Goal: Task Accomplishment & Management: Manage account settings

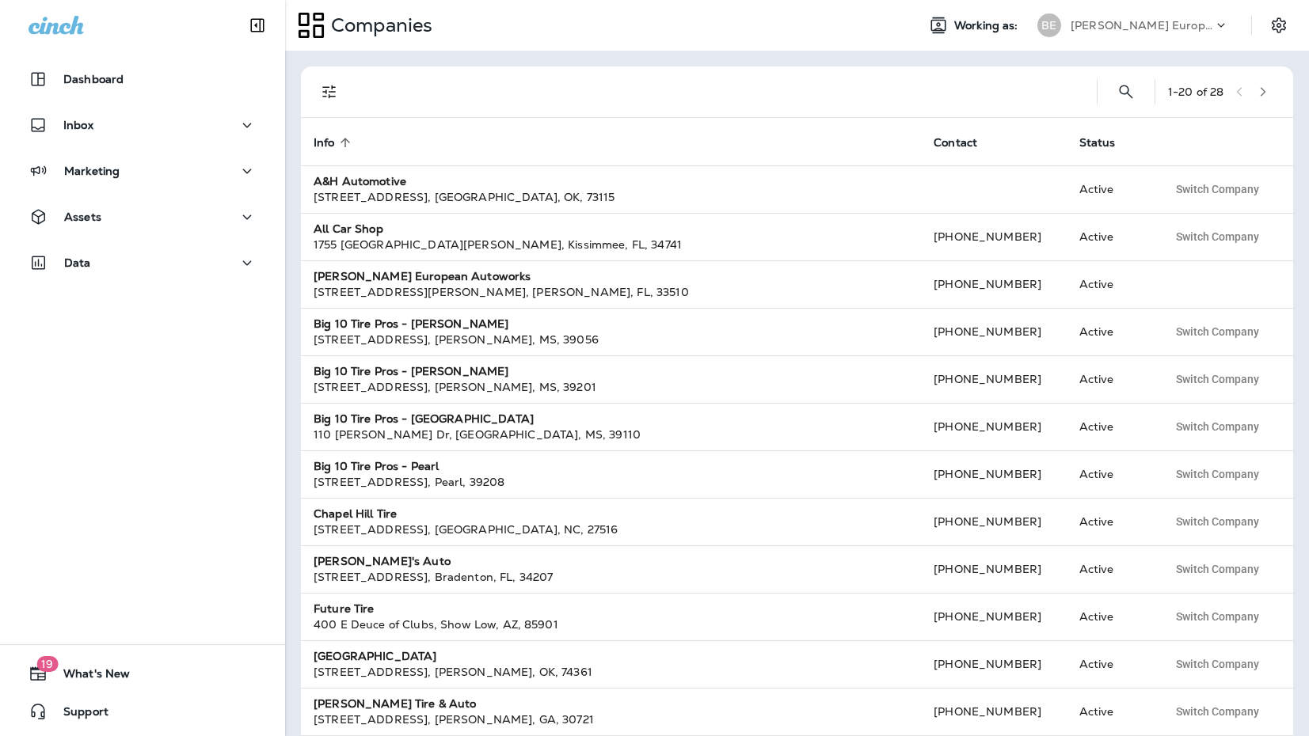
click at [1207, 27] on p "[PERSON_NAME] European Autoworks" at bounding box center [1142, 25] width 143 height 13
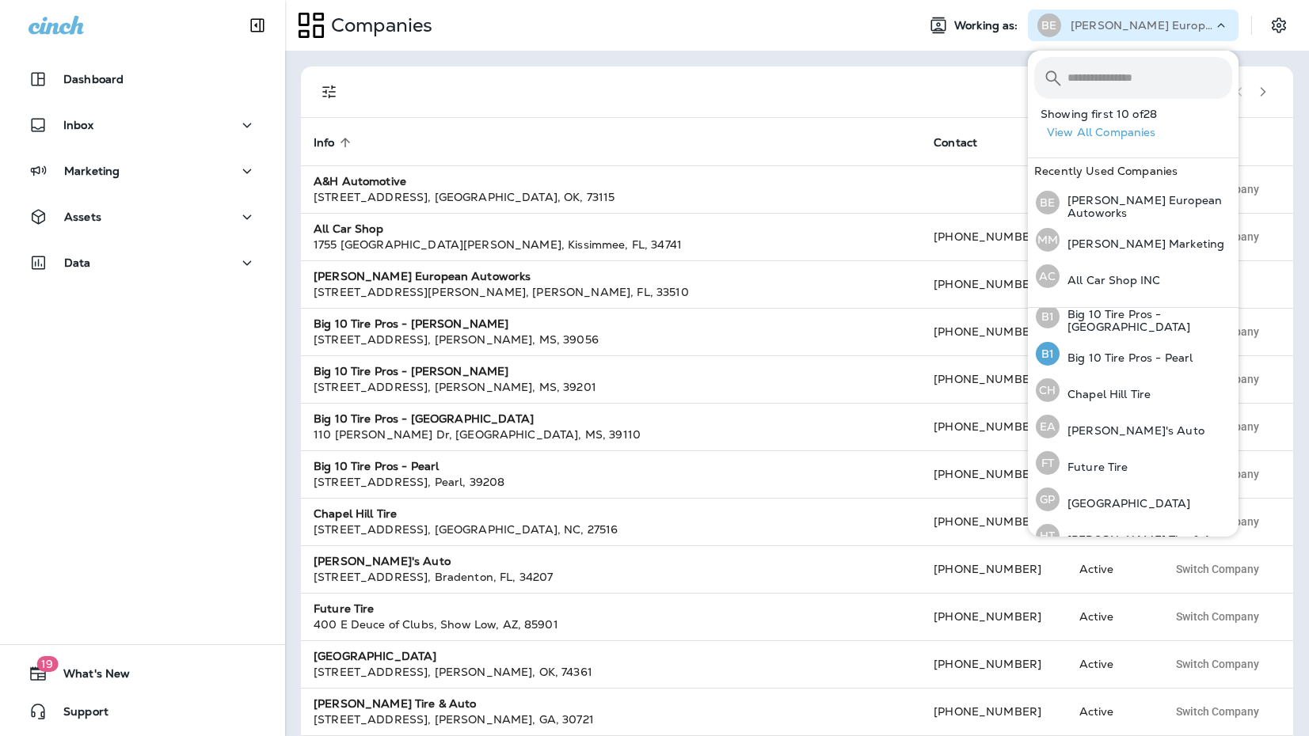
scroll to position [198, 0]
click at [1076, 399] on div "[GEOGRAPHIC_DATA] Tire" at bounding box center [1092, 389] width 127 height 36
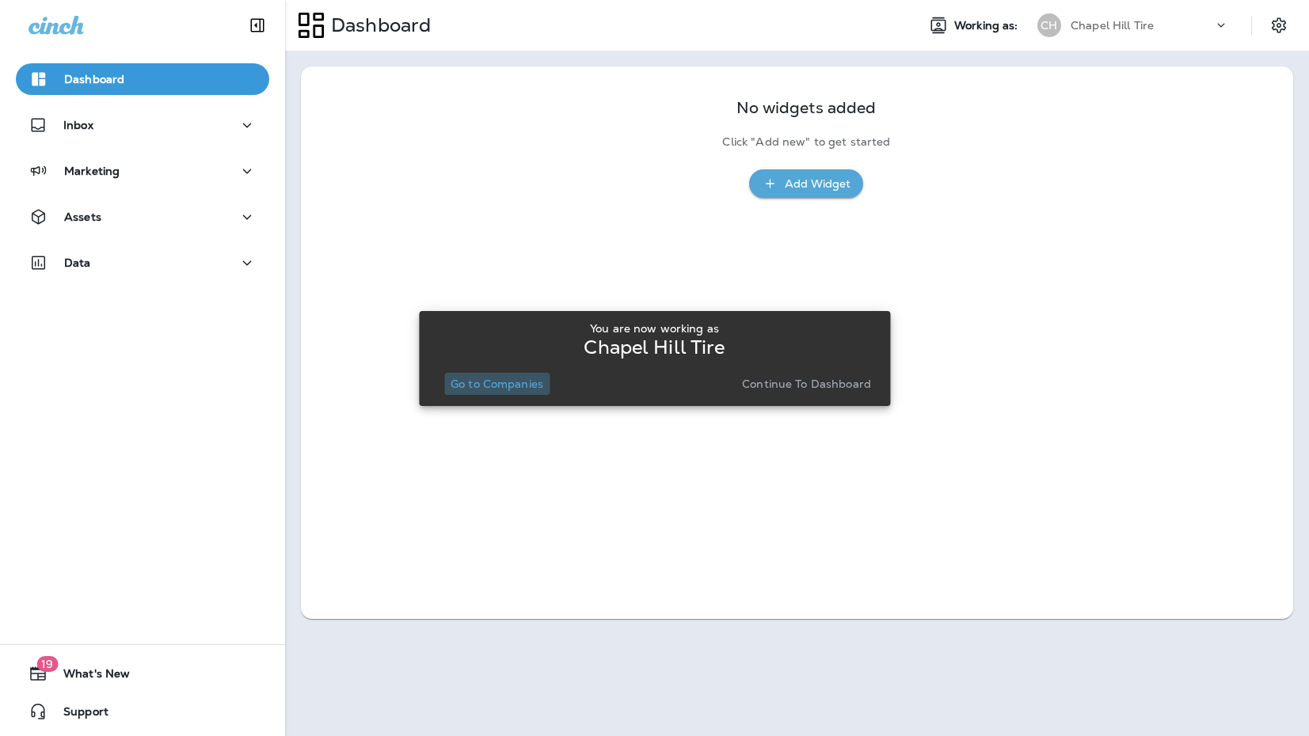
click at [500, 386] on p "Go to Companies" at bounding box center [497, 384] width 93 height 13
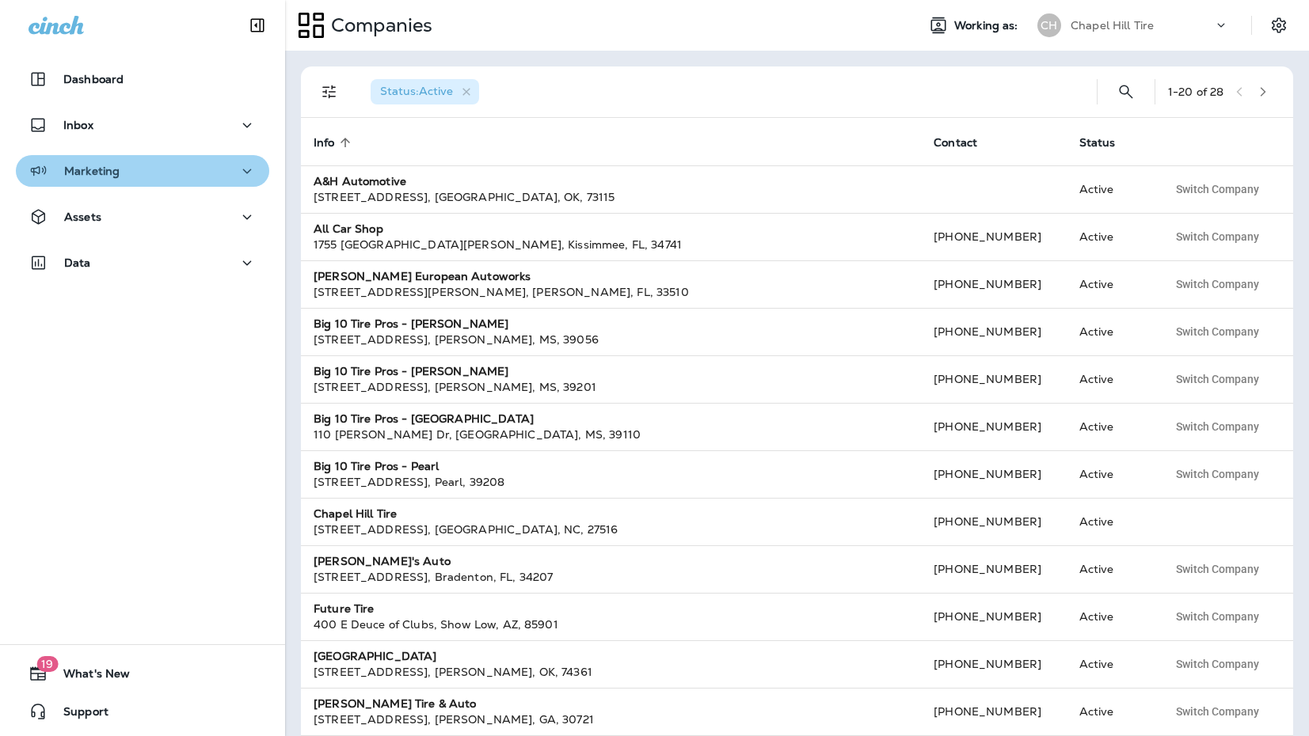
click at [223, 177] on div "Marketing" at bounding box center [143, 172] width 228 height 20
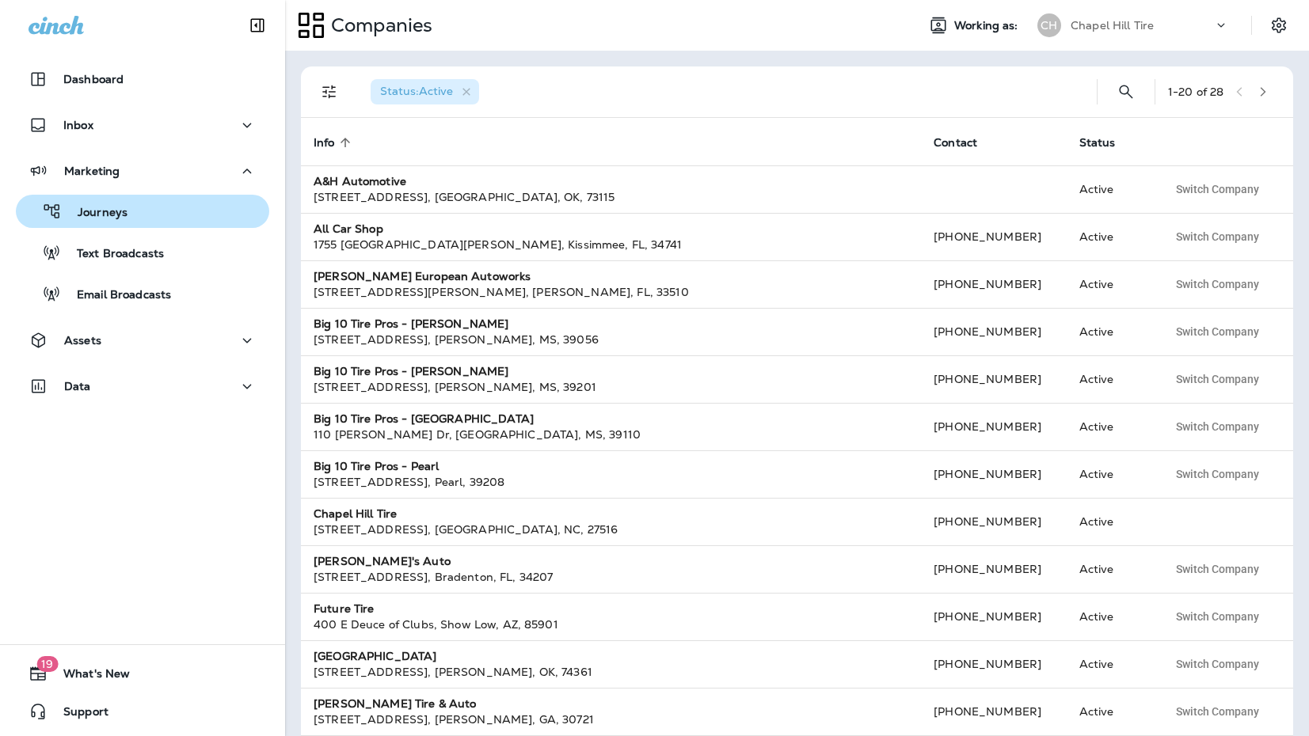
click at [198, 206] on div "Journeys" at bounding box center [142, 212] width 241 height 24
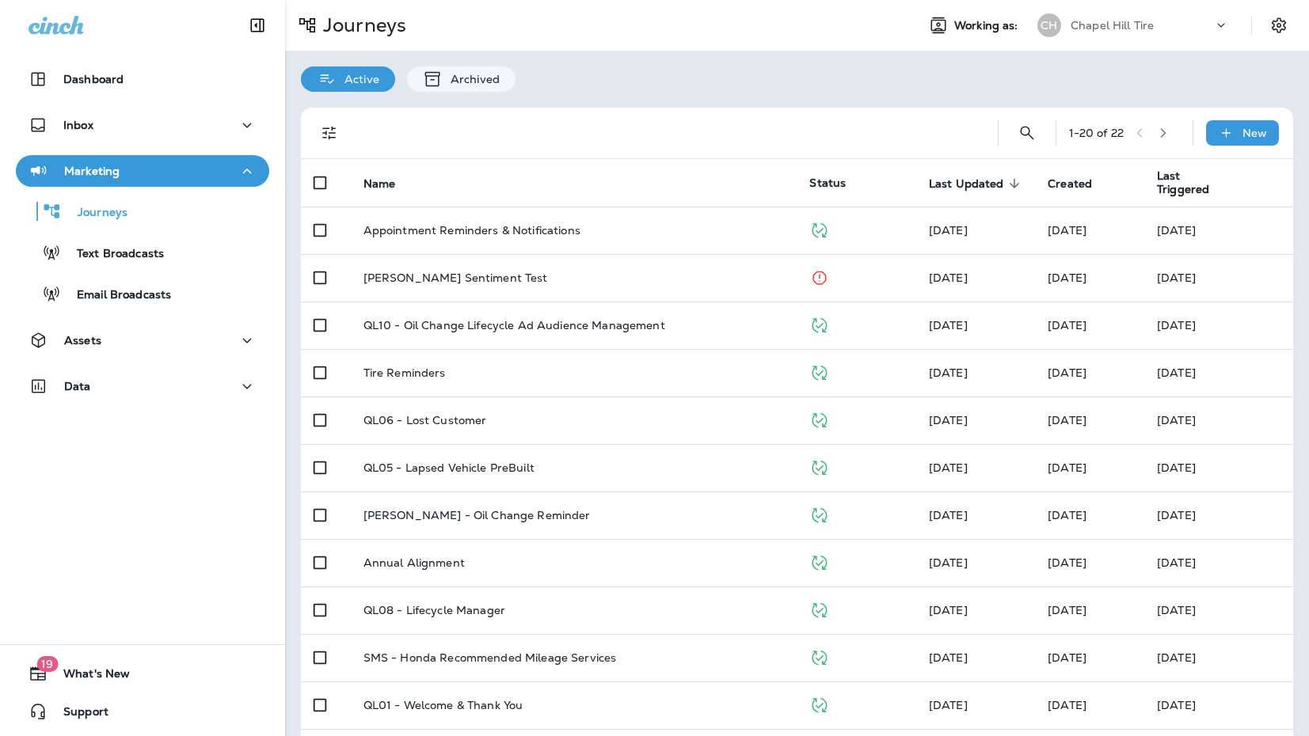
click at [1144, 35] on div "Chapel Hill Tire" at bounding box center [1142, 25] width 143 height 24
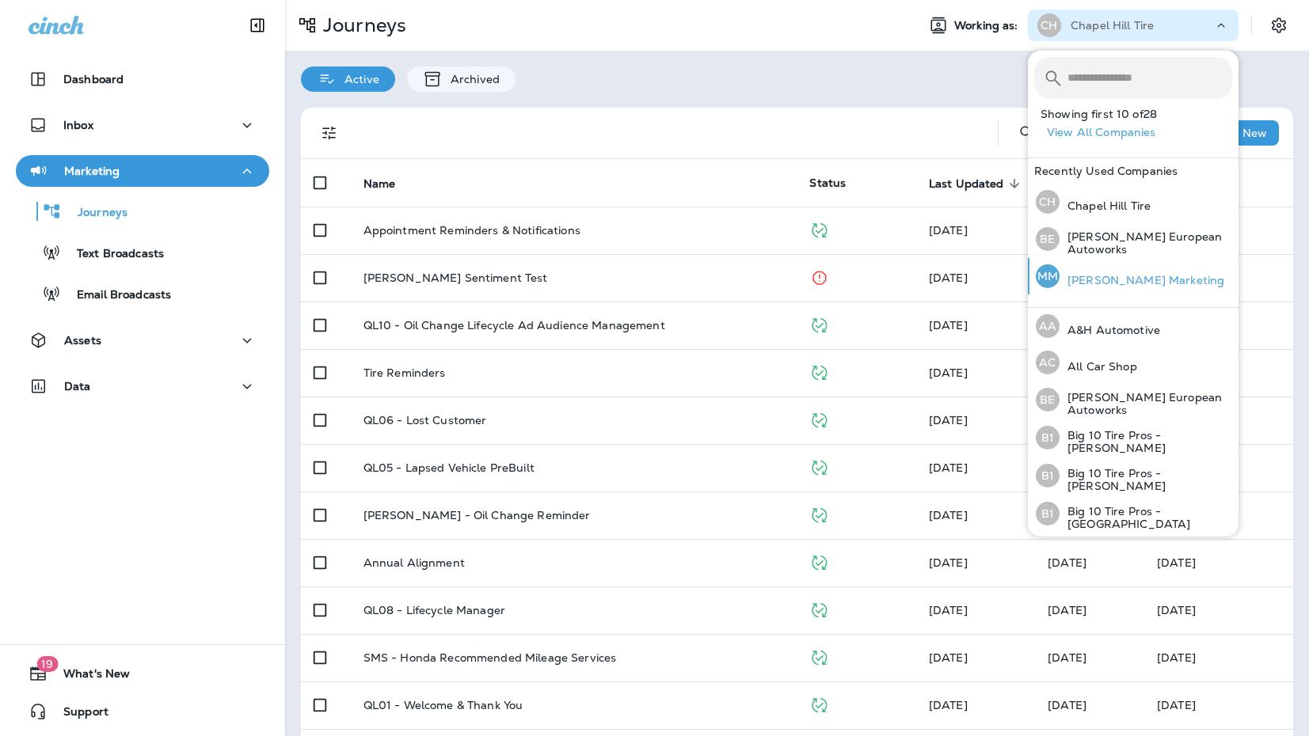
click at [1132, 289] on div "[PERSON_NAME] Marketing" at bounding box center [1129, 276] width 201 height 36
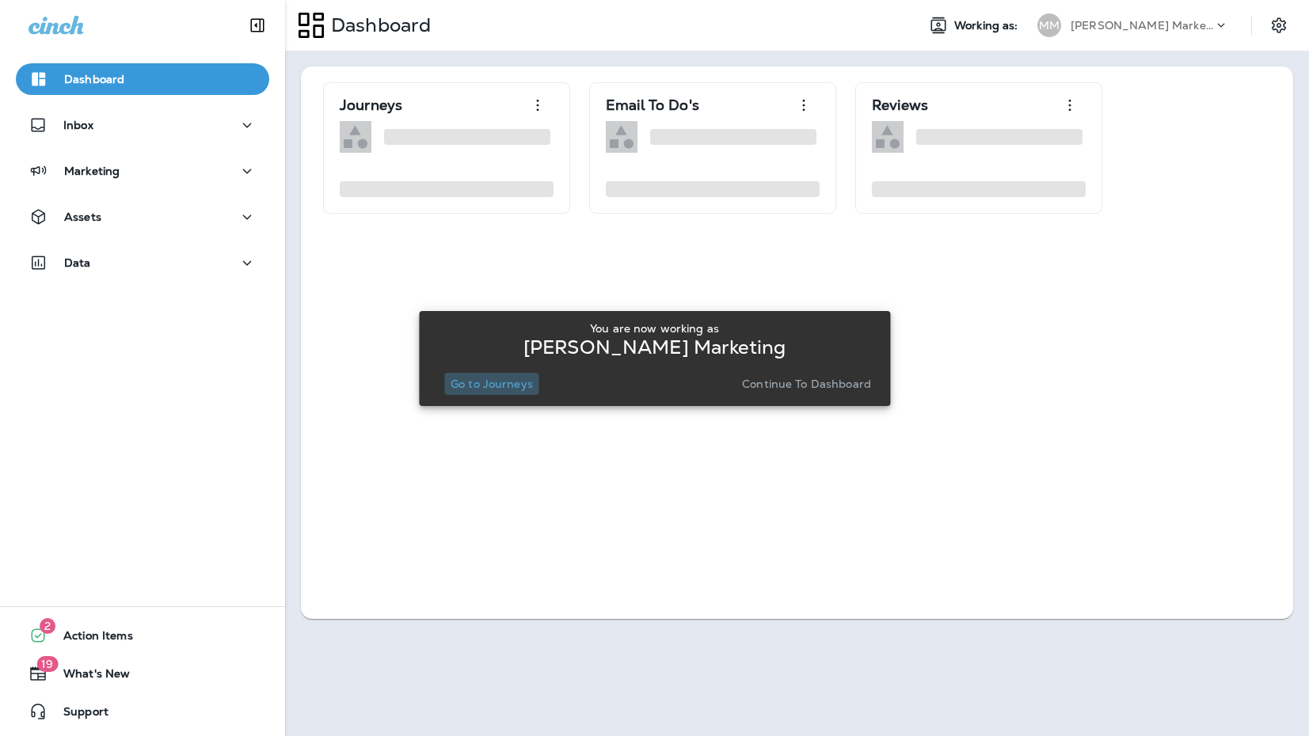
click at [500, 386] on p "Go to Journeys" at bounding box center [492, 384] width 82 height 13
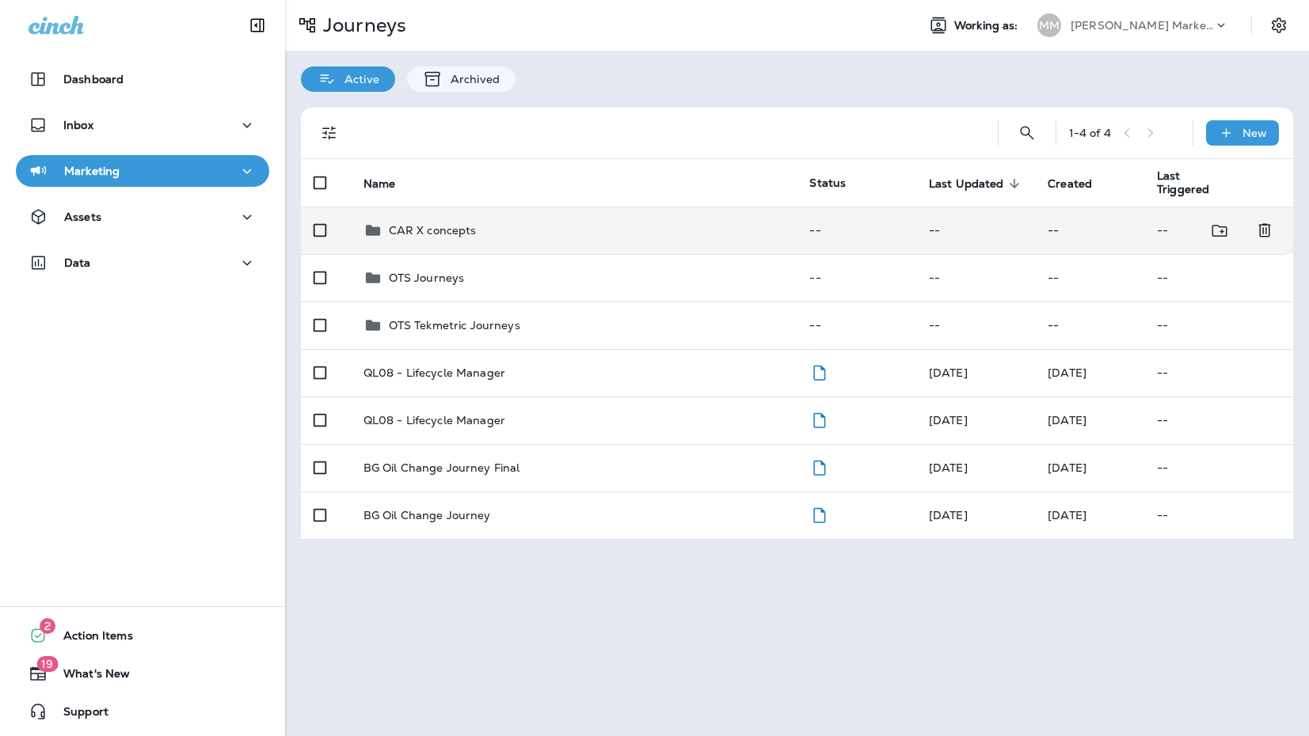
click at [379, 245] on td "CAR X concepts" at bounding box center [574, 231] width 447 height 48
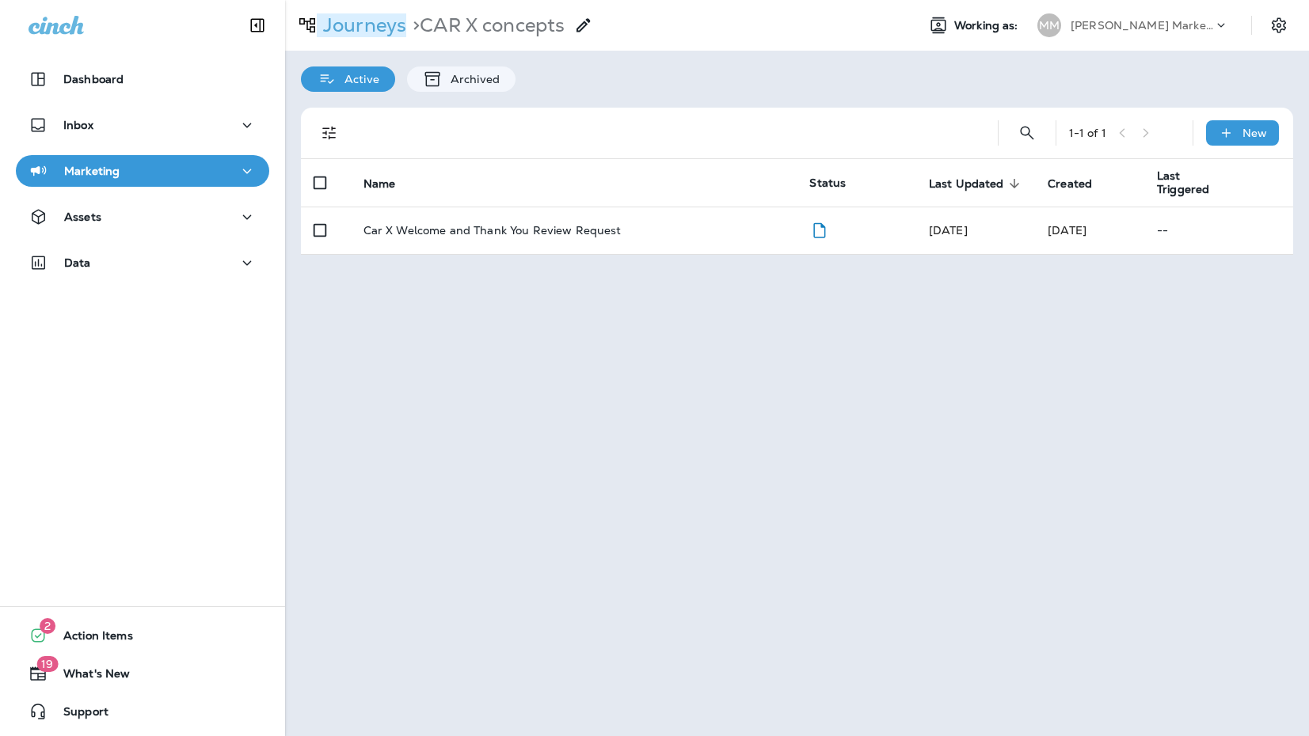
click at [341, 16] on p "Journeys" at bounding box center [361, 25] width 89 height 24
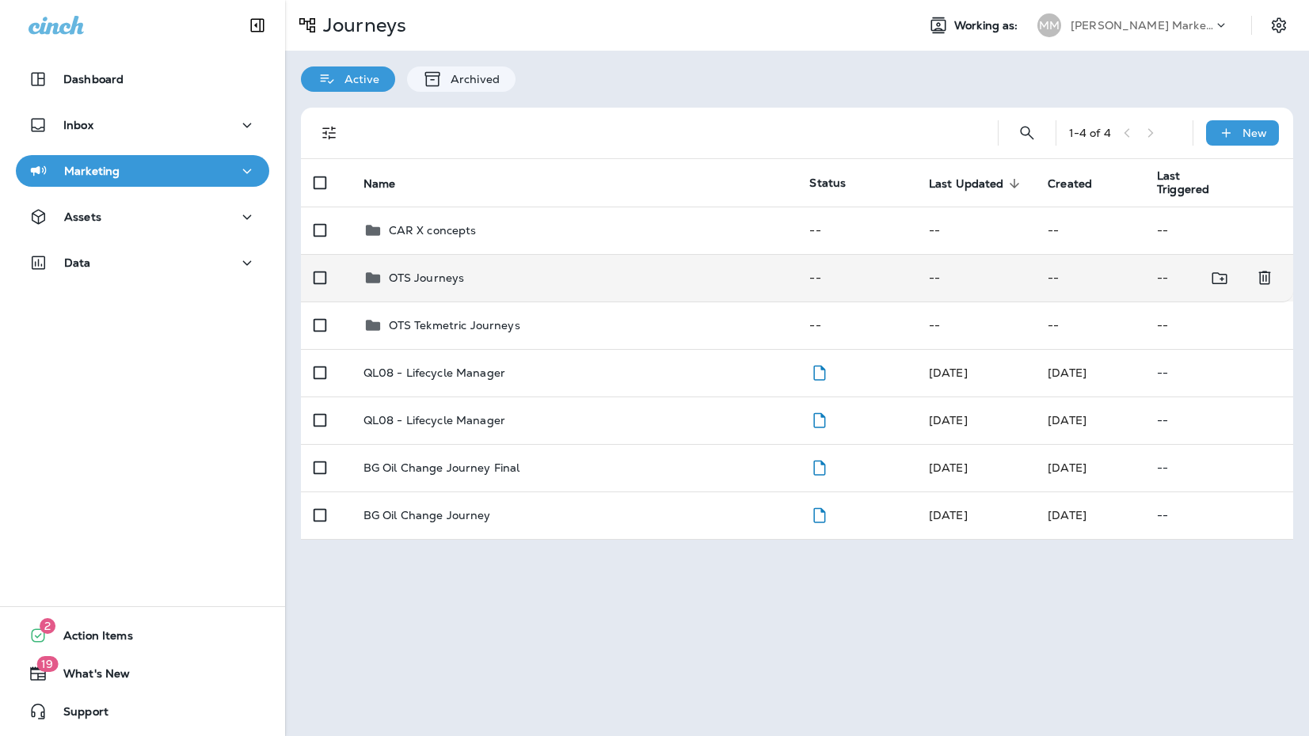
click at [411, 272] on p "OTS Journeys" at bounding box center [427, 278] width 76 height 13
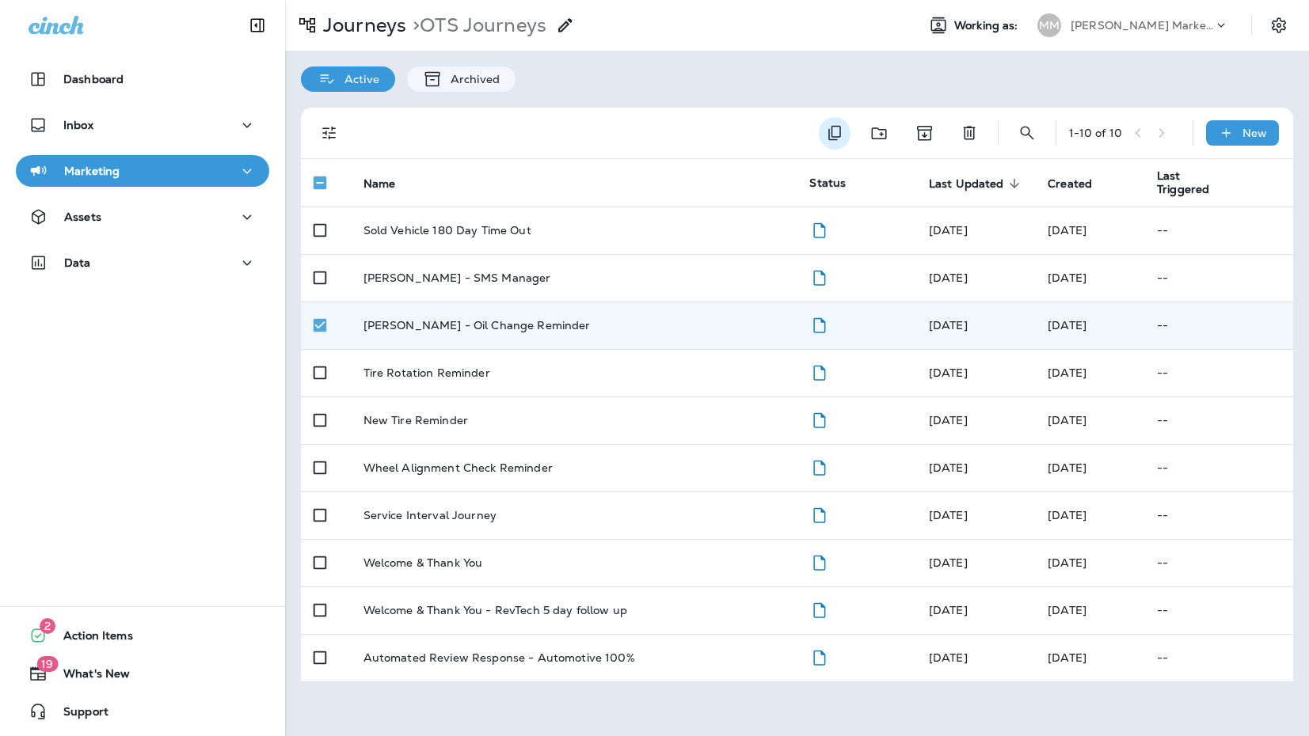
click at [840, 128] on icon "Duplicate" at bounding box center [834, 133] width 13 height 15
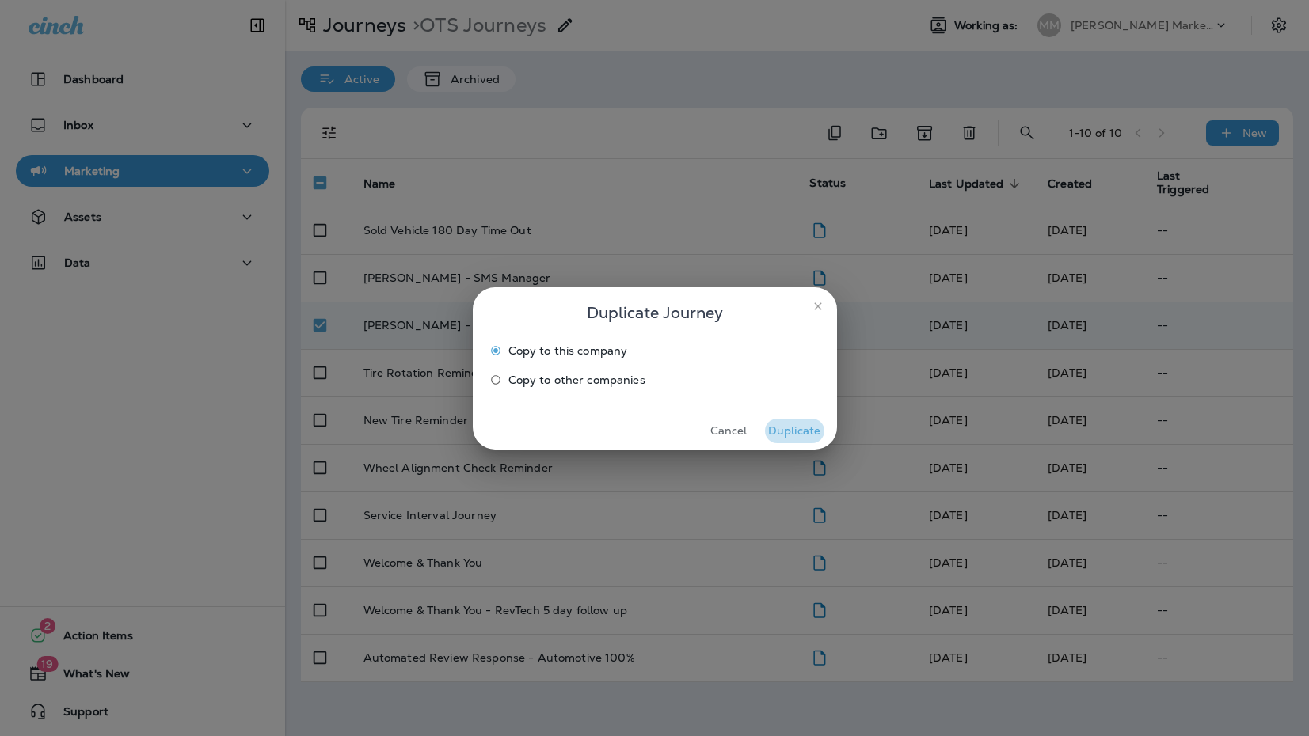
click at [777, 436] on button "Duplicate" at bounding box center [794, 431] width 59 height 25
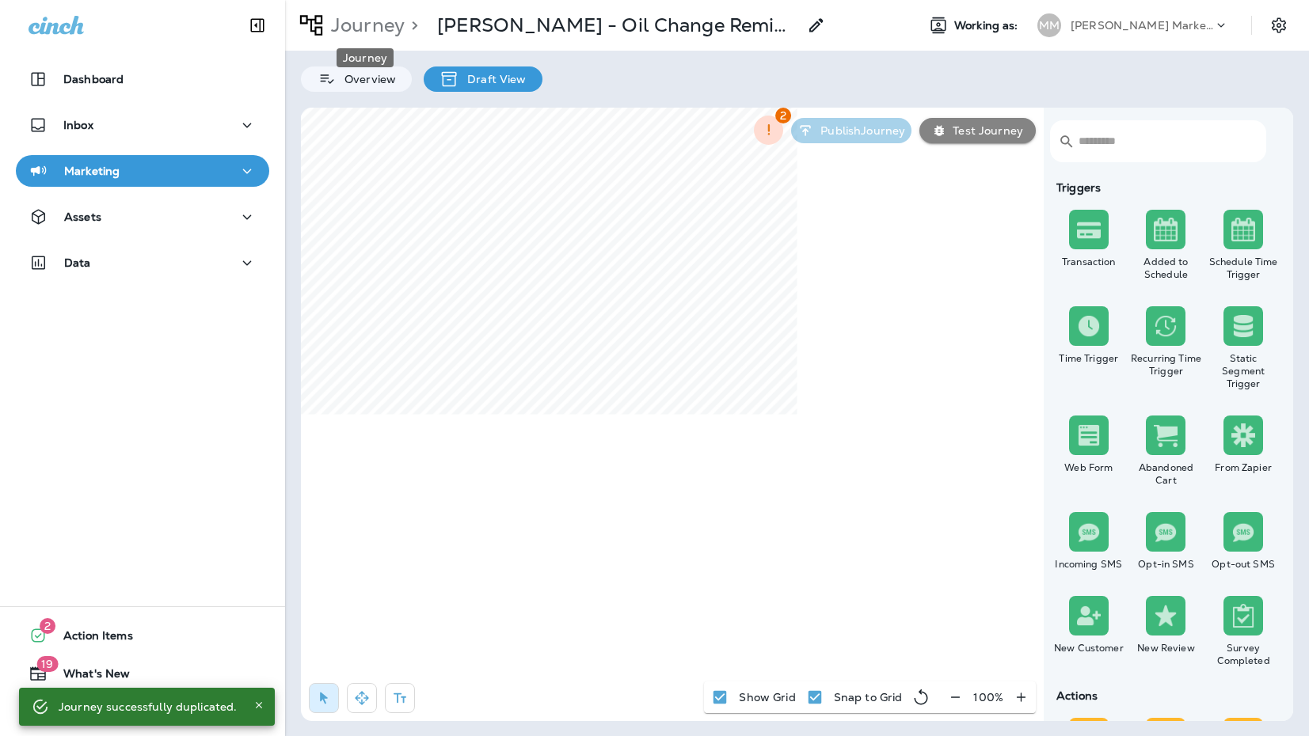
click at [367, 27] on p "Journey" at bounding box center [365, 25] width 80 height 24
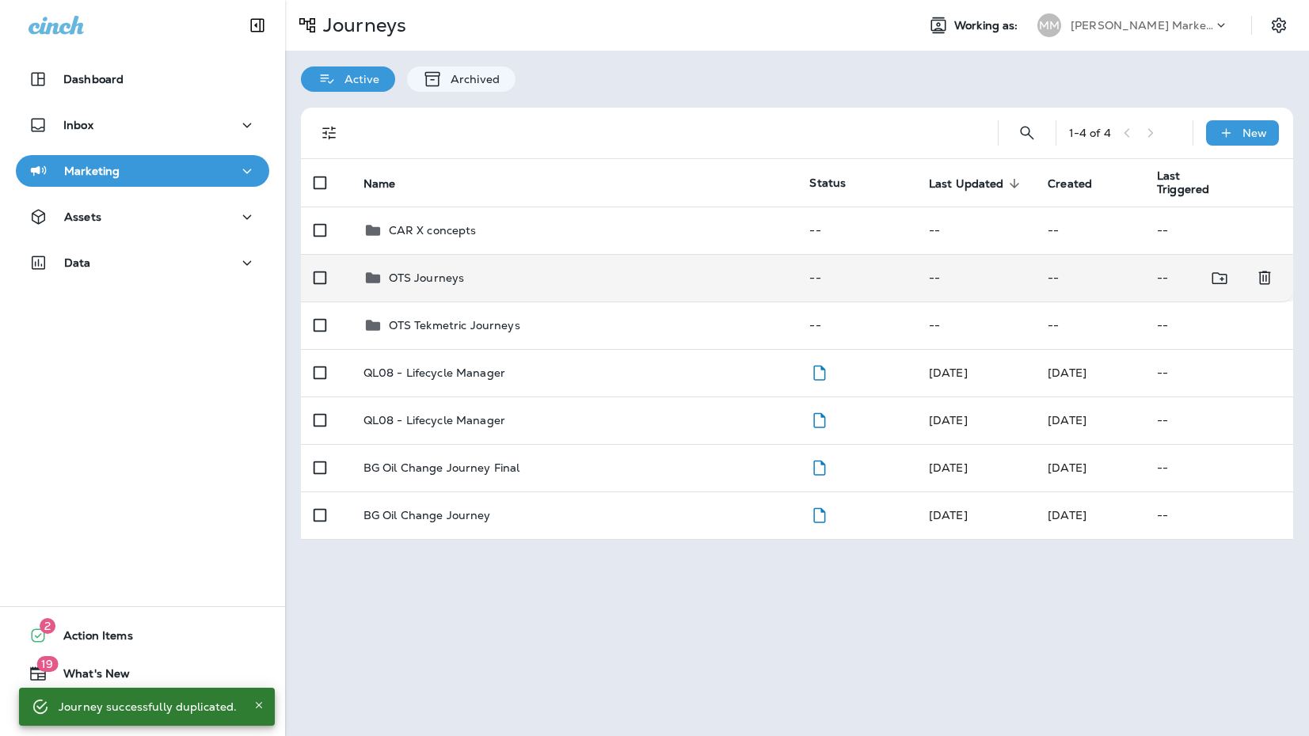
click at [433, 276] on p "OTS Journeys" at bounding box center [427, 278] width 76 height 13
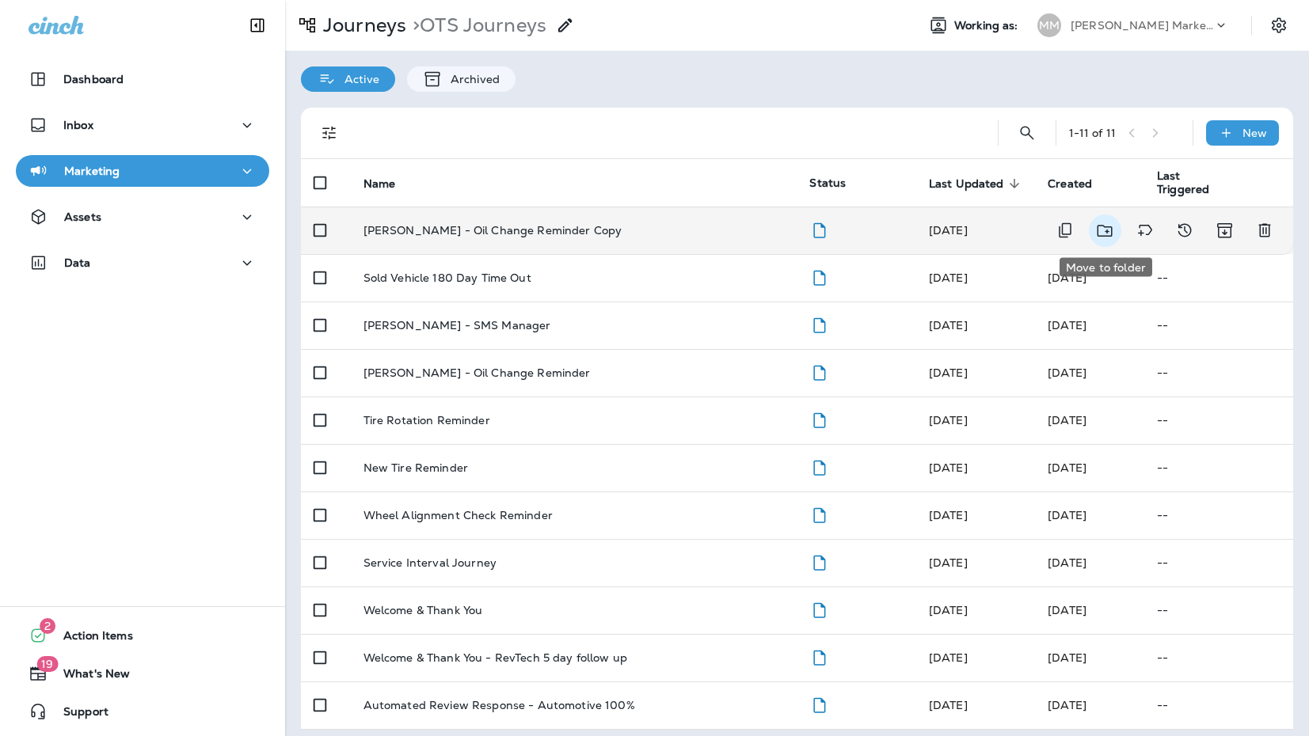
click at [1098, 226] on icon "Move to folder" at bounding box center [1105, 231] width 15 height 12
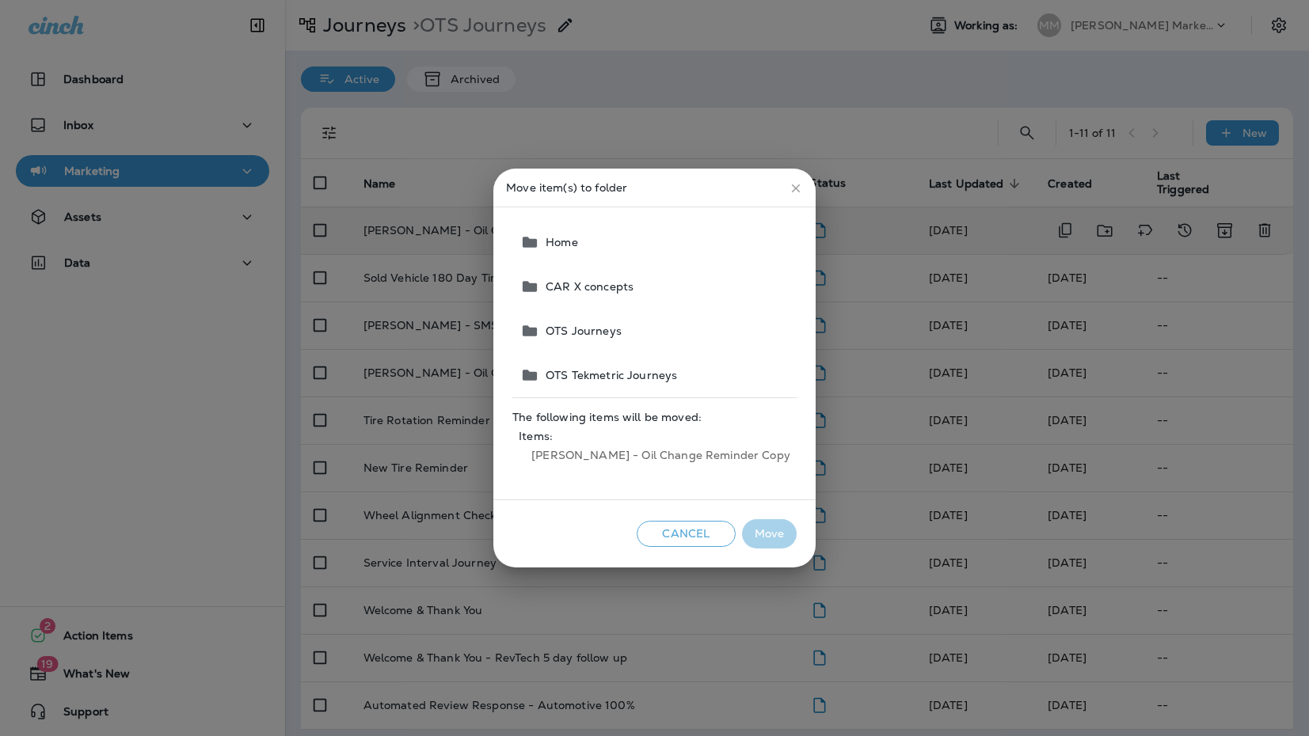
click at [622, 294] on button "CAR X concepts" at bounding box center [655, 286] width 283 height 44
click at [759, 533] on button "Move" at bounding box center [769, 533] width 55 height 29
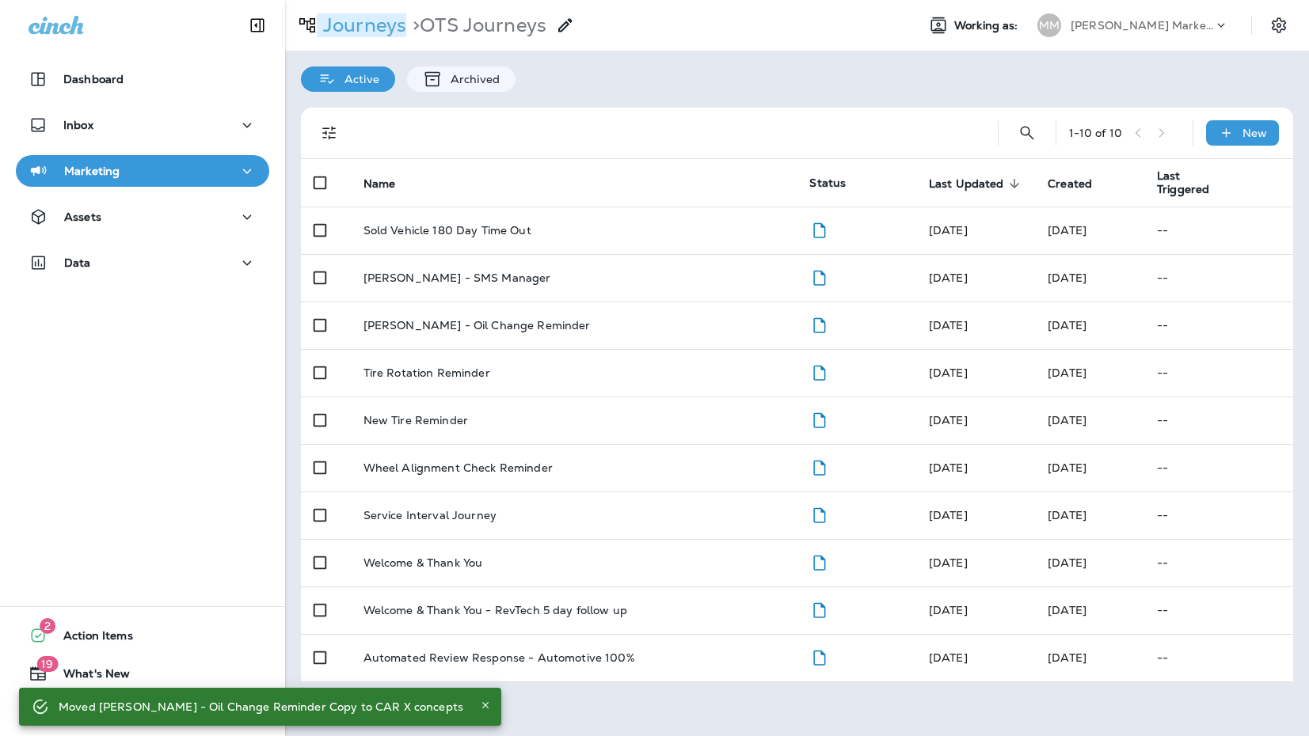
click at [382, 27] on p "Journeys" at bounding box center [361, 25] width 89 height 24
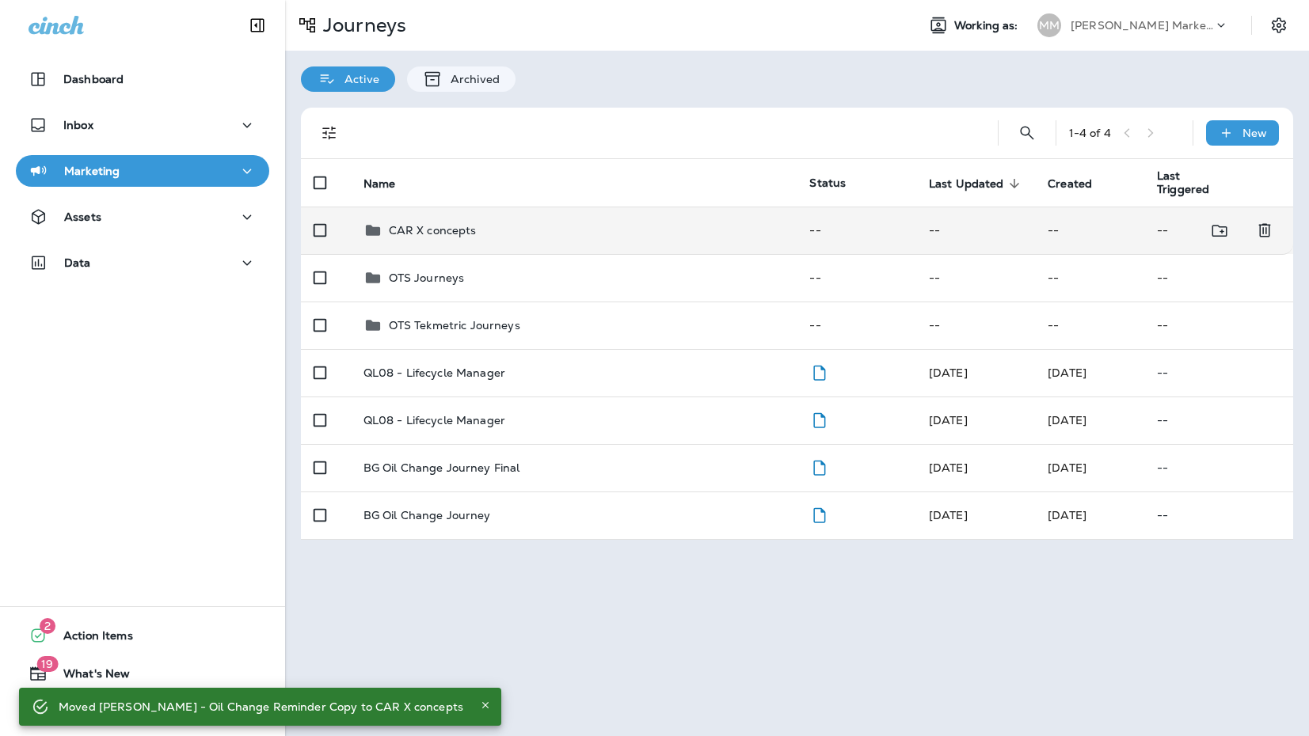
click at [470, 230] on p "CAR X concepts" at bounding box center [433, 230] width 88 height 13
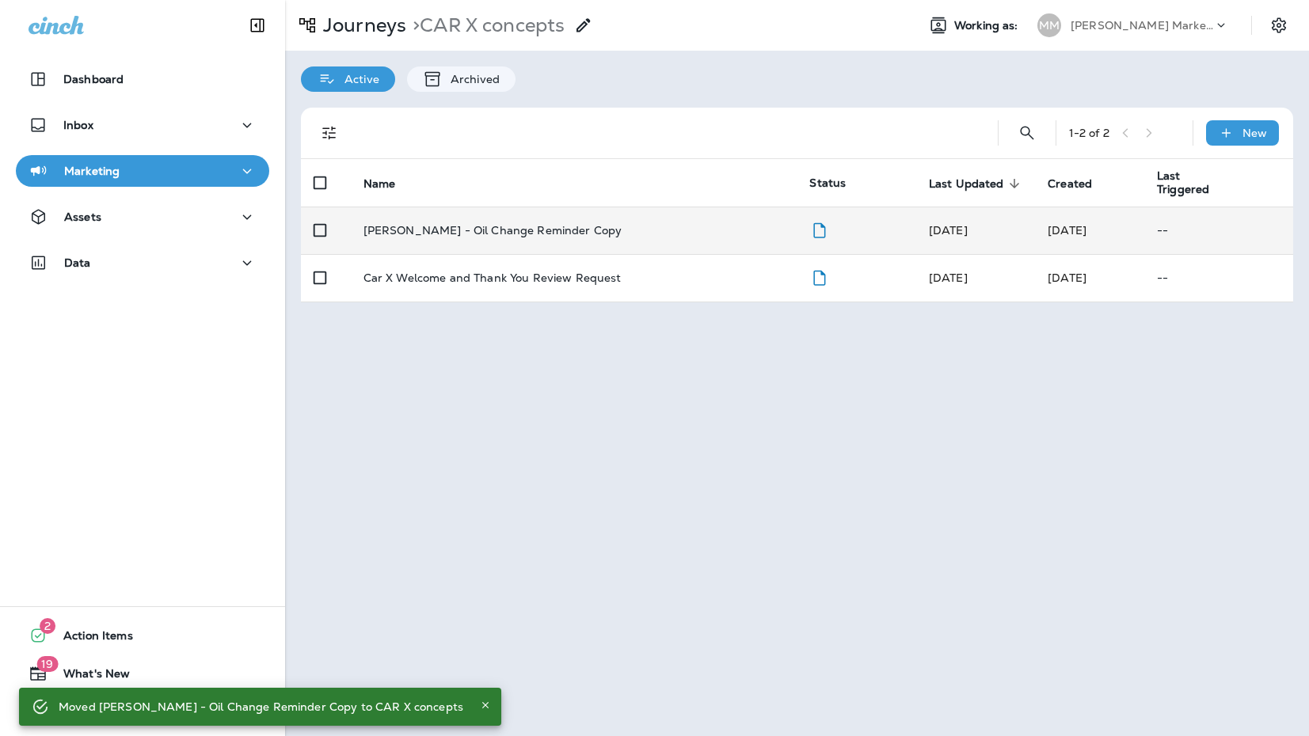
click at [471, 233] on p "[PERSON_NAME] - Oil Change Reminder Copy" at bounding box center [492, 230] width 259 height 13
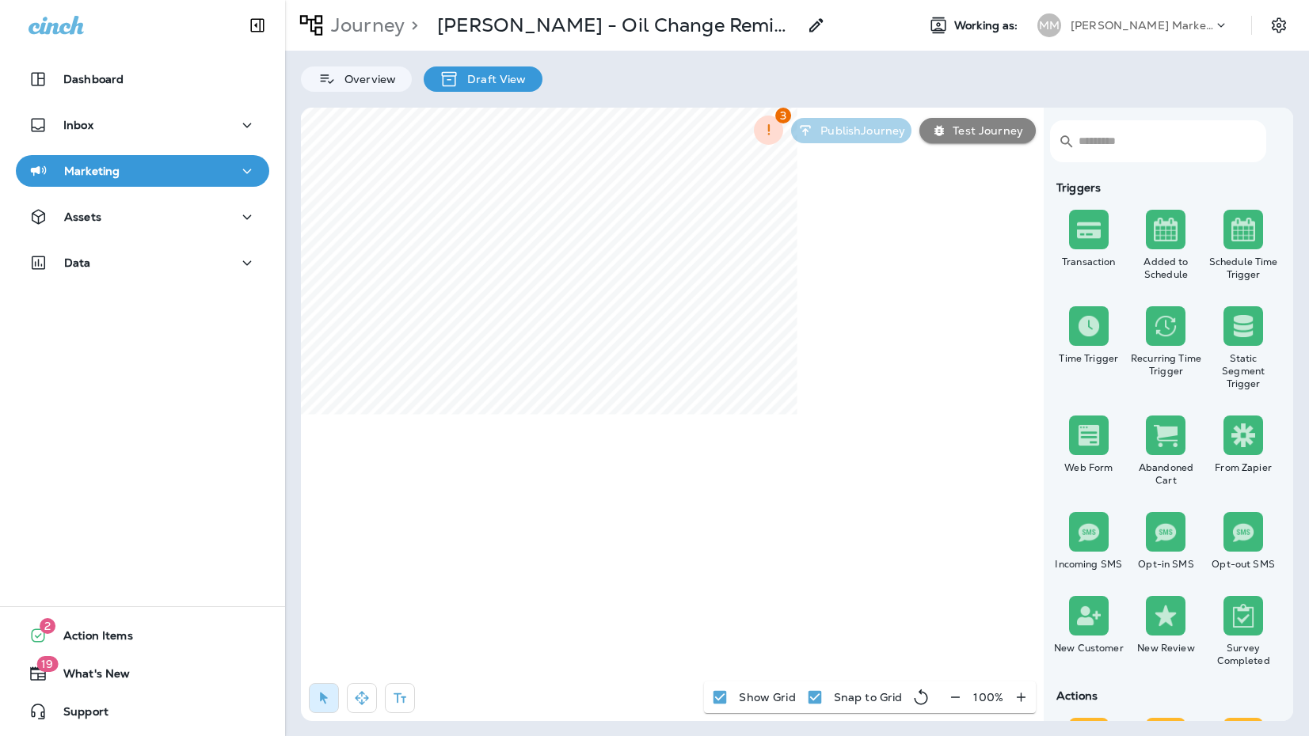
click at [363, 21] on p "Journey" at bounding box center [365, 25] width 80 height 24
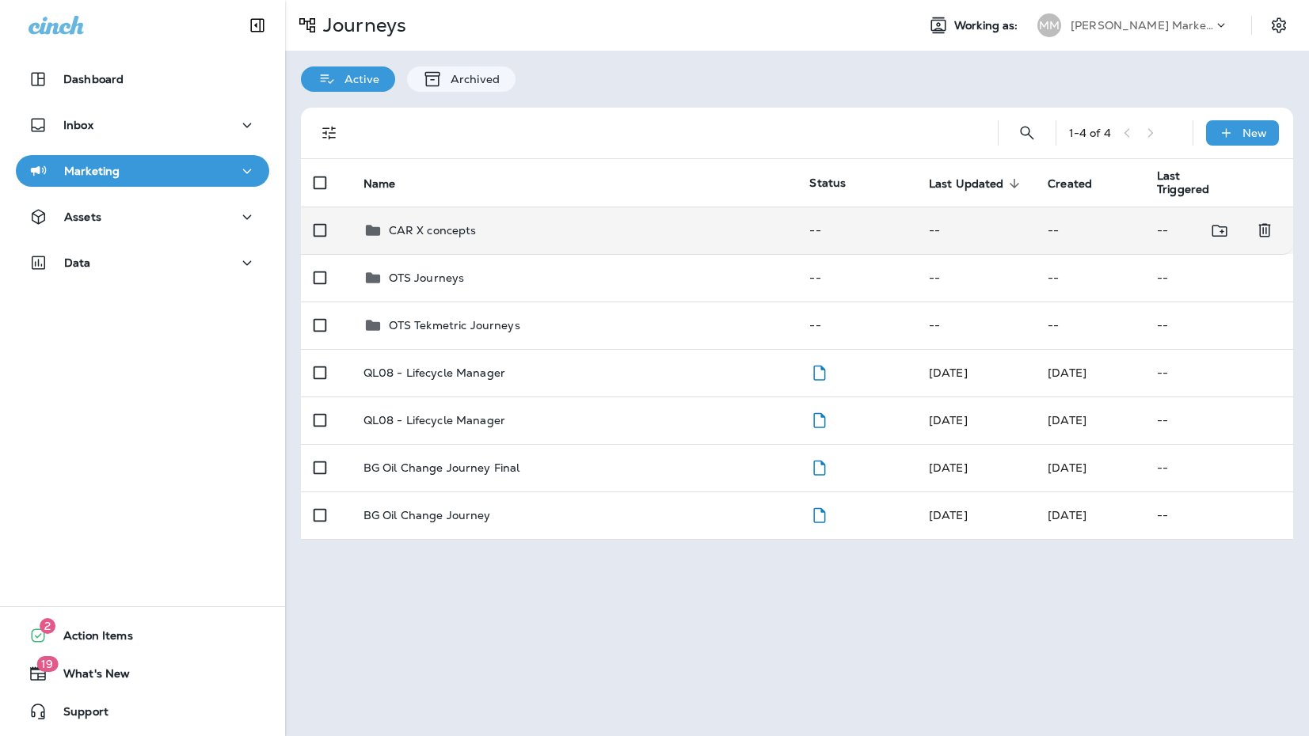
click at [480, 238] on div "CAR X concepts" at bounding box center [573, 230] width 421 height 19
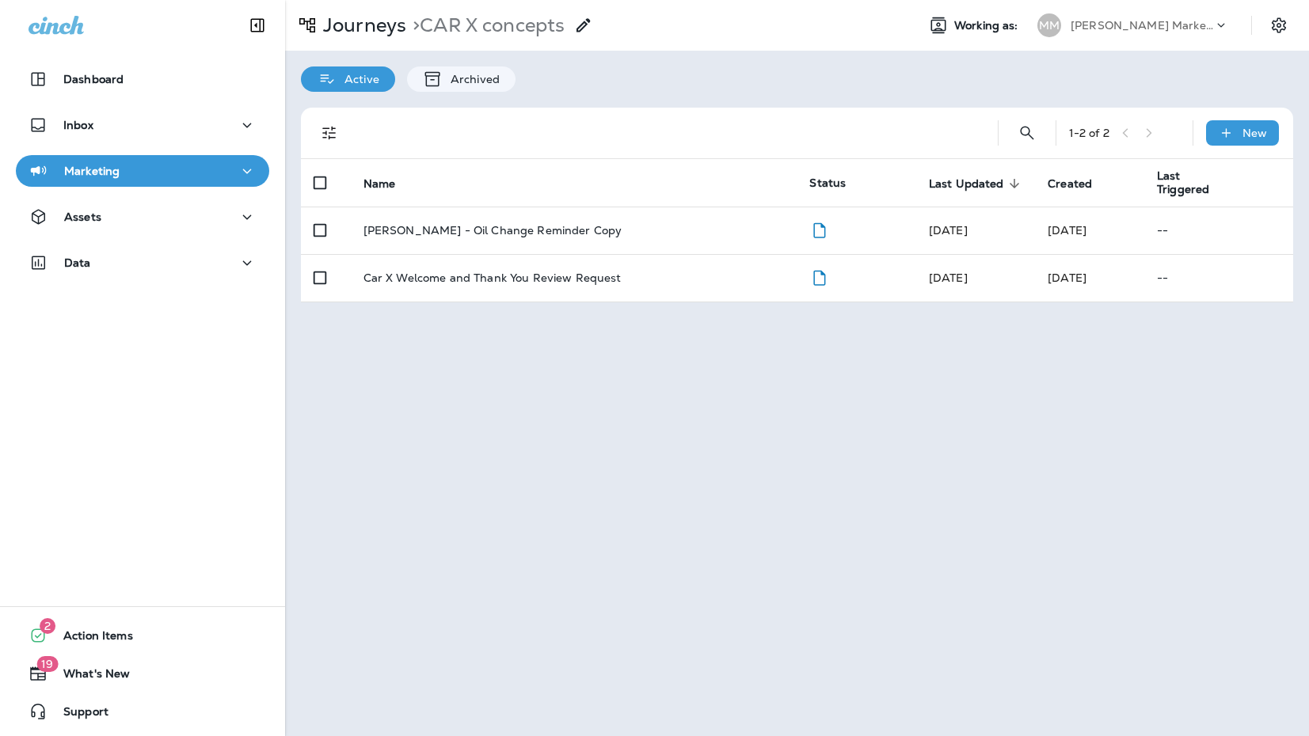
click at [480, 238] on td "[PERSON_NAME] - Oil Change Reminder Copy" at bounding box center [574, 231] width 447 height 48
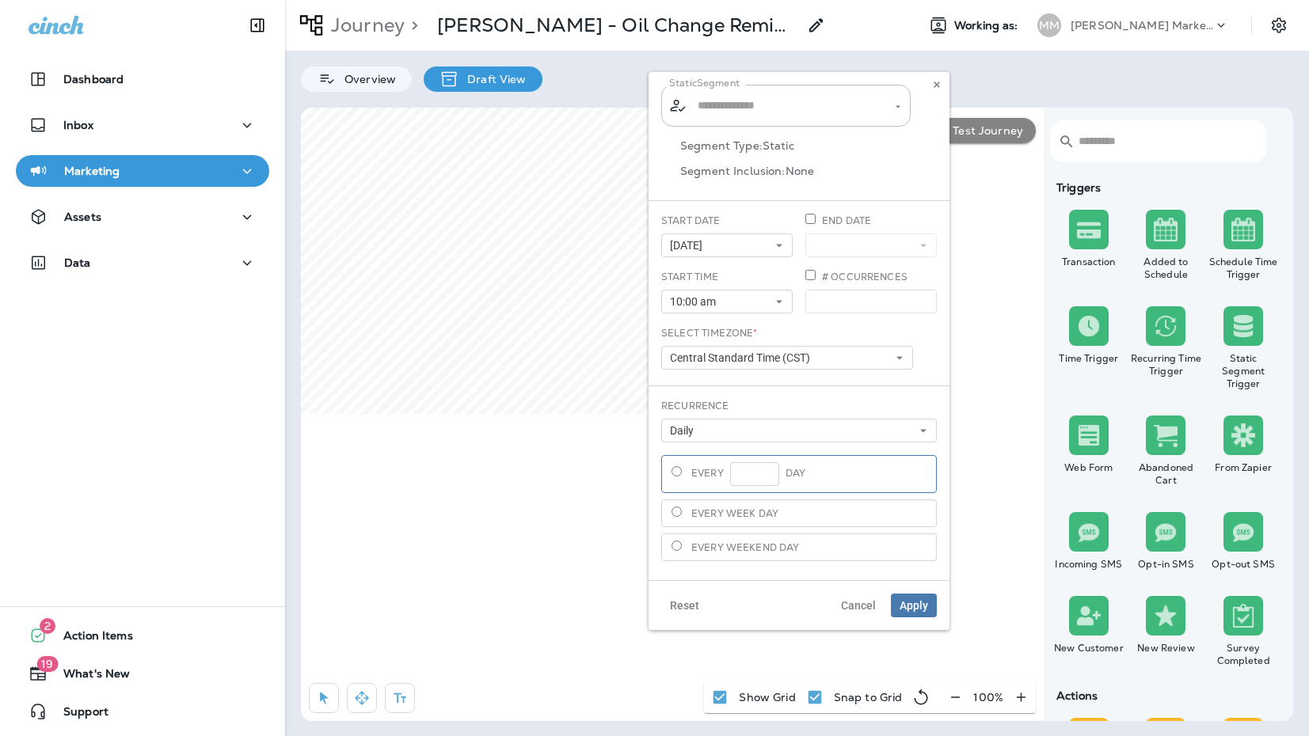
type input "**********"
click at [878, 107] on icon "Clear" at bounding box center [883, 106] width 11 height 11
click at [898, 110] on icon "Open" at bounding box center [897, 106] width 11 height 11
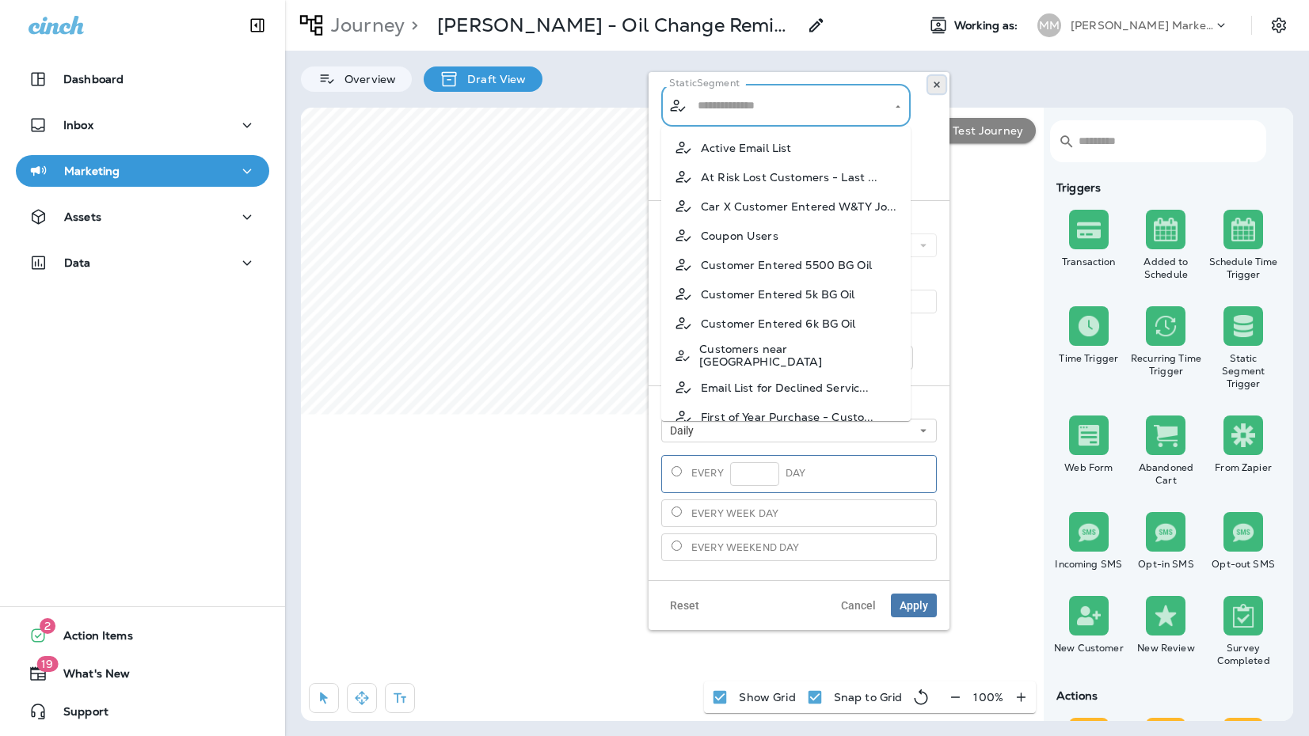
click at [937, 88] on icon at bounding box center [937, 85] width 10 height 10
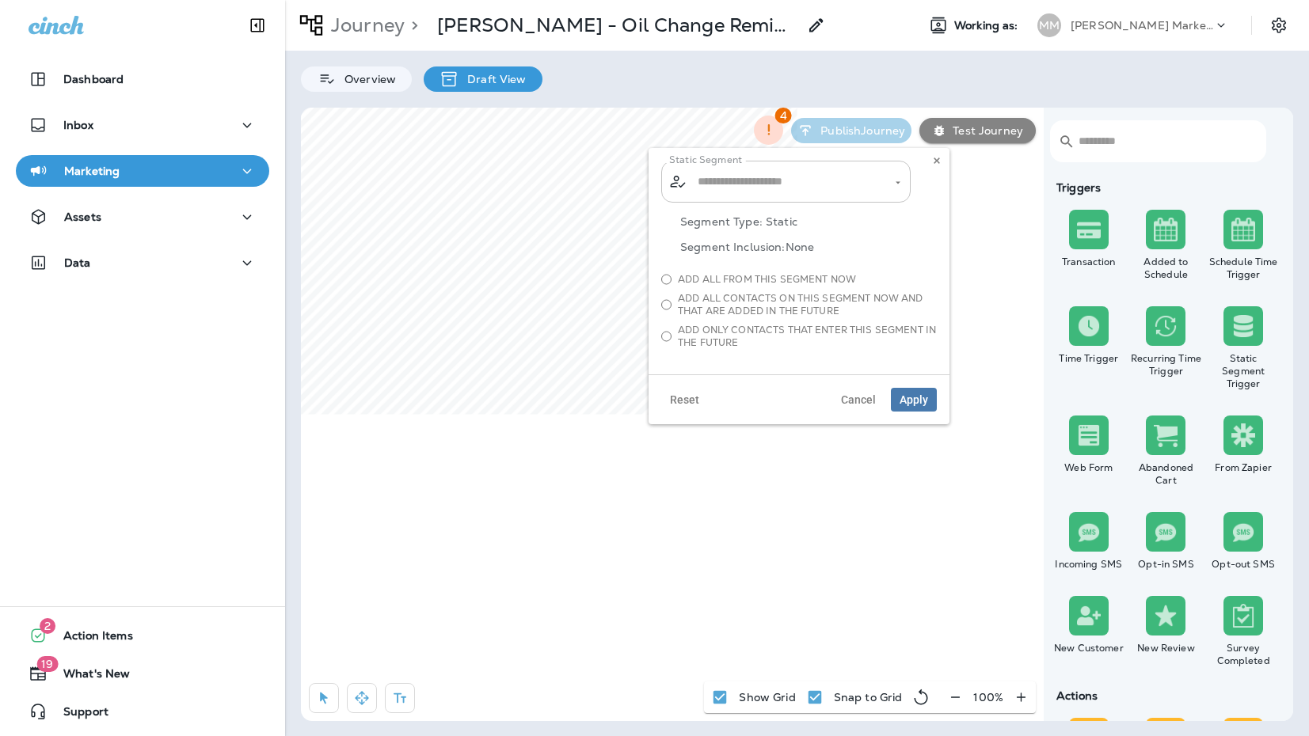
click at [755, 198] on div "​ ​" at bounding box center [785, 182] width 249 height 42
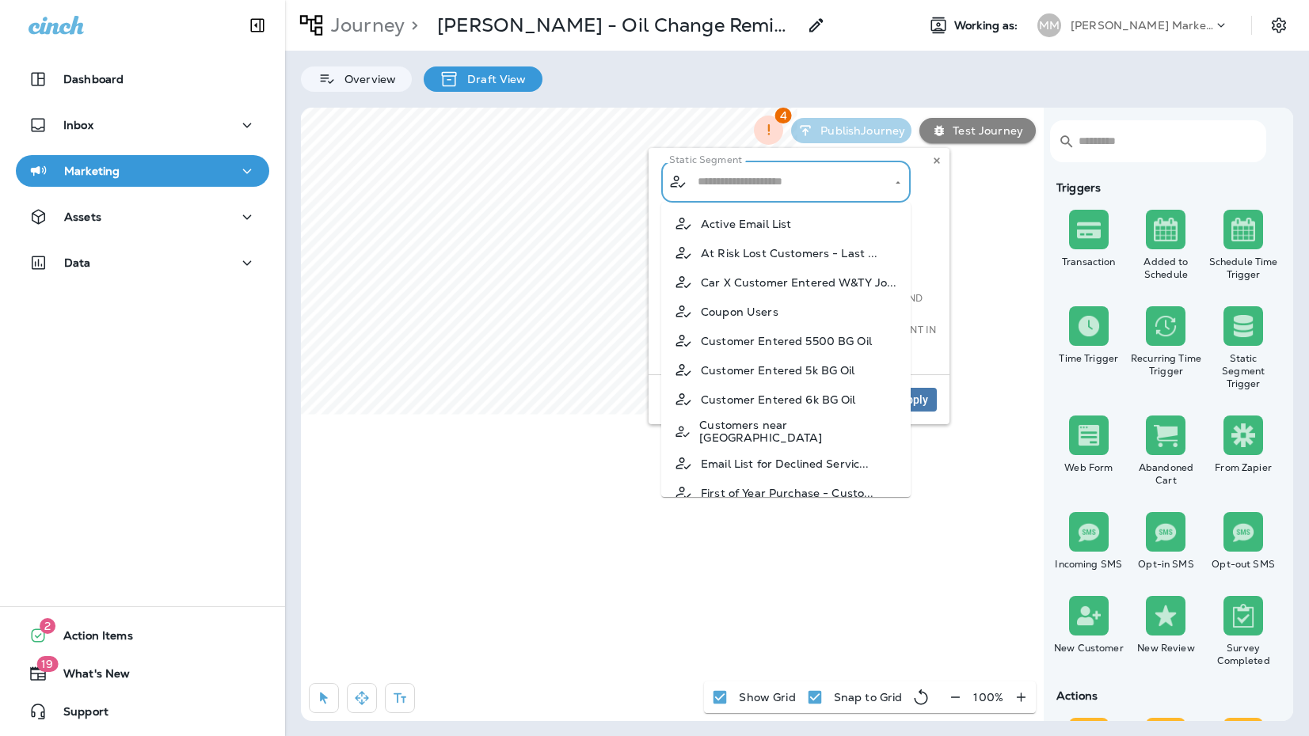
click at [656, 220] on div "Static Segment ​ ​ Segment Type: Static Segment Inclusion: None Add all from th…" at bounding box center [799, 261] width 301 height 226
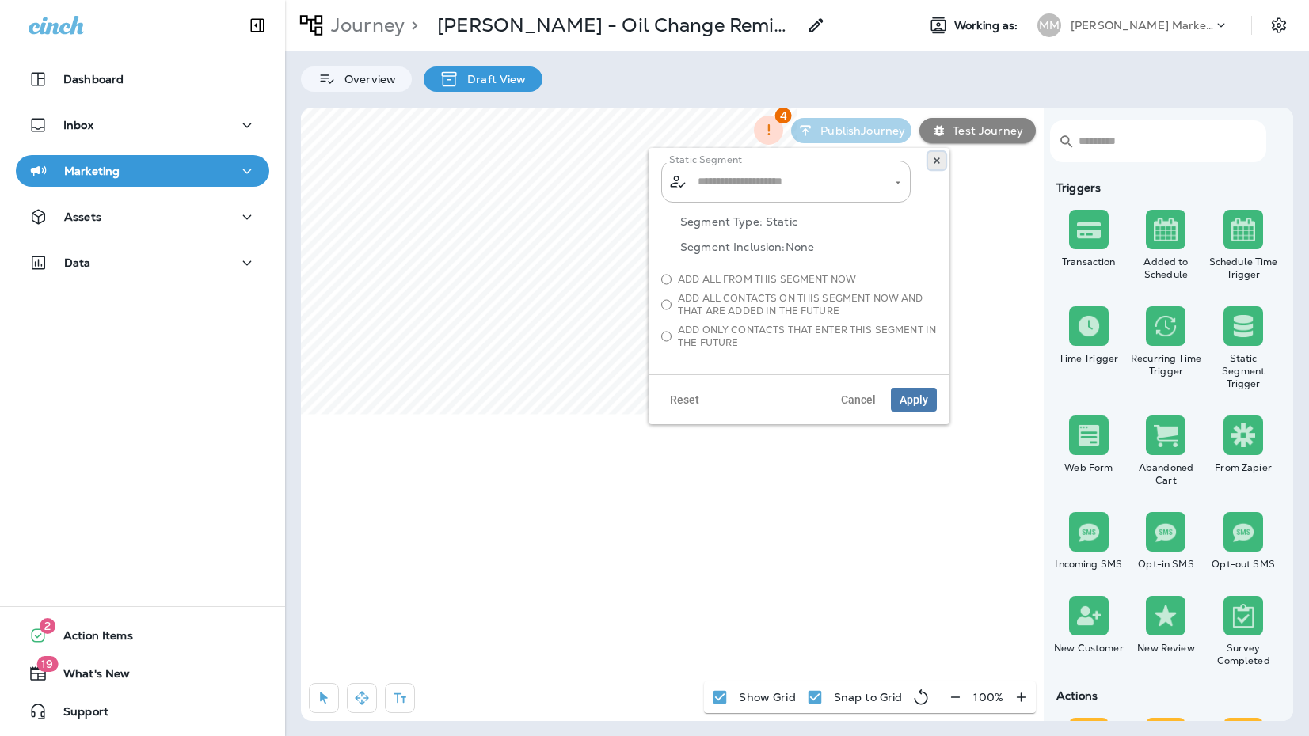
click at [936, 166] on button at bounding box center [936, 160] width 17 height 17
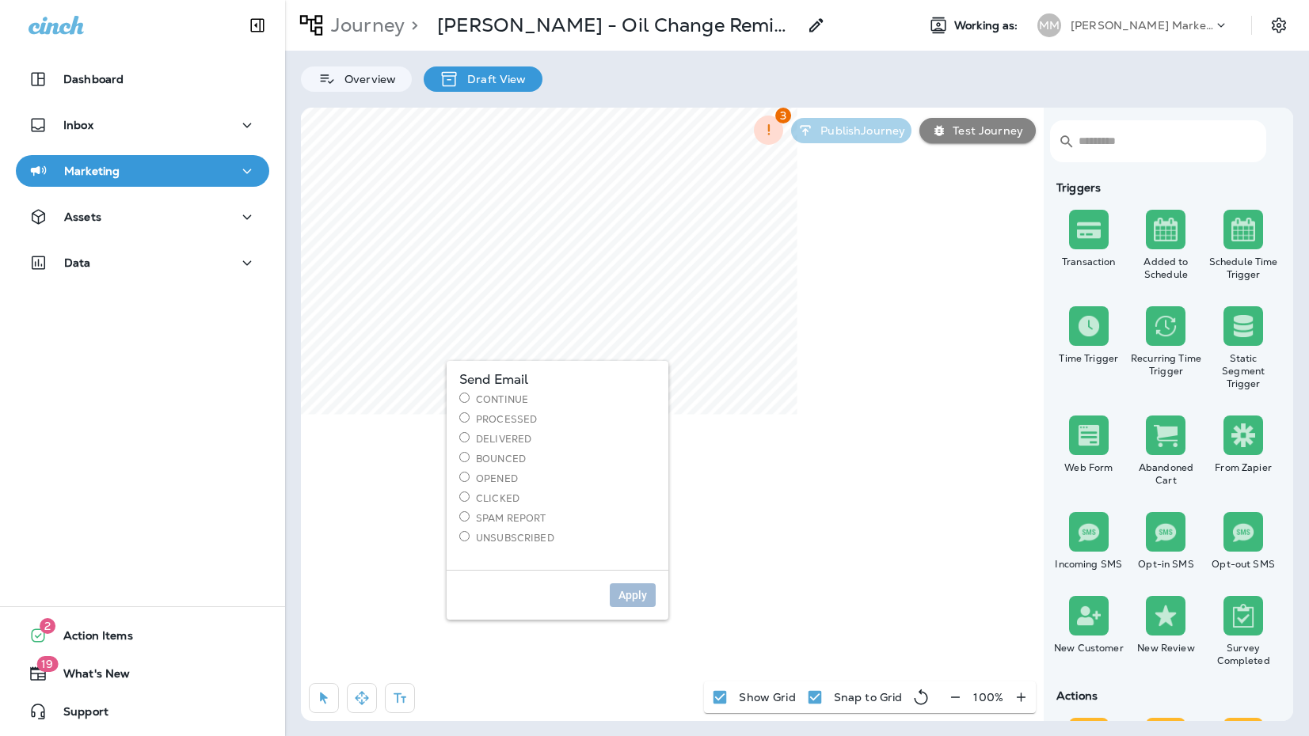
click at [516, 399] on label "Continue" at bounding box center [557, 399] width 196 height 13
click at [632, 590] on span "Apply" at bounding box center [632, 595] width 29 height 11
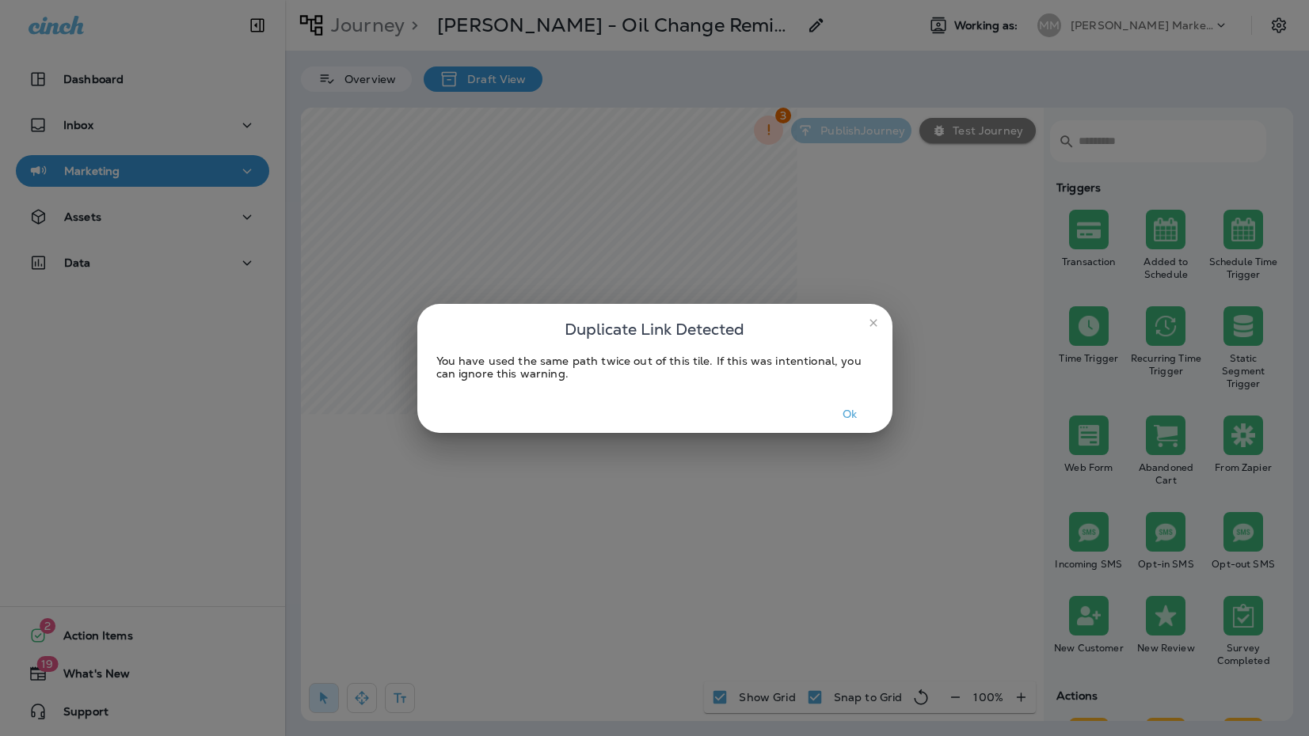
click at [855, 419] on button "Ok" at bounding box center [849, 414] width 59 height 25
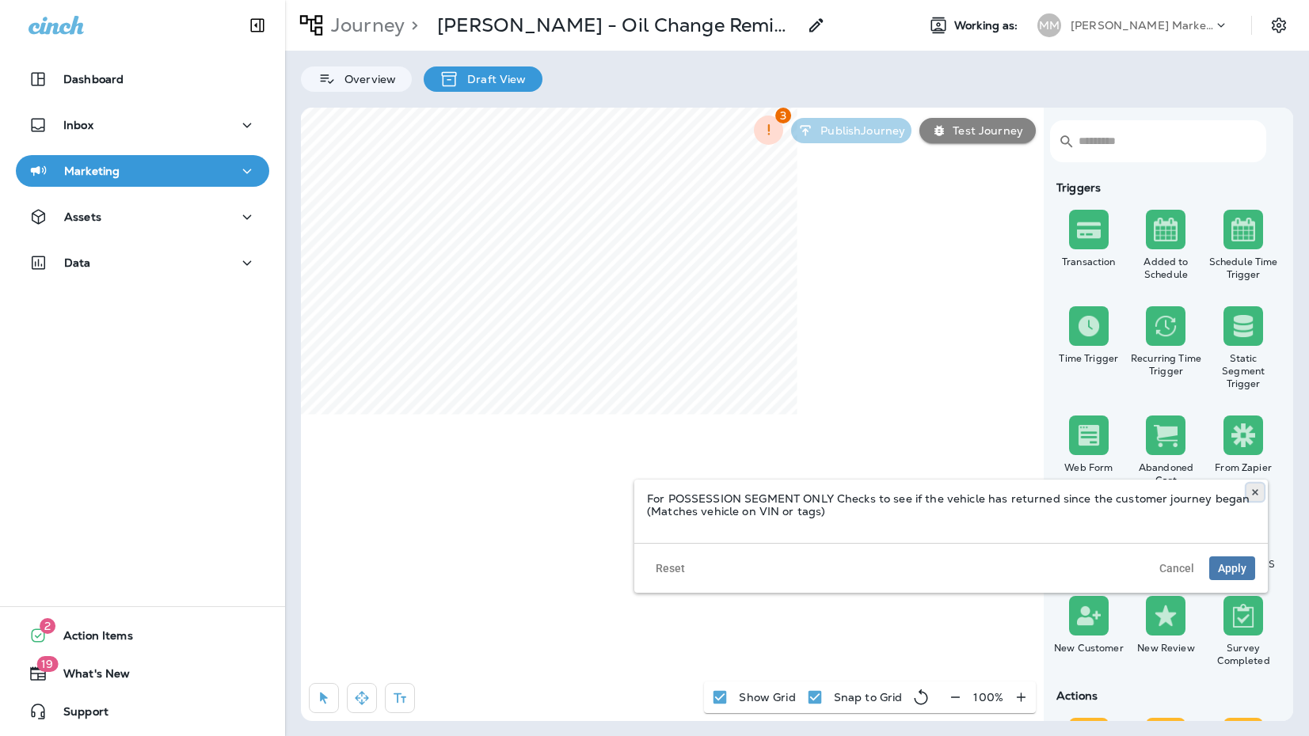
click at [1253, 494] on use at bounding box center [1255, 492] width 6 height 6
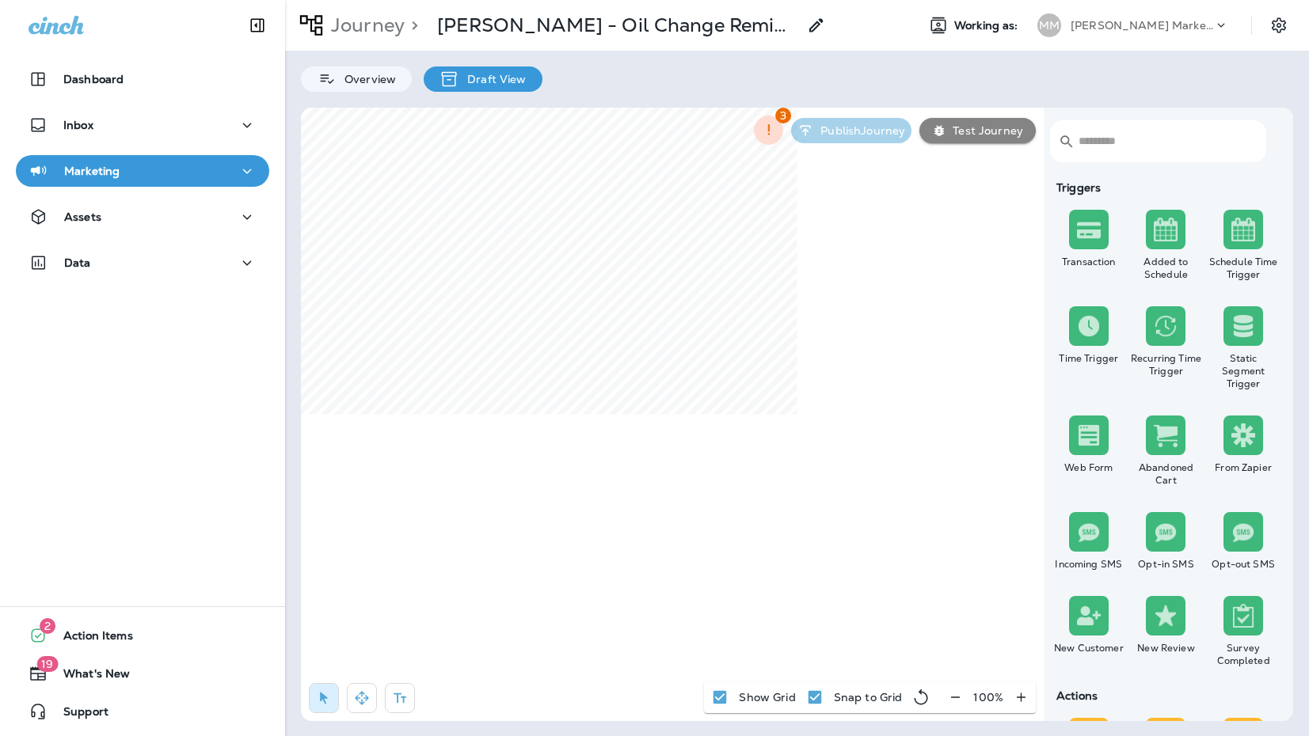
click at [369, 26] on p "Journey" at bounding box center [365, 25] width 80 height 24
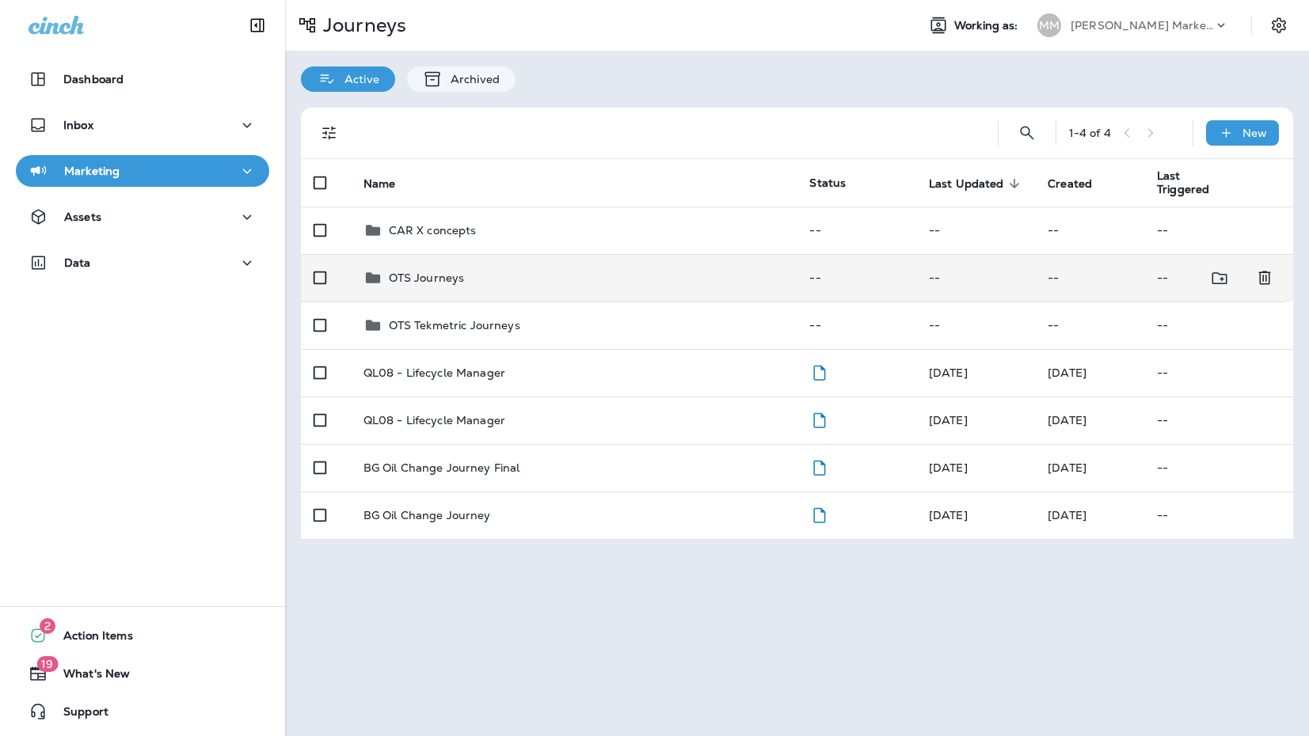
click at [437, 284] on p "OTS Journeys" at bounding box center [427, 278] width 76 height 13
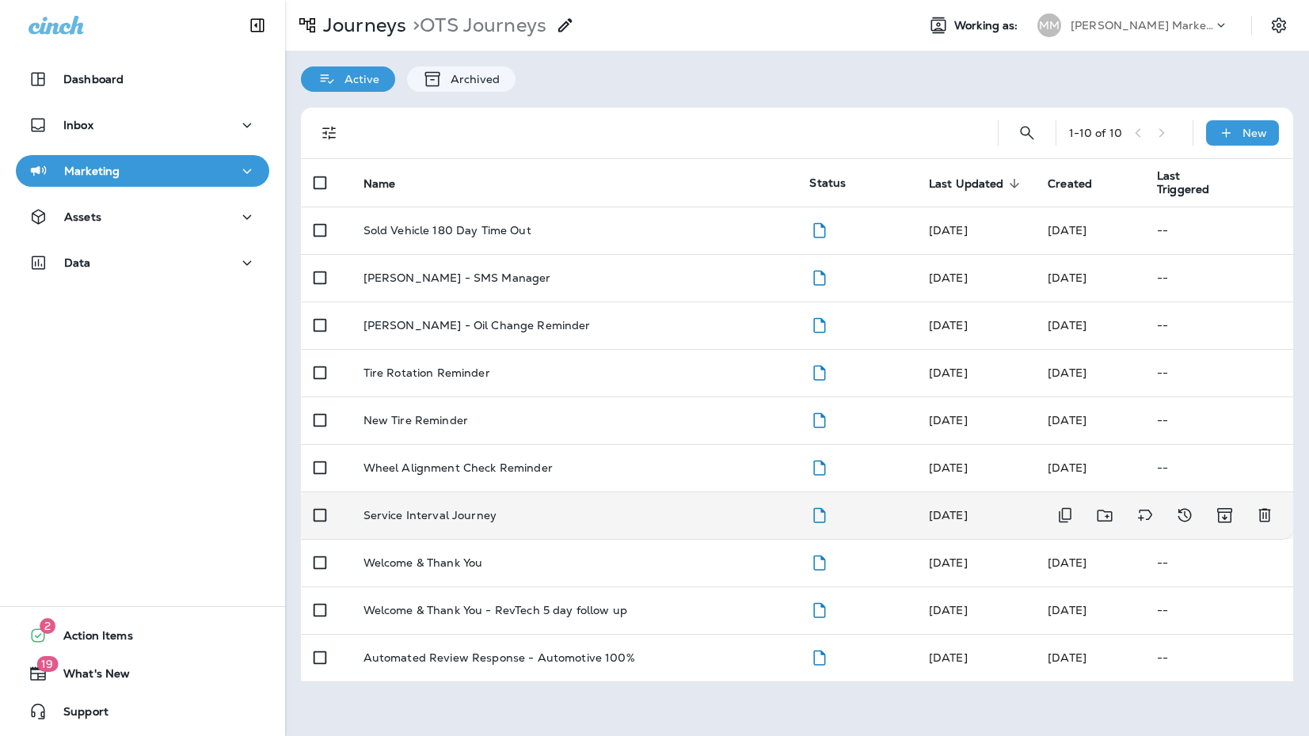
click at [354, 523] on td "Service Interval Journey" at bounding box center [574, 516] width 447 height 48
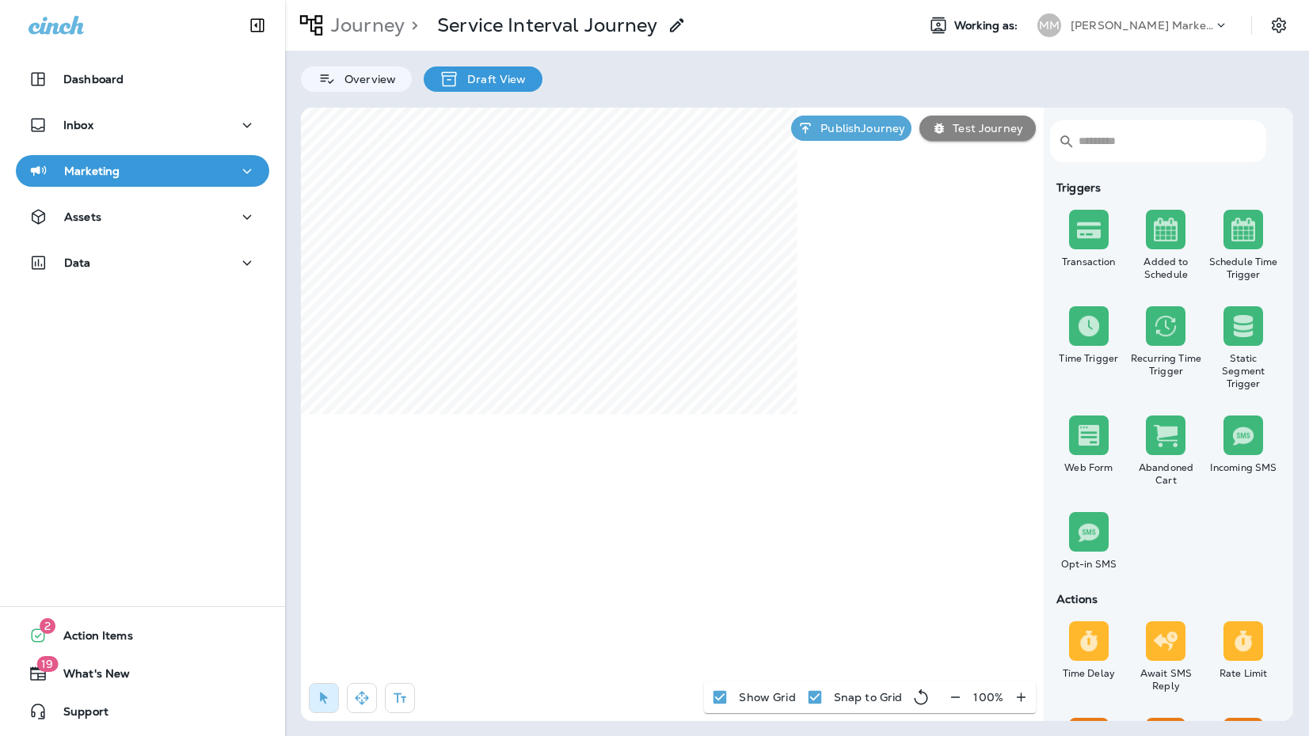
click at [372, 17] on p "Journey" at bounding box center [365, 25] width 80 height 24
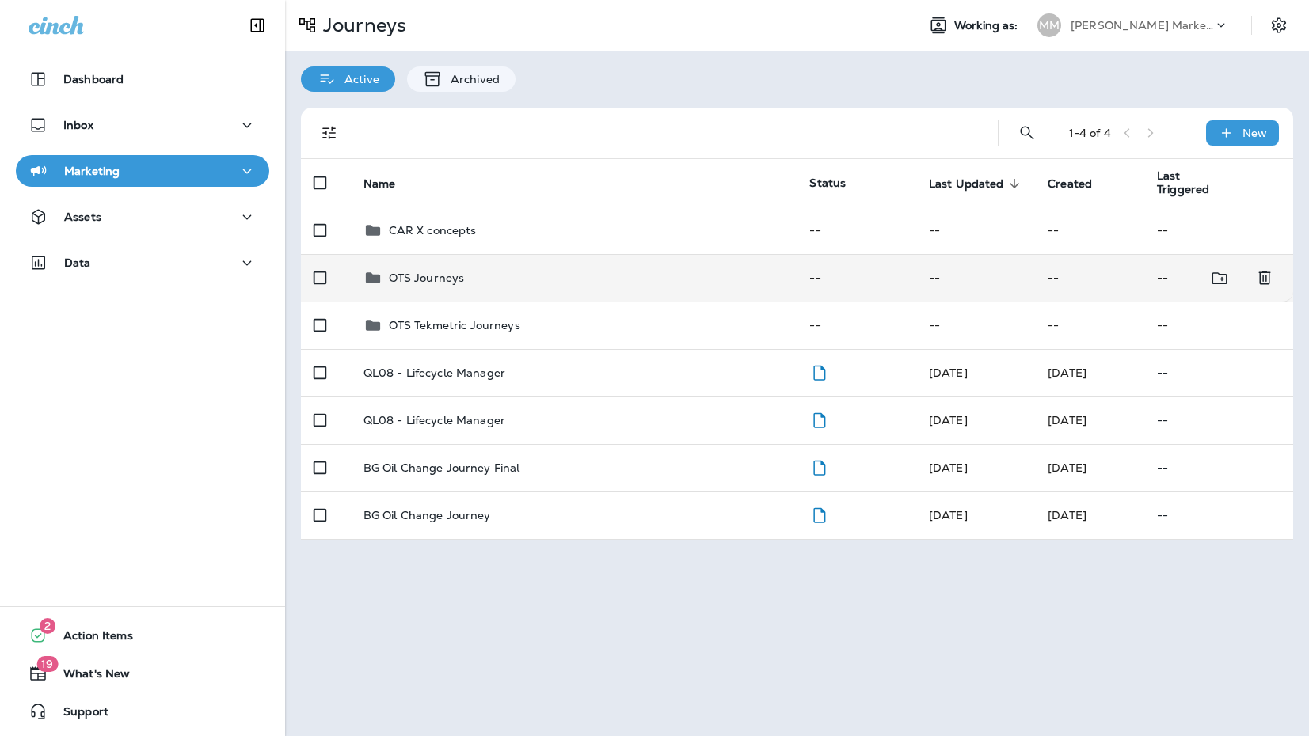
click at [394, 276] on p "OTS Journeys" at bounding box center [427, 278] width 76 height 13
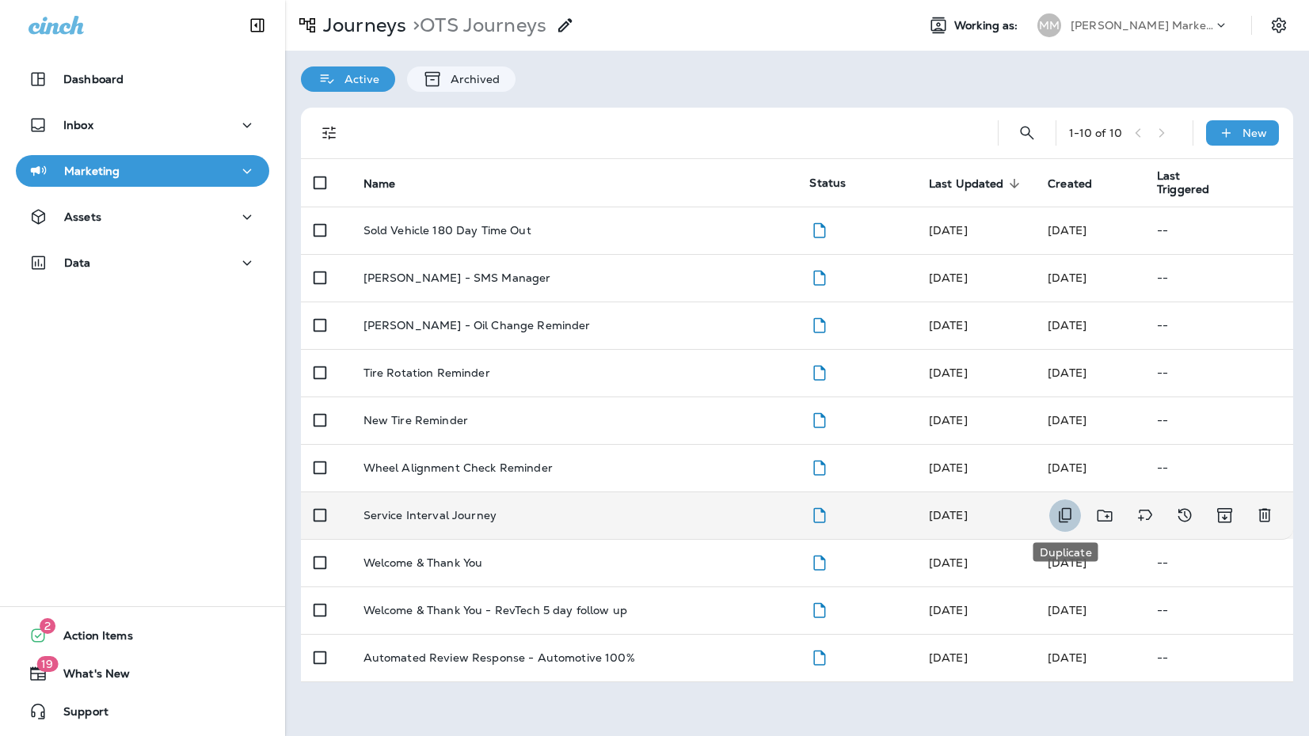
click at [1066, 520] on icon "Duplicate" at bounding box center [1065, 515] width 19 height 19
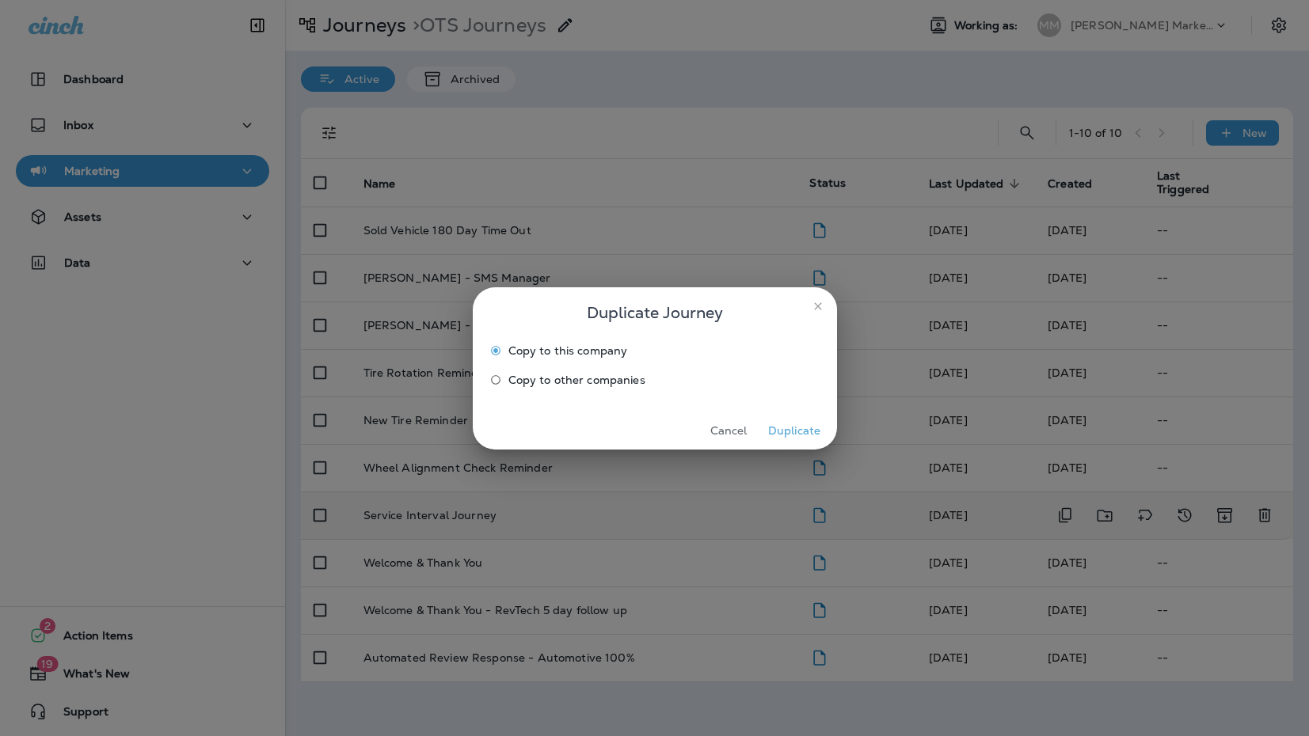
click at [633, 374] on span "Copy to other companies" at bounding box center [576, 380] width 137 height 13
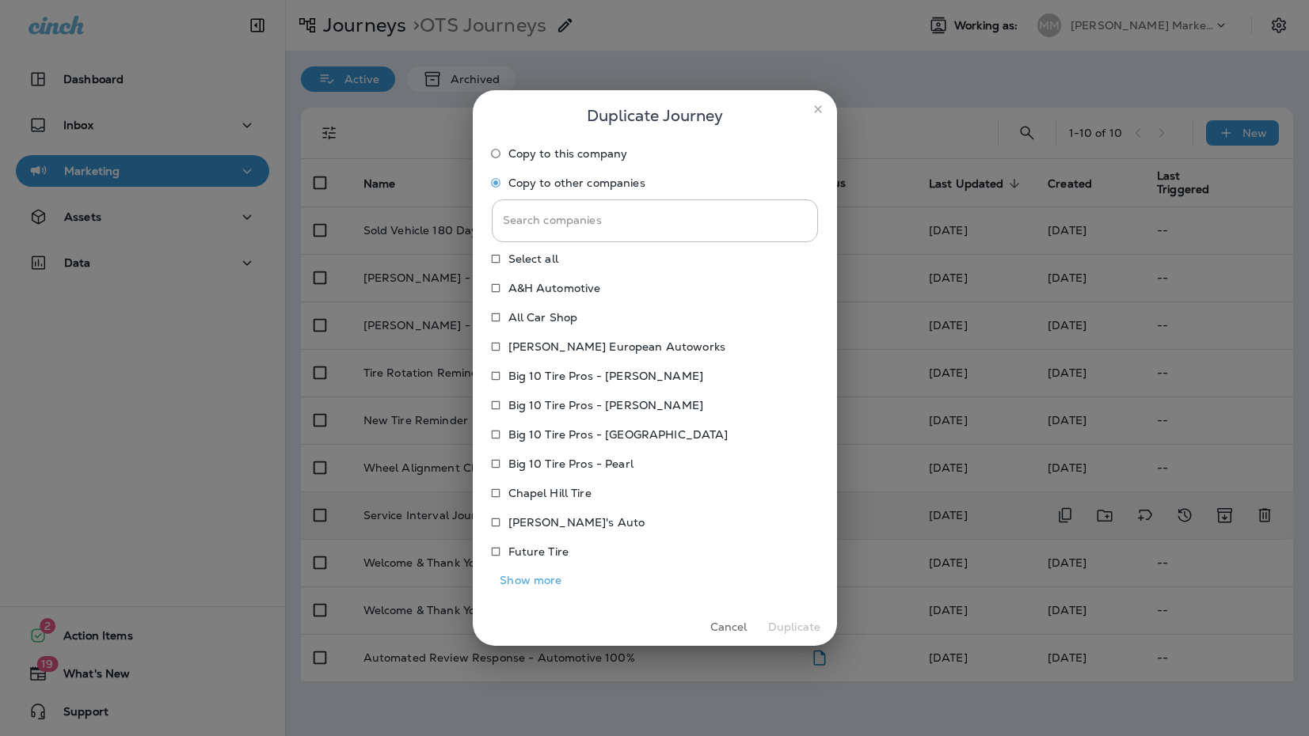
click at [520, 158] on span "Copy to this company" at bounding box center [568, 153] width 120 height 13
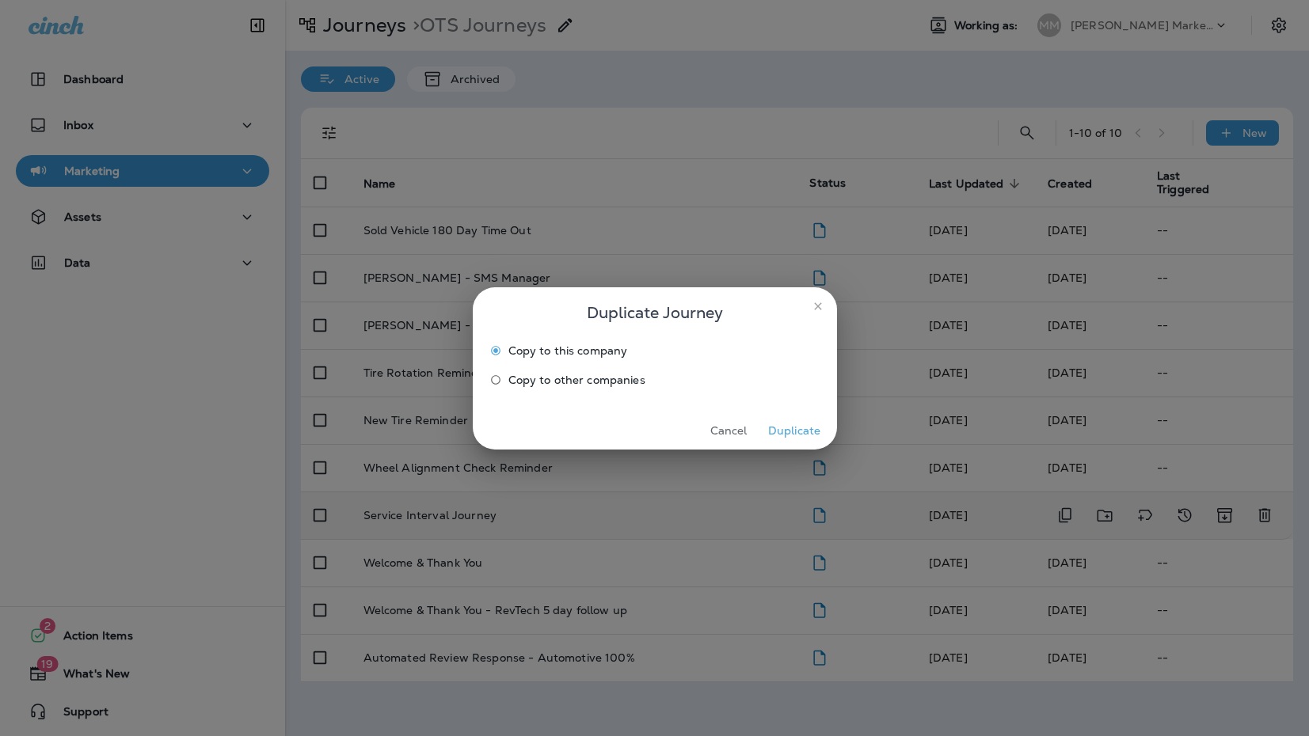
click at [805, 436] on button "Duplicate" at bounding box center [794, 431] width 59 height 25
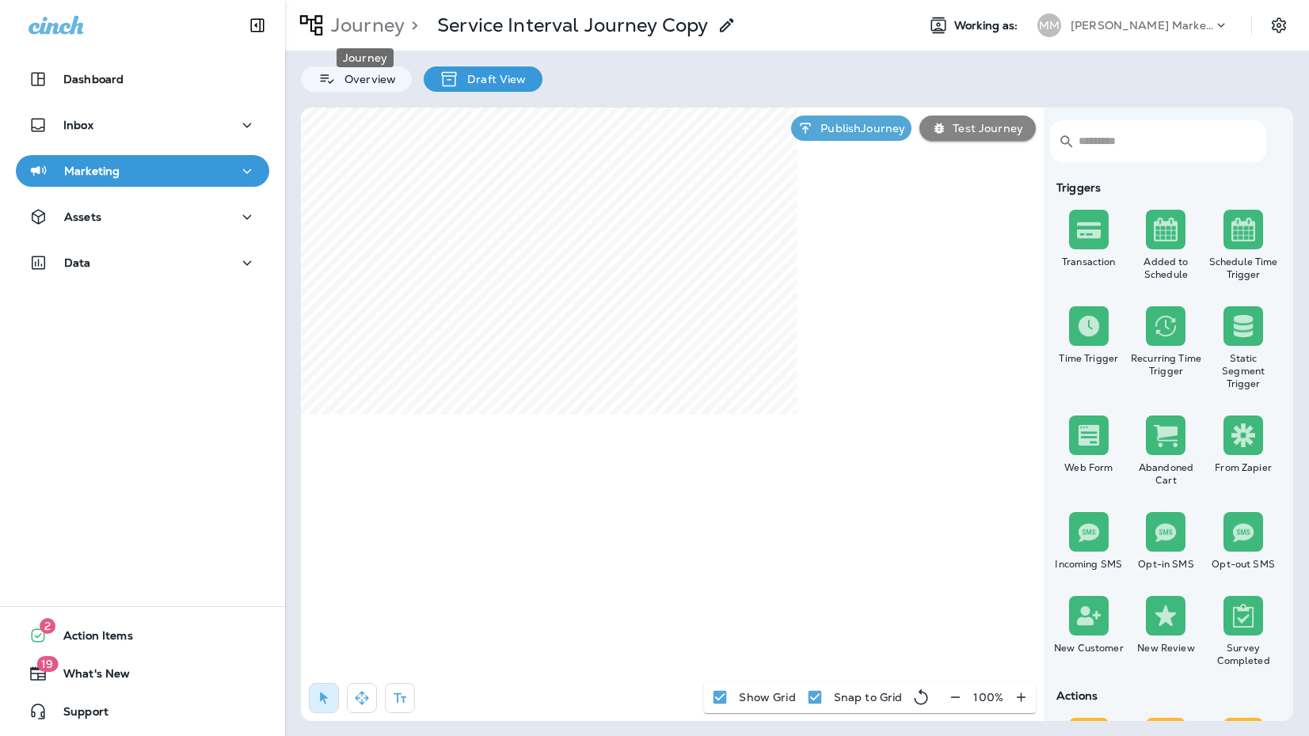
click at [363, 26] on p "Journey" at bounding box center [365, 25] width 80 height 24
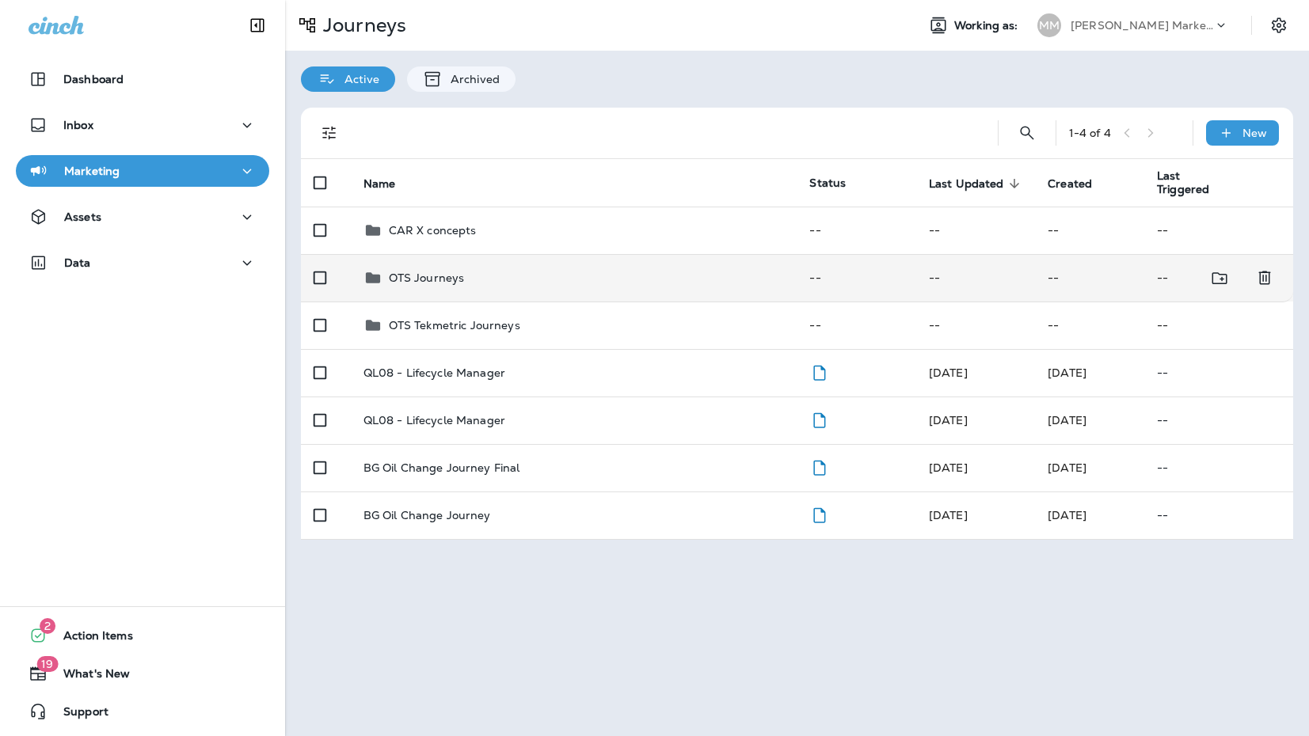
click at [390, 272] on p "OTS Journeys" at bounding box center [427, 278] width 76 height 13
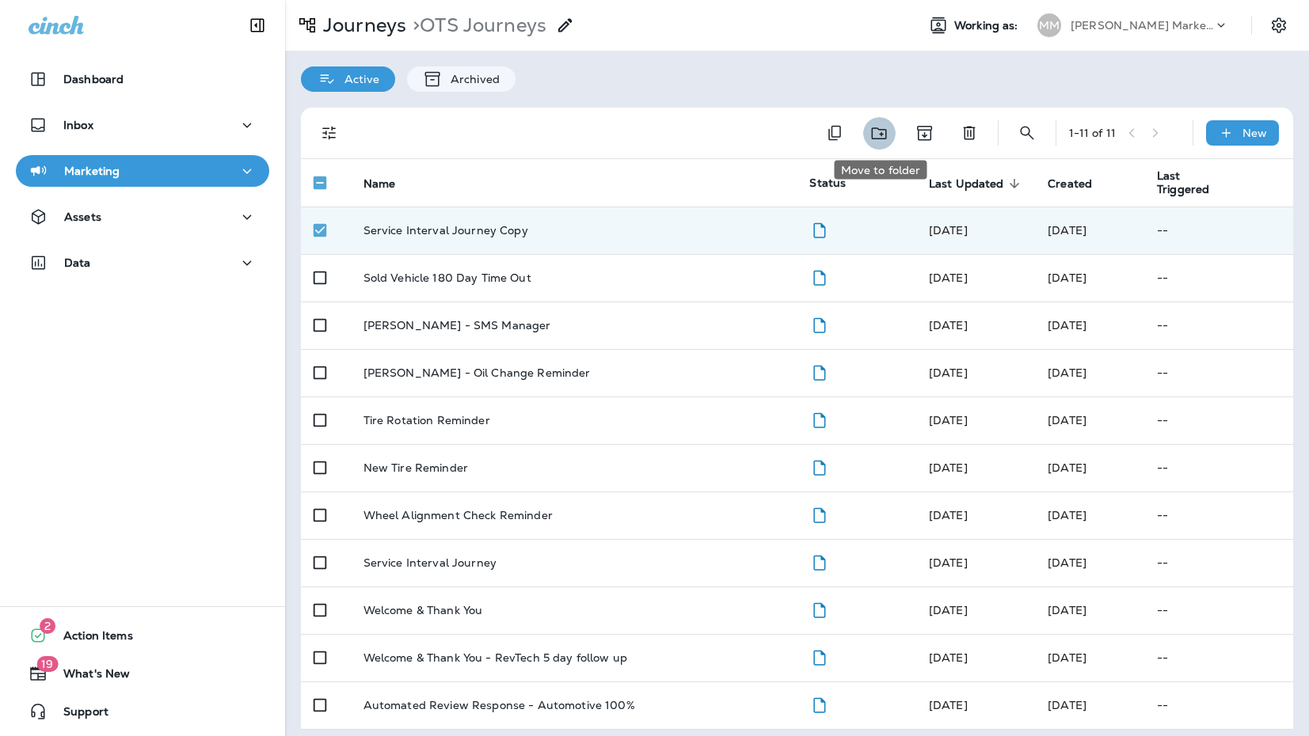
click at [876, 137] on icon "Move to folder" at bounding box center [879, 134] width 20 height 20
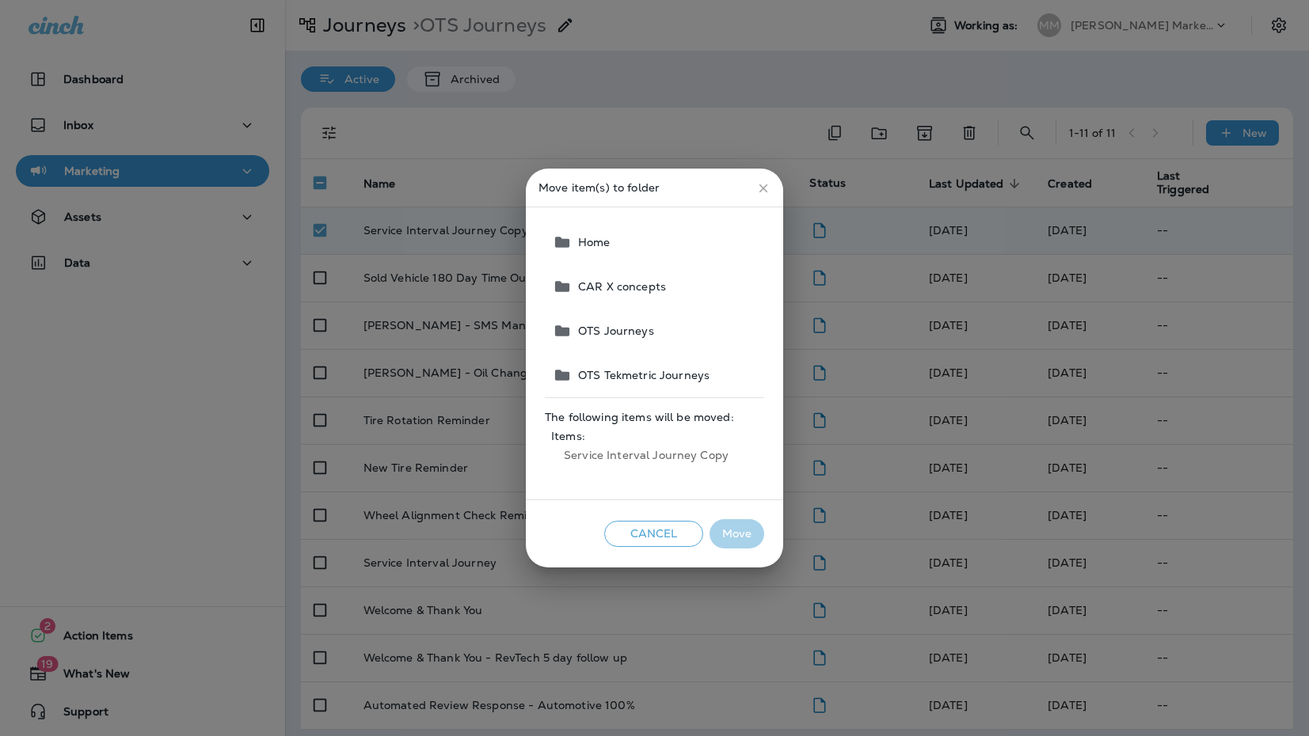
click at [602, 299] on button "CAR X concepts" at bounding box center [655, 286] width 218 height 44
click at [743, 531] on button "Move" at bounding box center [737, 533] width 55 height 29
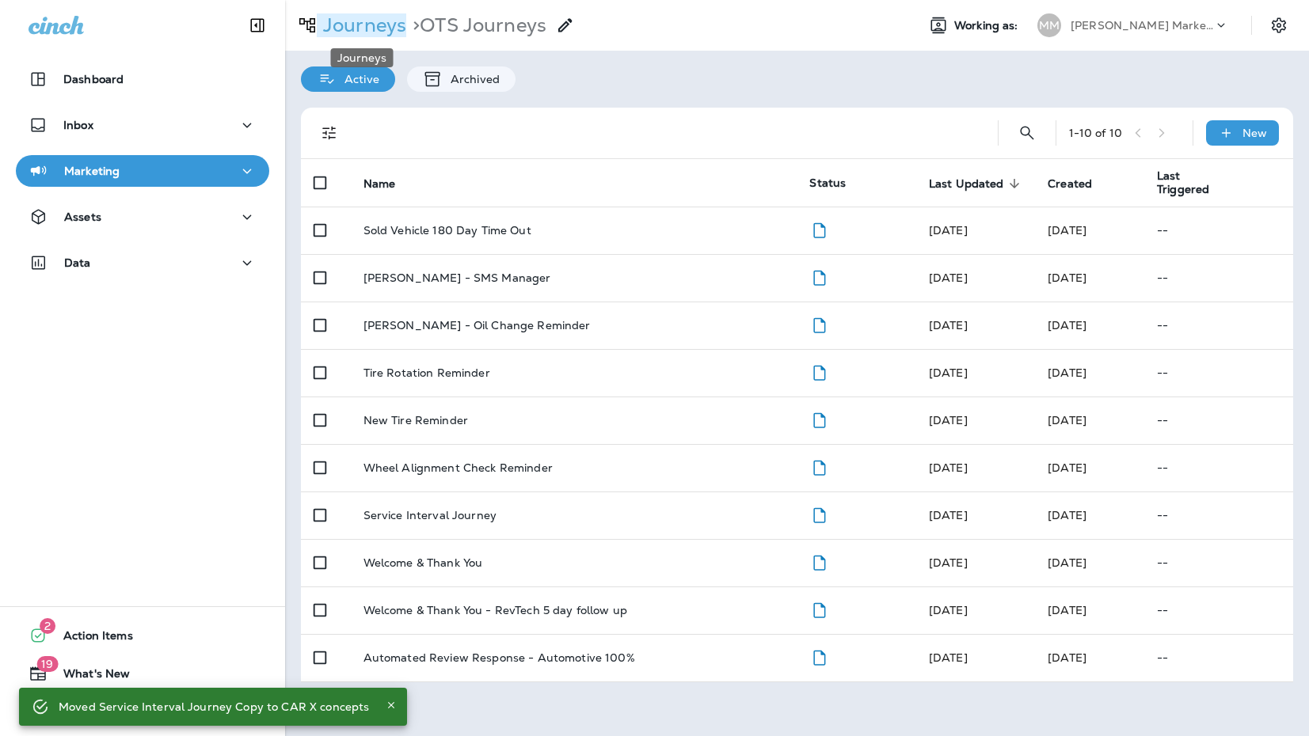
click at [382, 32] on p "Journeys" at bounding box center [361, 25] width 89 height 24
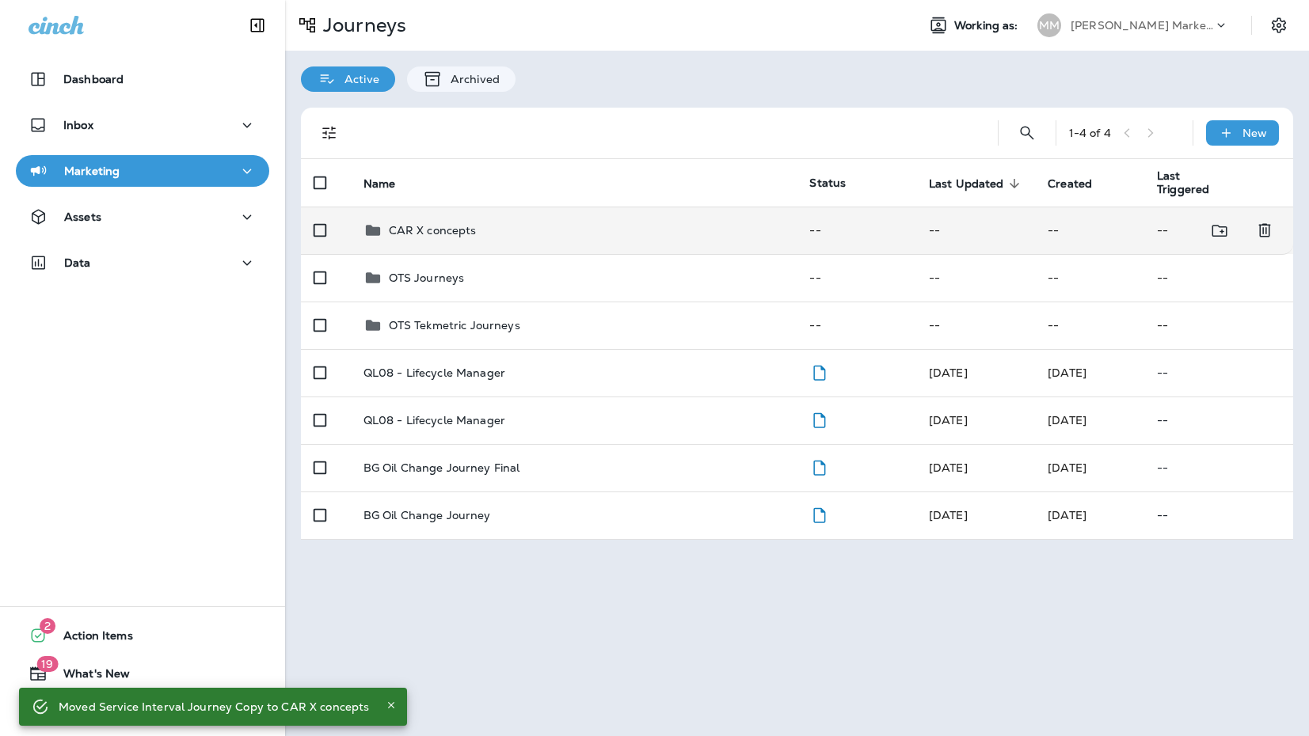
click at [431, 236] on p "CAR X concepts" at bounding box center [433, 230] width 88 height 13
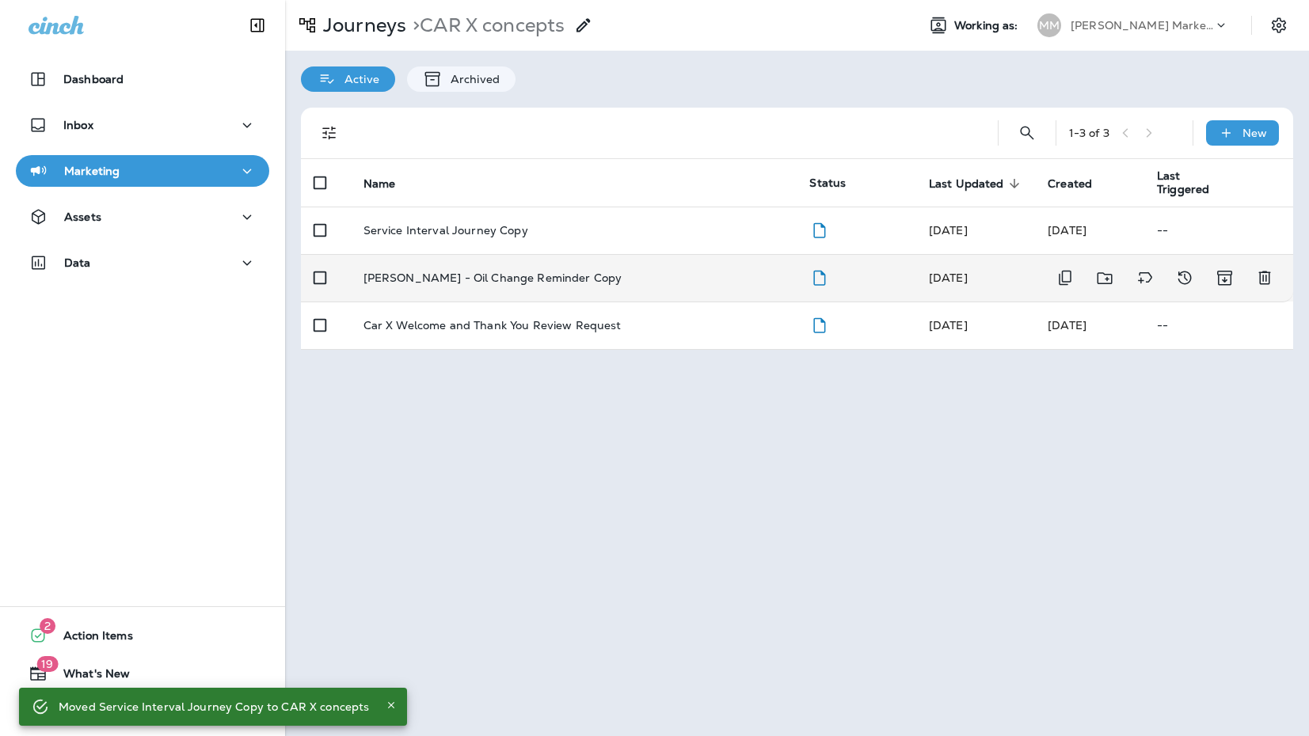
click at [451, 266] on td "[PERSON_NAME] - Oil Change Reminder Copy" at bounding box center [574, 278] width 447 height 48
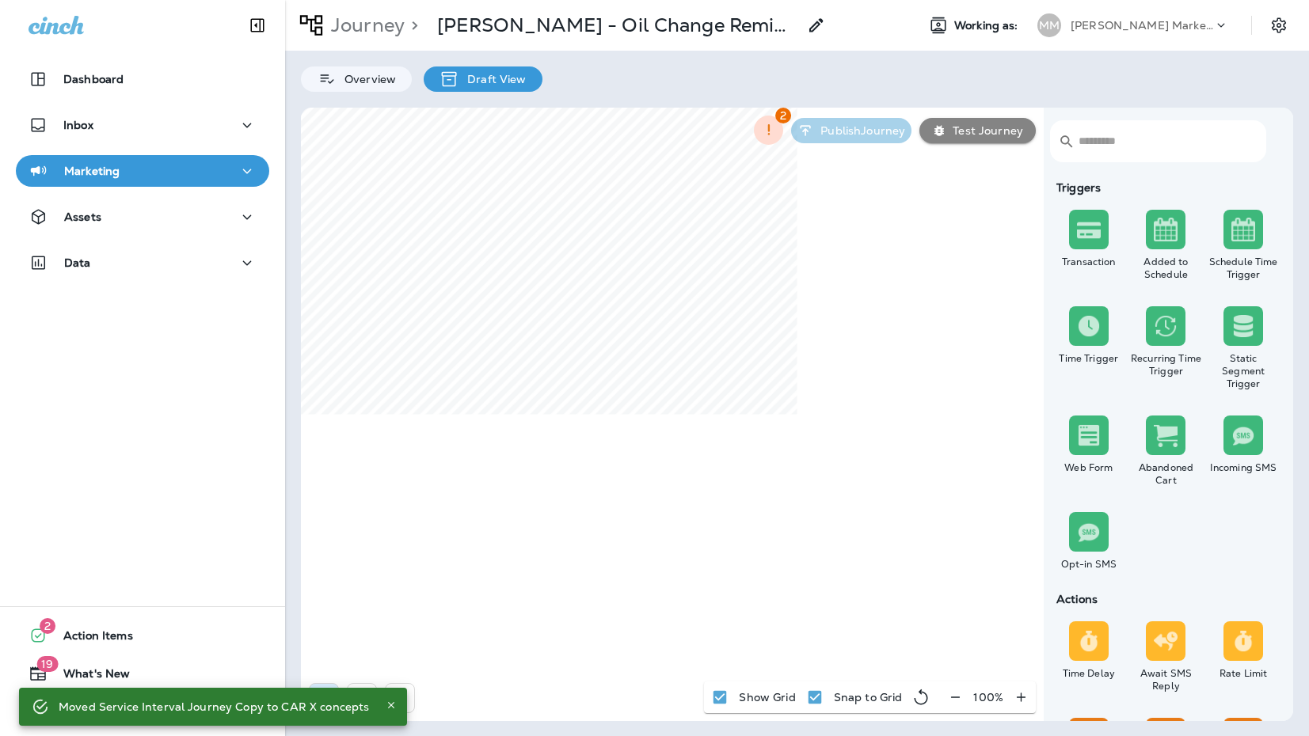
click at [809, 31] on use at bounding box center [815, 24] width 13 height 13
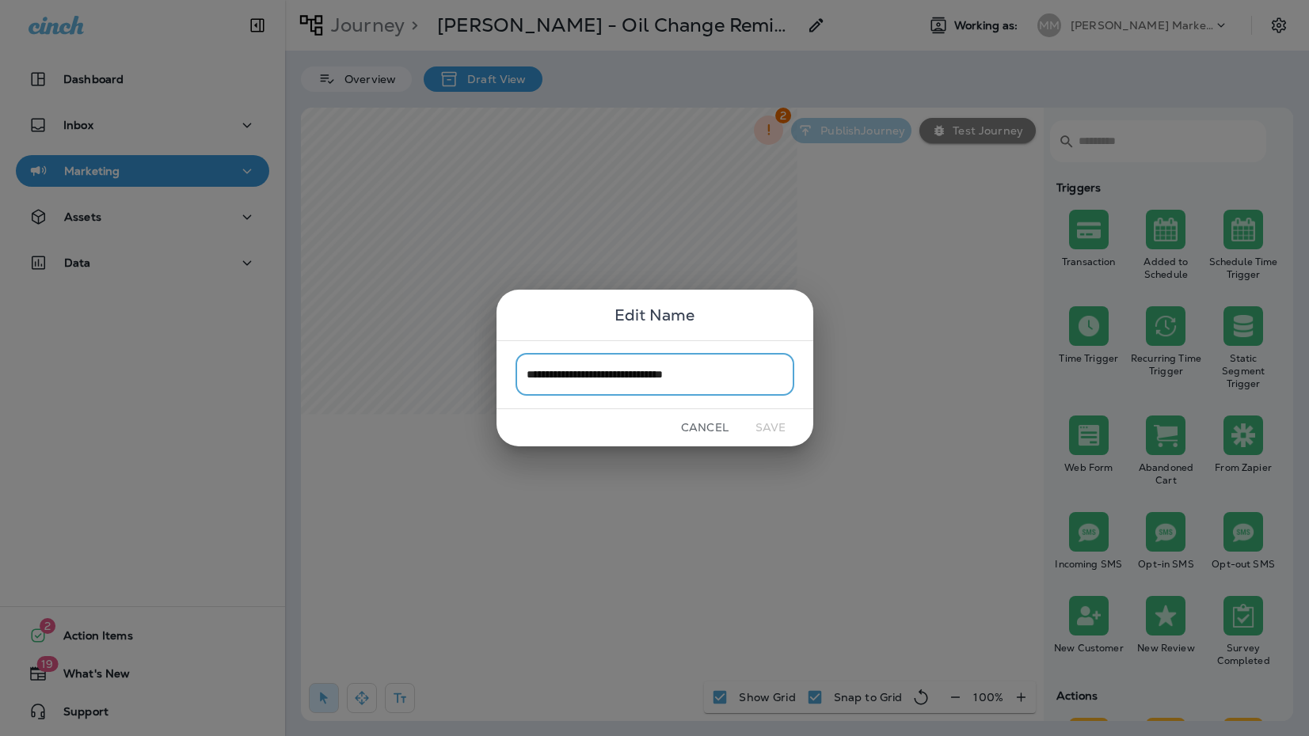
click at [736, 372] on input "**********" at bounding box center [655, 375] width 279 height 42
type input "**********"
click at [756, 424] on button "Save" at bounding box center [770, 428] width 59 height 25
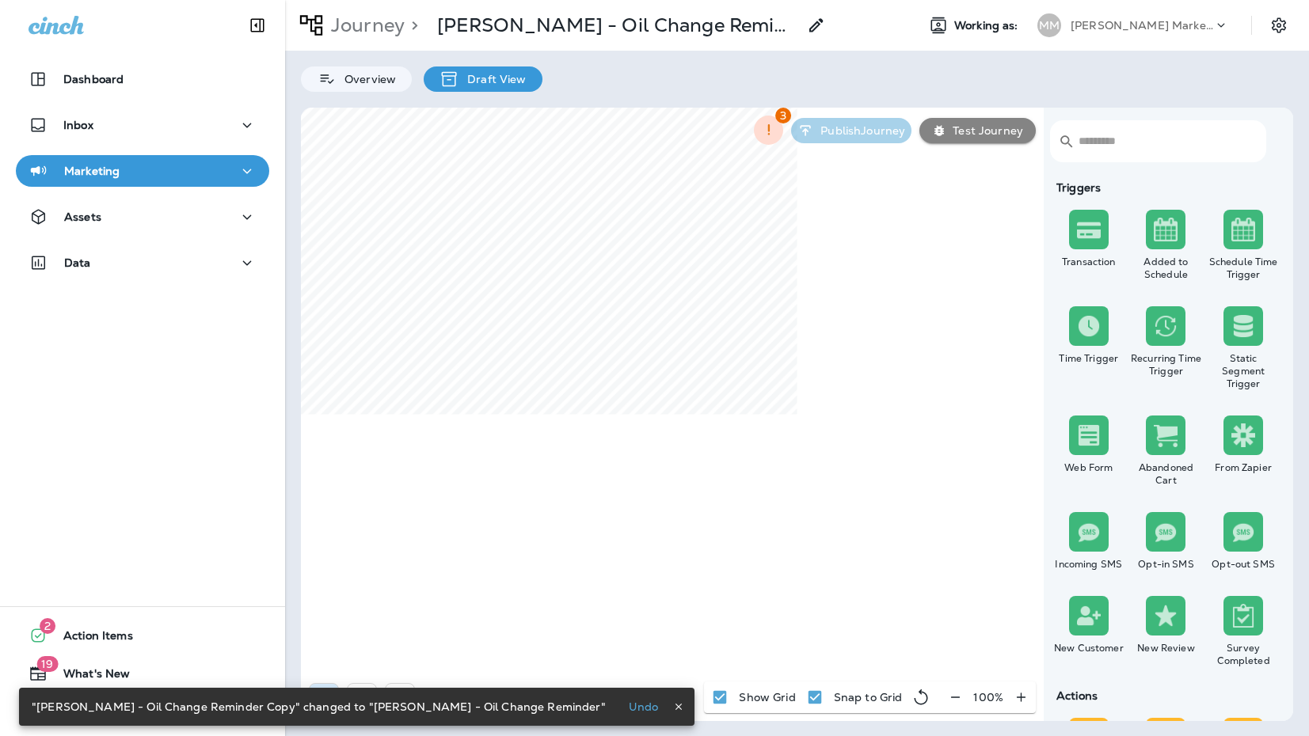
click at [386, 32] on p "Journey" at bounding box center [365, 25] width 80 height 24
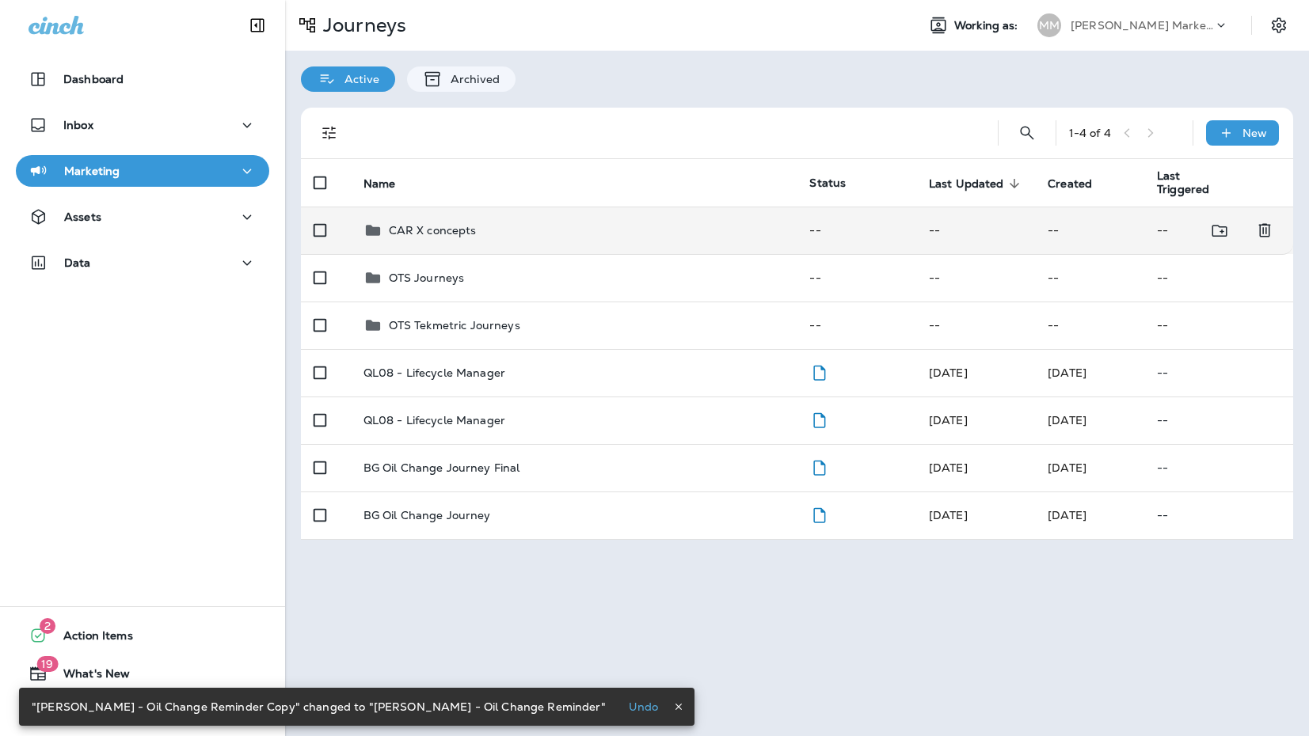
click at [424, 246] on td "CAR X concepts" at bounding box center [574, 231] width 447 height 48
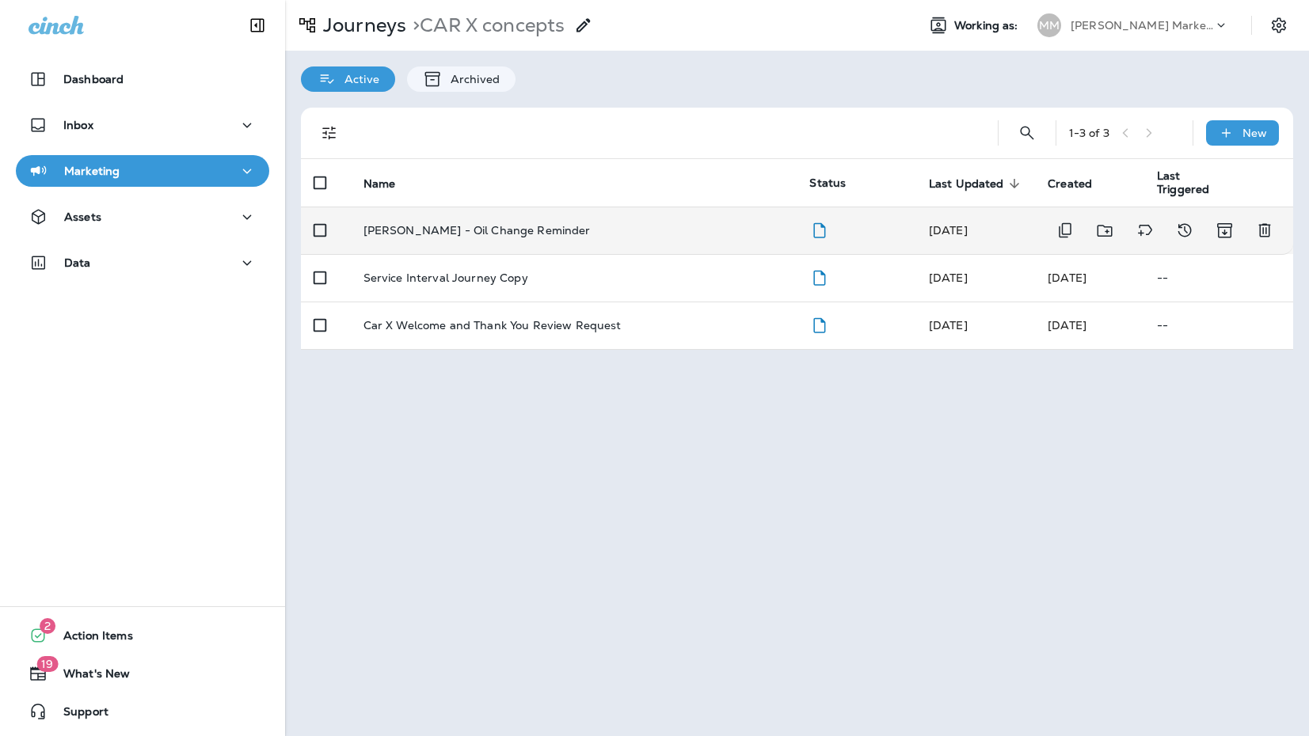
click at [543, 227] on div "[PERSON_NAME] - Oil Change Reminder" at bounding box center [573, 230] width 421 height 13
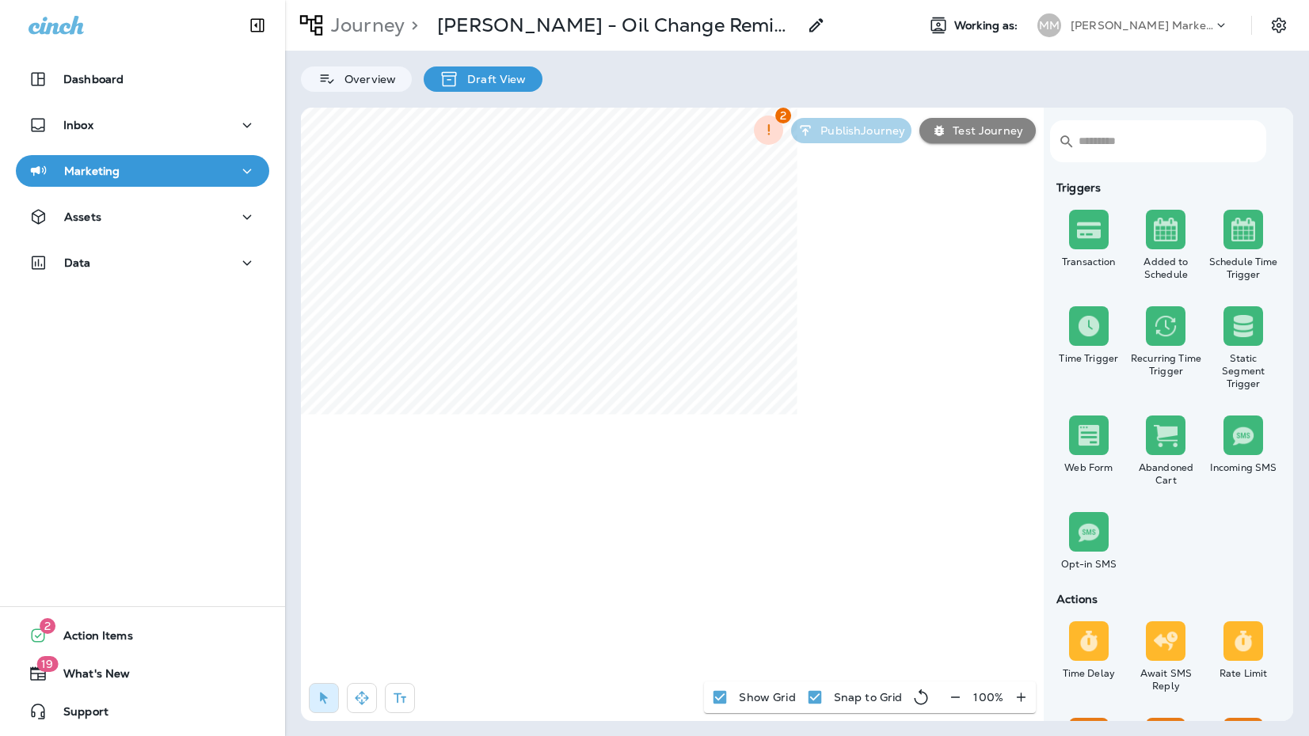
click at [569, 33] on p "[PERSON_NAME] - Oil Change Reminder" at bounding box center [617, 25] width 360 height 24
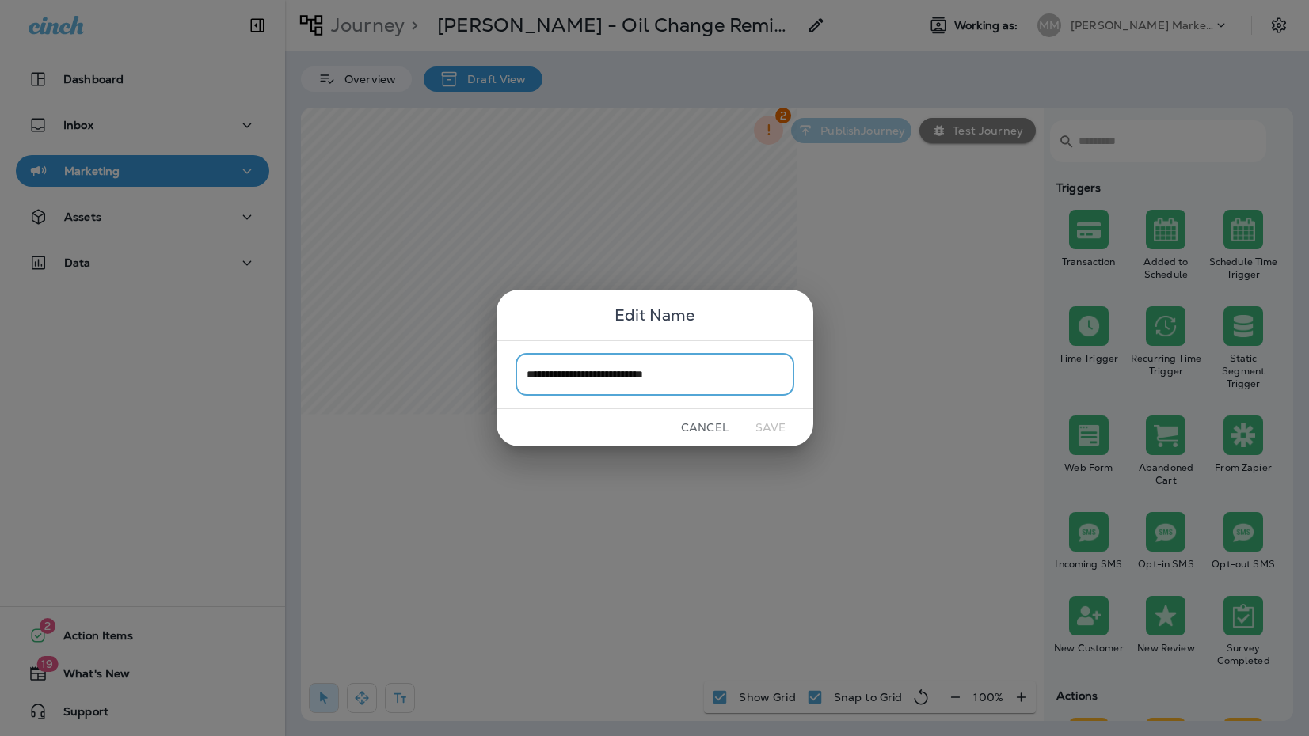
click at [529, 375] on input "**********" at bounding box center [655, 375] width 279 height 42
click at [620, 376] on input "**********" at bounding box center [655, 375] width 279 height 42
type input "**********"
click at [773, 432] on button "Save" at bounding box center [770, 428] width 59 height 25
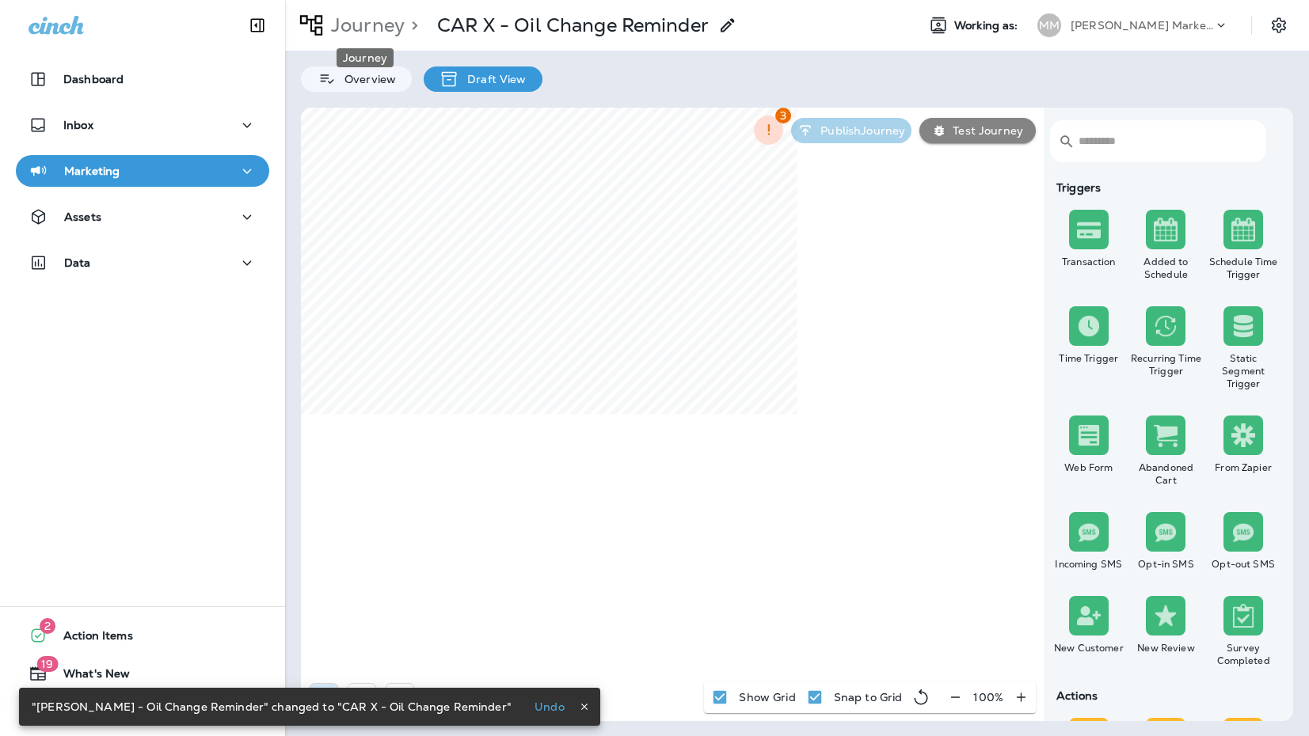
click at [390, 21] on p "Journey" at bounding box center [365, 25] width 80 height 24
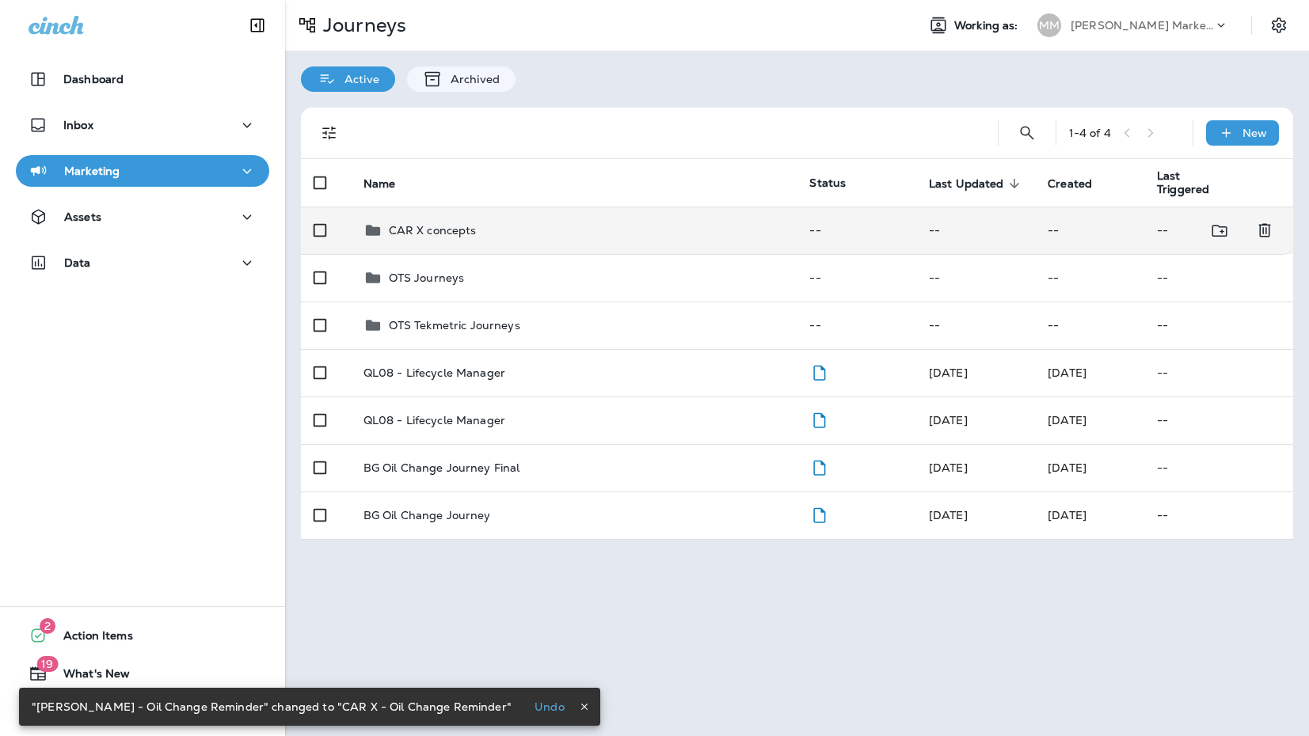
click at [445, 245] on td "CAR X concepts" at bounding box center [574, 231] width 447 height 48
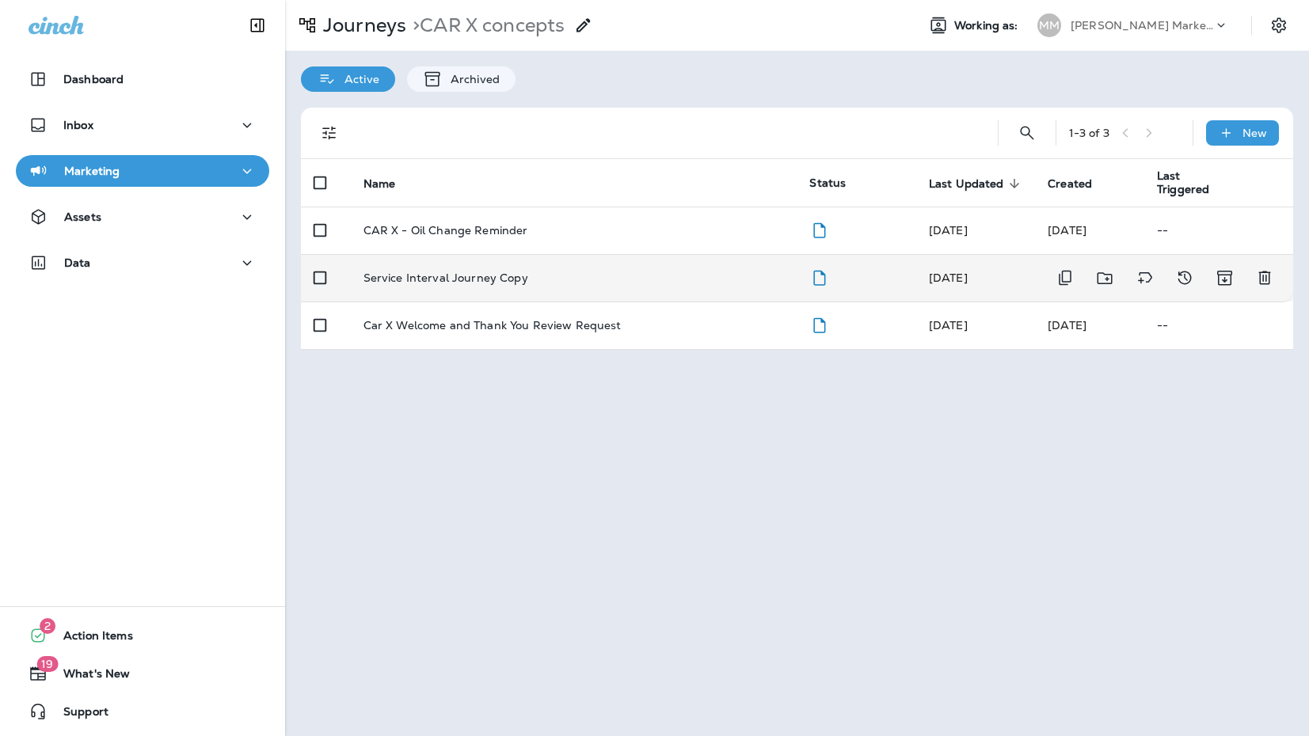
click at [459, 277] on p "Service Interval Journey Copy" at bounding box center [445, 278] width 165 height 13
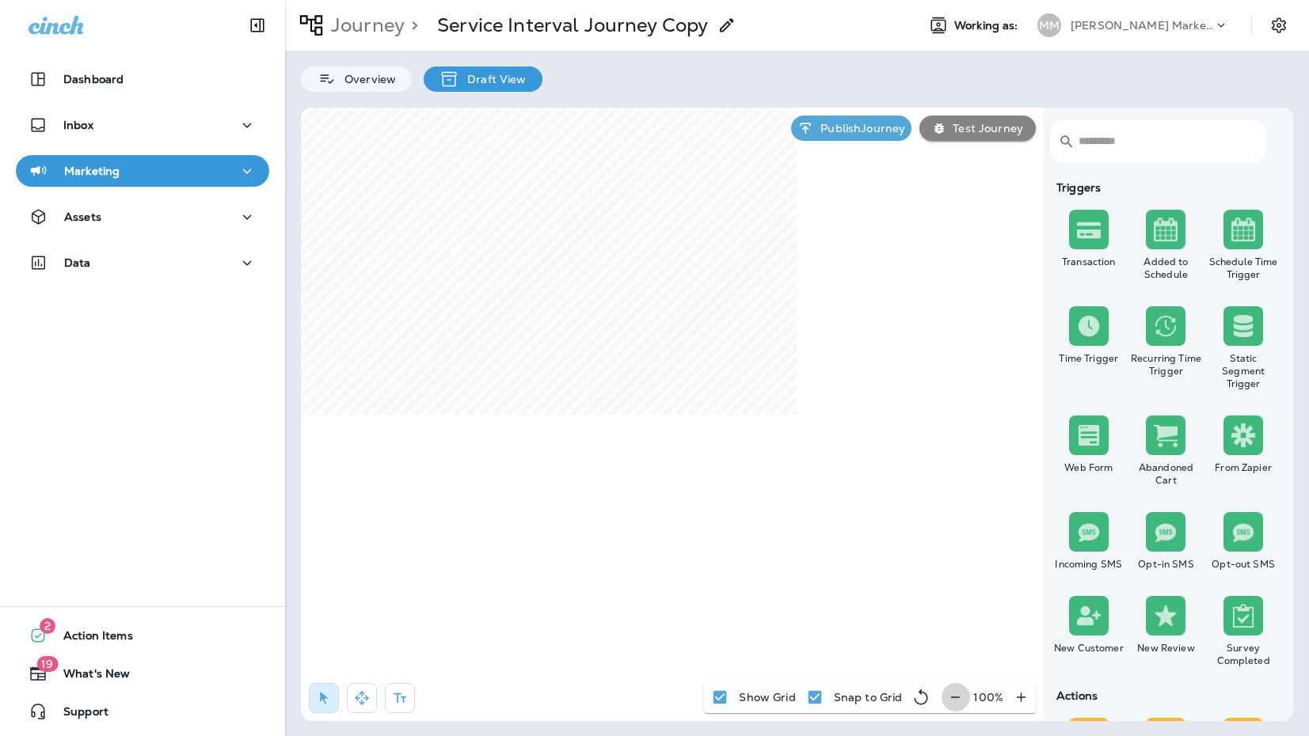
click at [962, 698] on icon "button" at bounding box center [955, 698] width 17 height 16
click at [962, 698] on icon "button" at bounding box center [961, 698] width 17 height 16
click at [962, 698] on icon "button" at bounding box center [963, 698] width 17 height 16
click at [962, 698] on icon "button" at bounding box center [961, 698] width 17 height 16
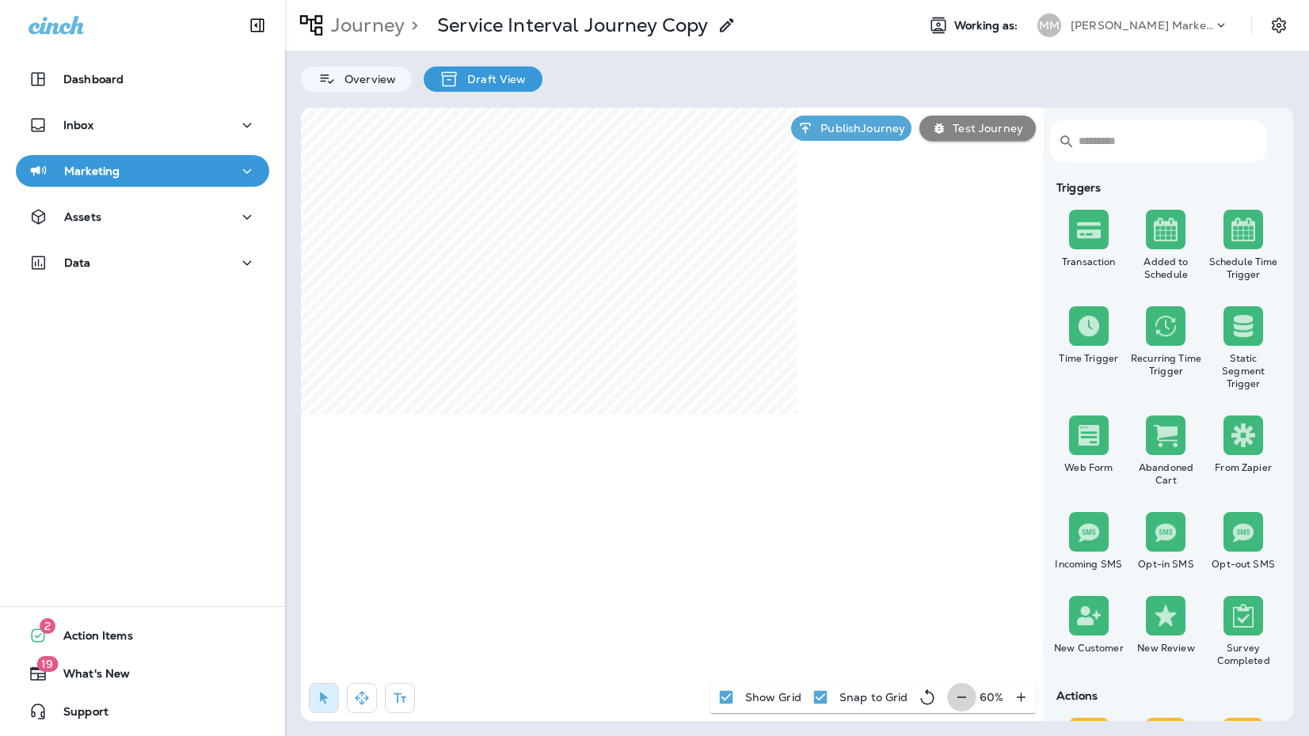
click at [962, 698] on div "60 %" at bounding box center [991, 698] width 89 height 32
click at [356, 702] on icon "button" at bounding box center [362, 699] width 16 height 16
click at [329, 713] on button "button" at bounding box center [324, 698] width 30 height 30
select select "*******"
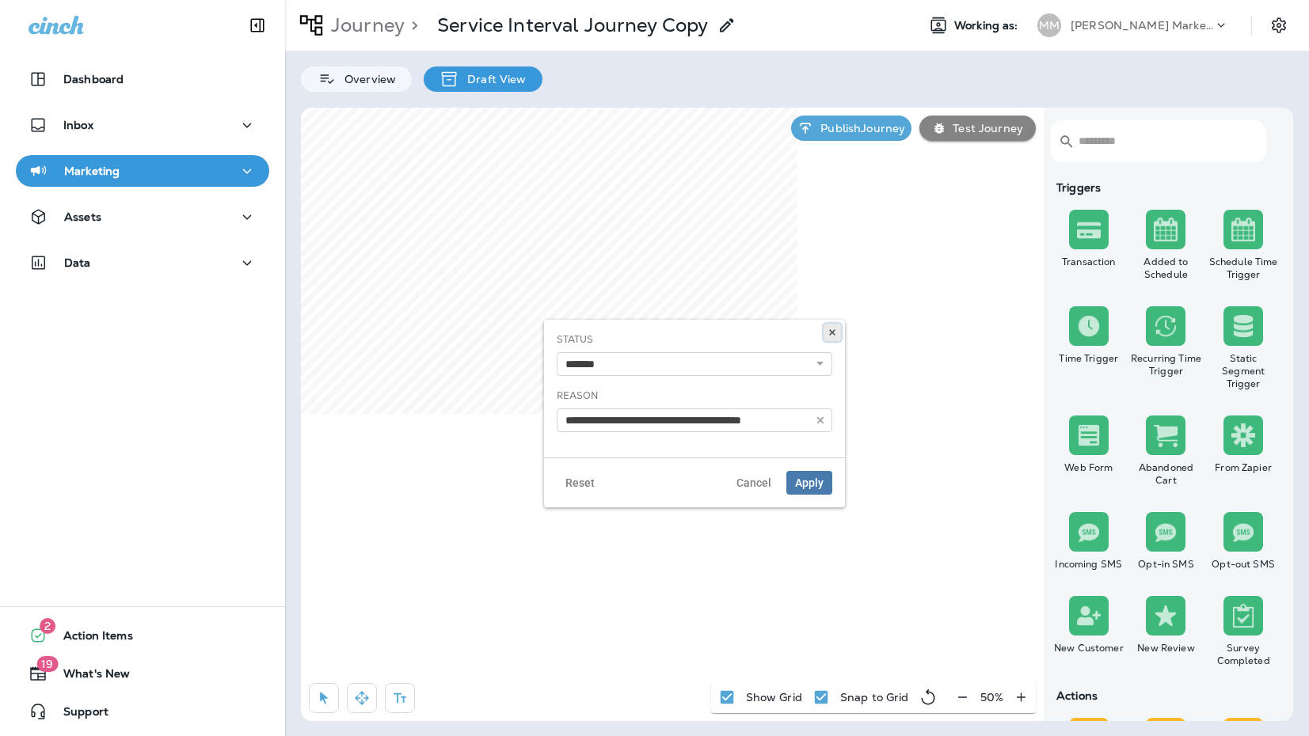
click at [837, 337] on button at bounding box center [832, 332] width 17 height 17
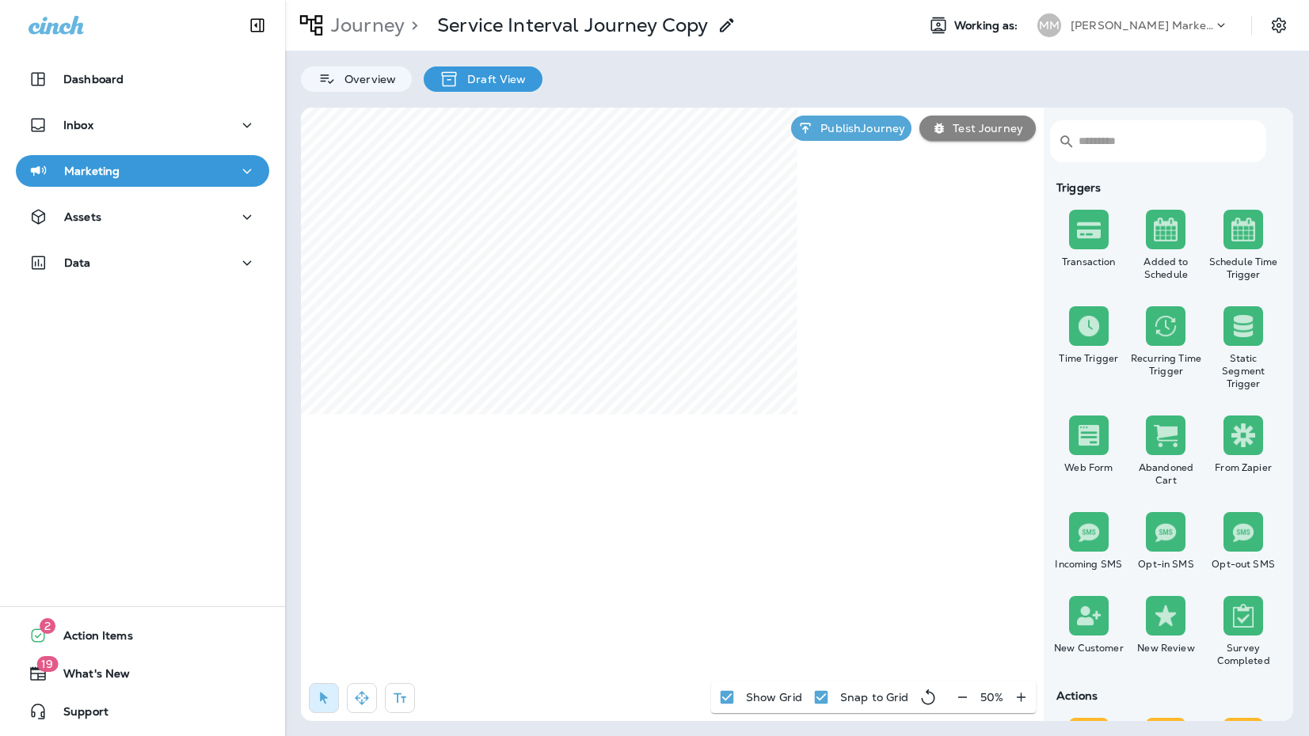
select select "***"
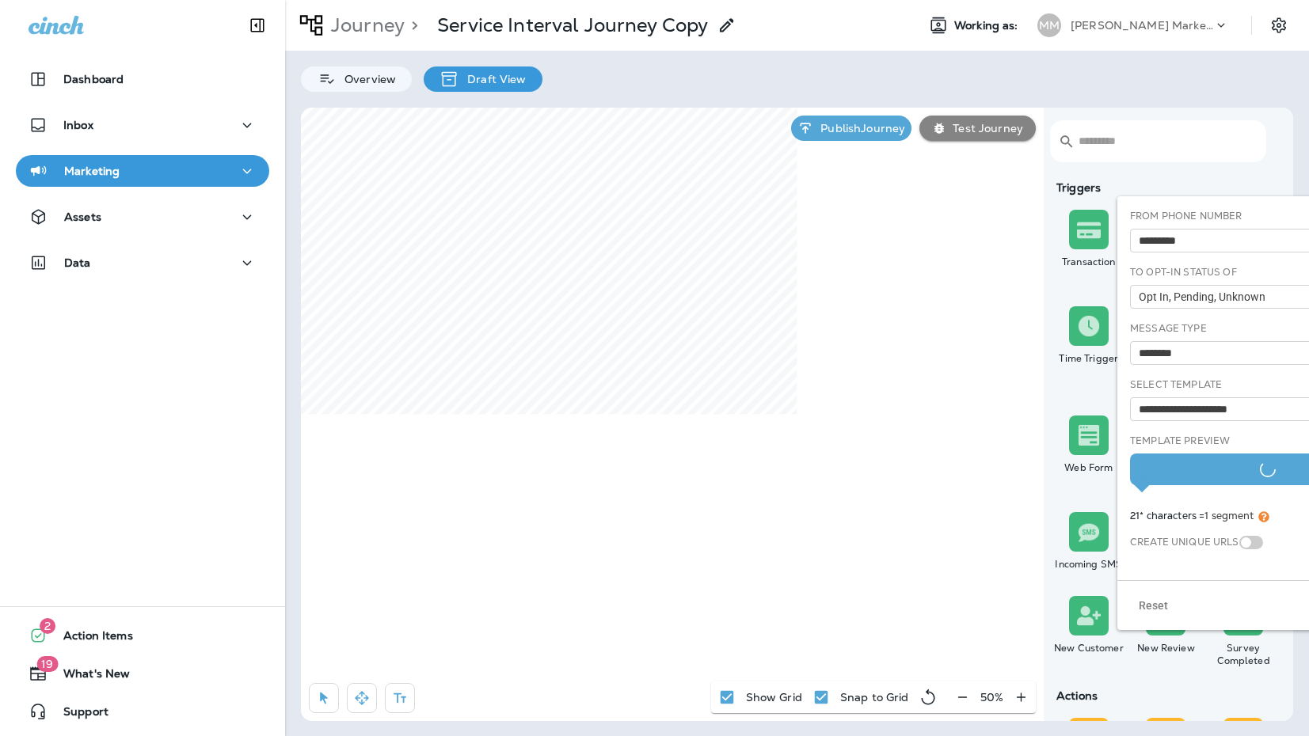
type input "**********"
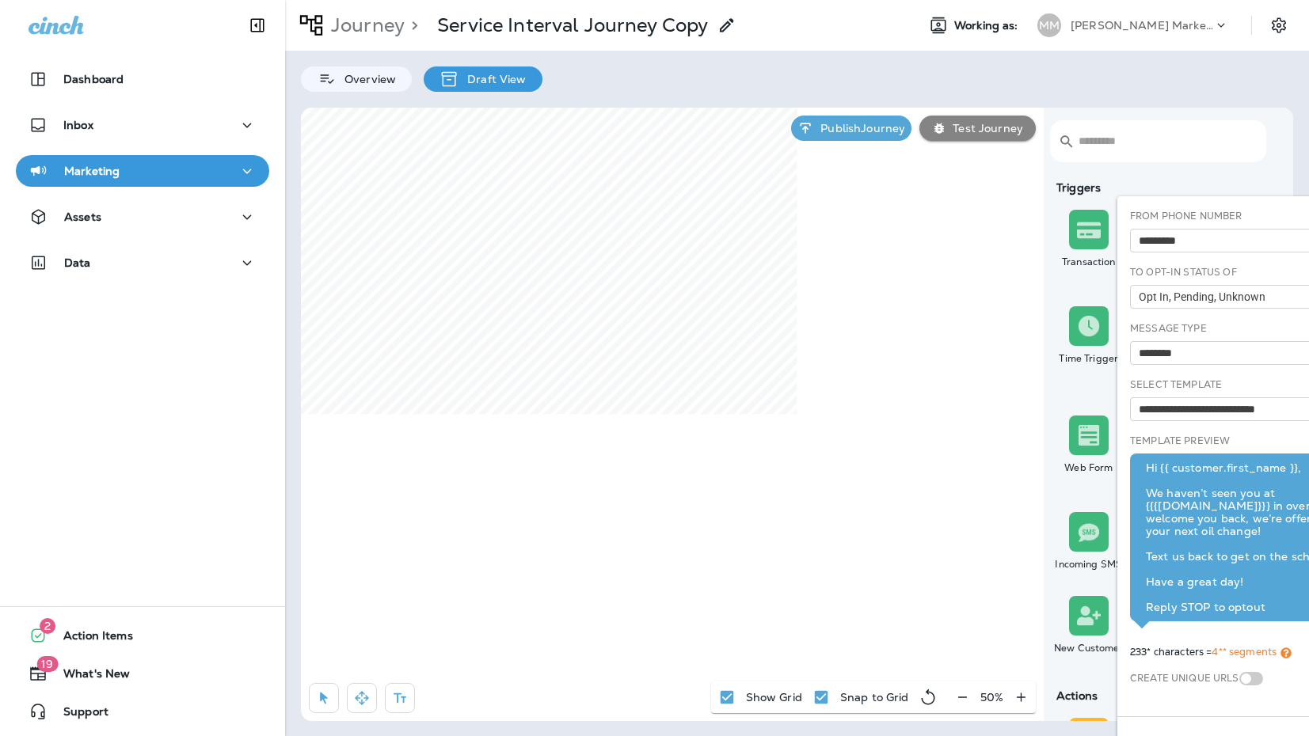
drag, startPoint x: 1210, startPoint y: 222, endPoint x: 1046, endPoint y: 217, distance: 164.0
click at [1046, 40] on body "Dashboard Inbox Marketing Assets Data 2 Action Items 19 What's New Support Jour…" at bounding box center [654, 20] width 1309 height 40
click at [1286, 208] on div "**********" at bounding box center [1267, 456] width 301 height 520
click at [383, 29] on p "Journey" at bounding box center [365, 25] width 80 height 24
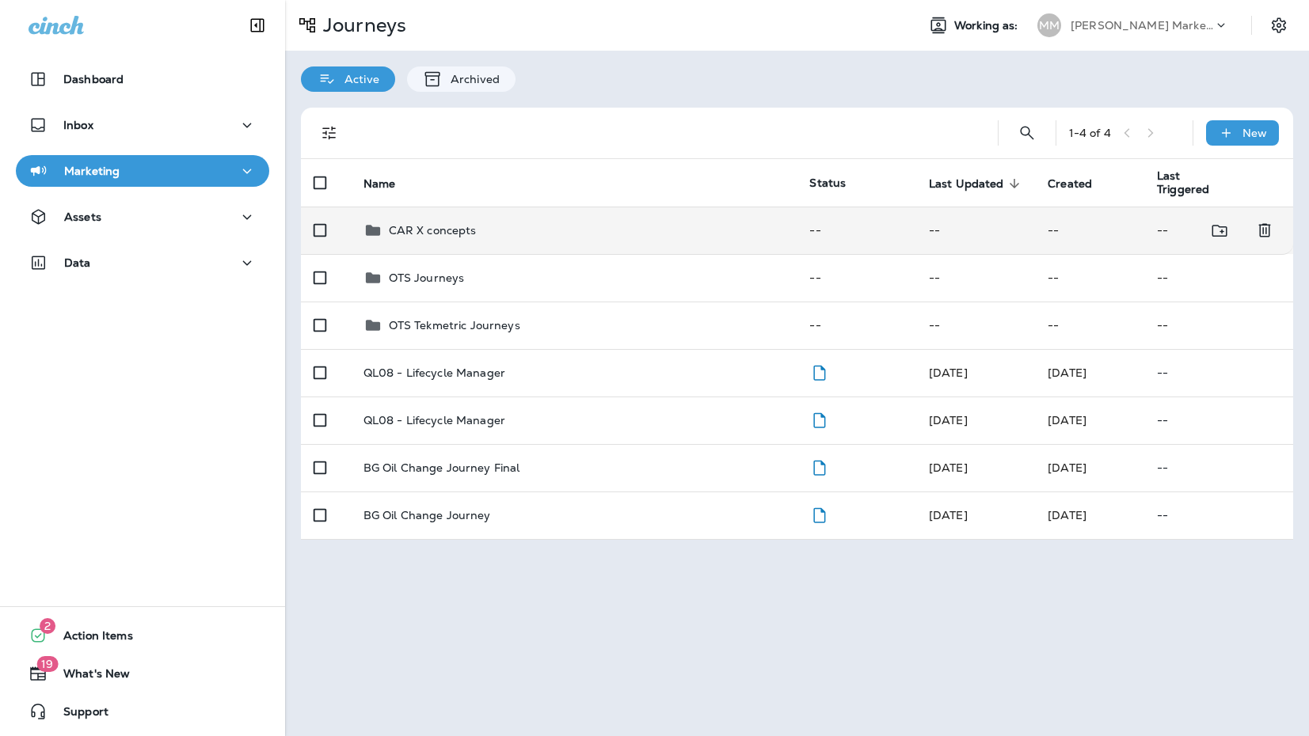
click at [443, 237] on p "CAR X concepts" at bounding box center [433, 230] width 88 height 13
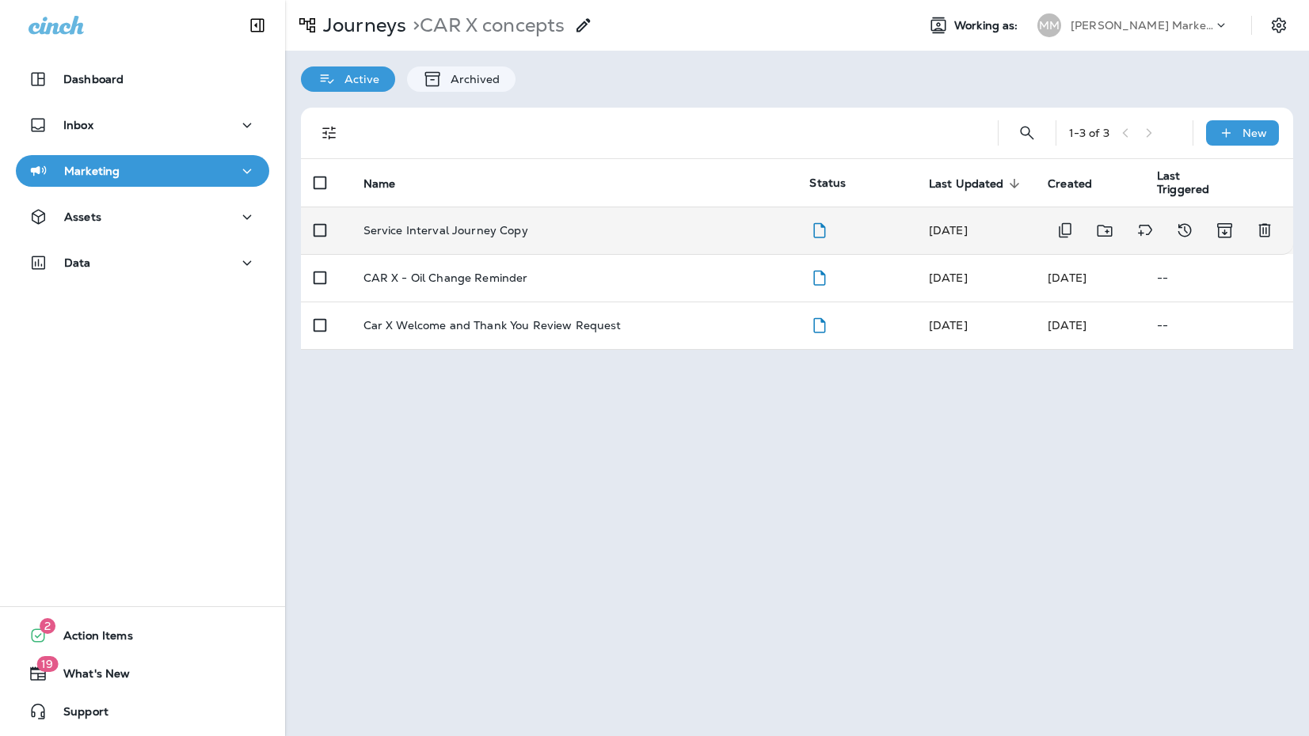
click at [487, 240] on td "Service Interval Journey Copy" at bounding box center [574, 231] width 447 height 48
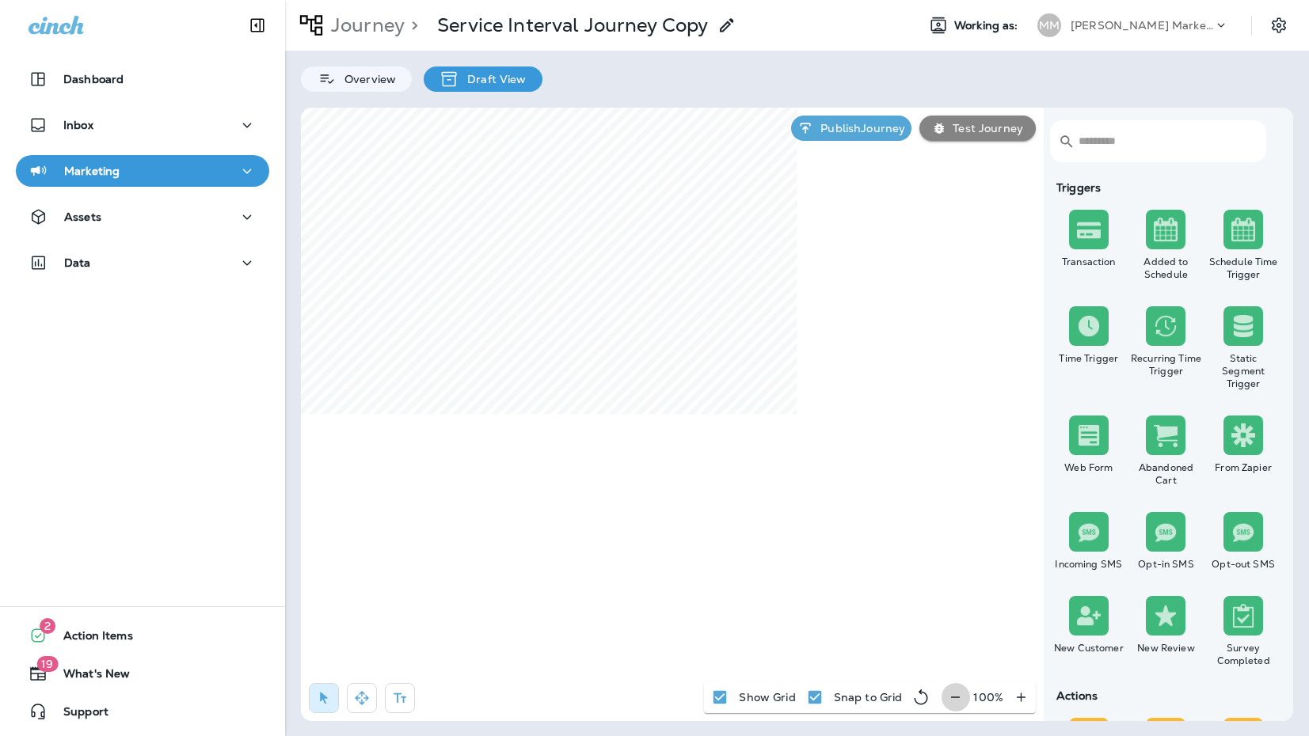
click at [954, 693] on icon "button" at bounding box center [955, 698] width 17 height 16
click at [954, 693] on icon "button" at bounding box center [961, 698] width 17 height 16
click at [955, 693] on icon "button" at bounding box center [963, 698] width 17 height 16
click at [954, 693] on icon "button" at bounding box center [961, 698] width 17 height 16
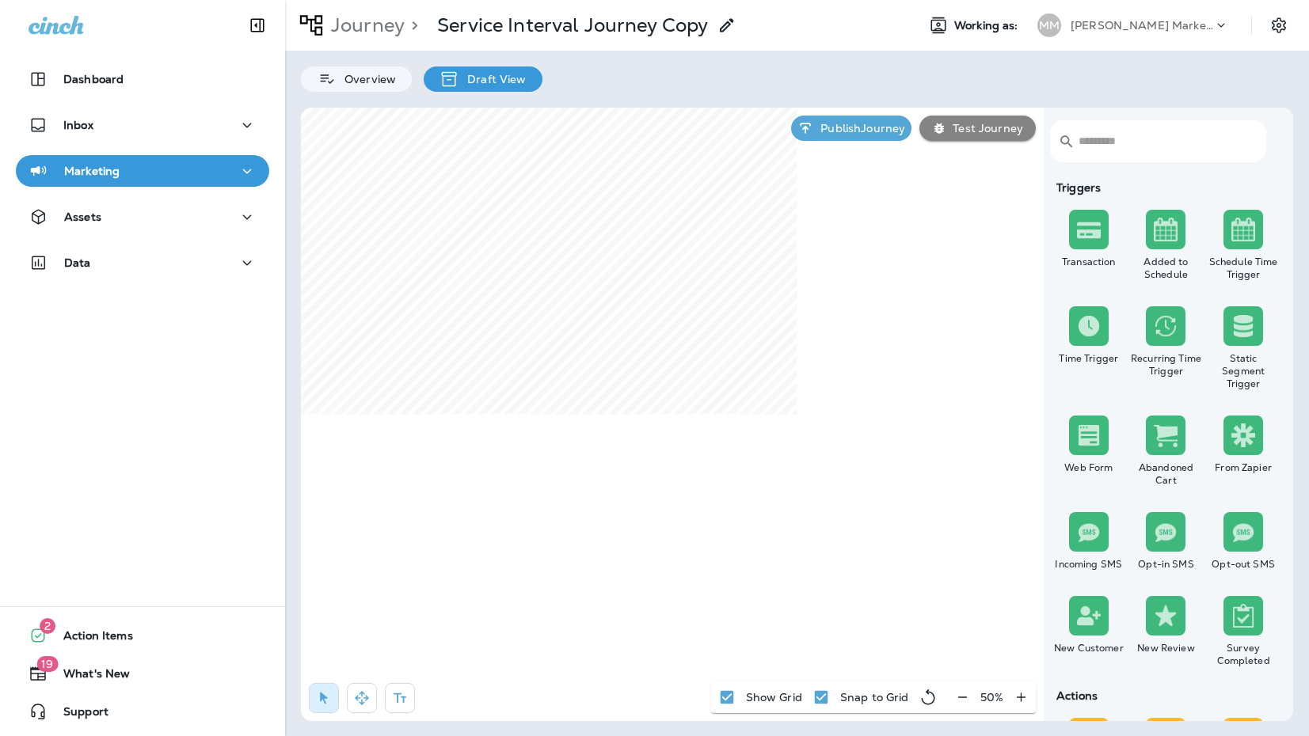
click at [954, 693] on div "50 %" at bounding box center [992, 698] width 88 height 32
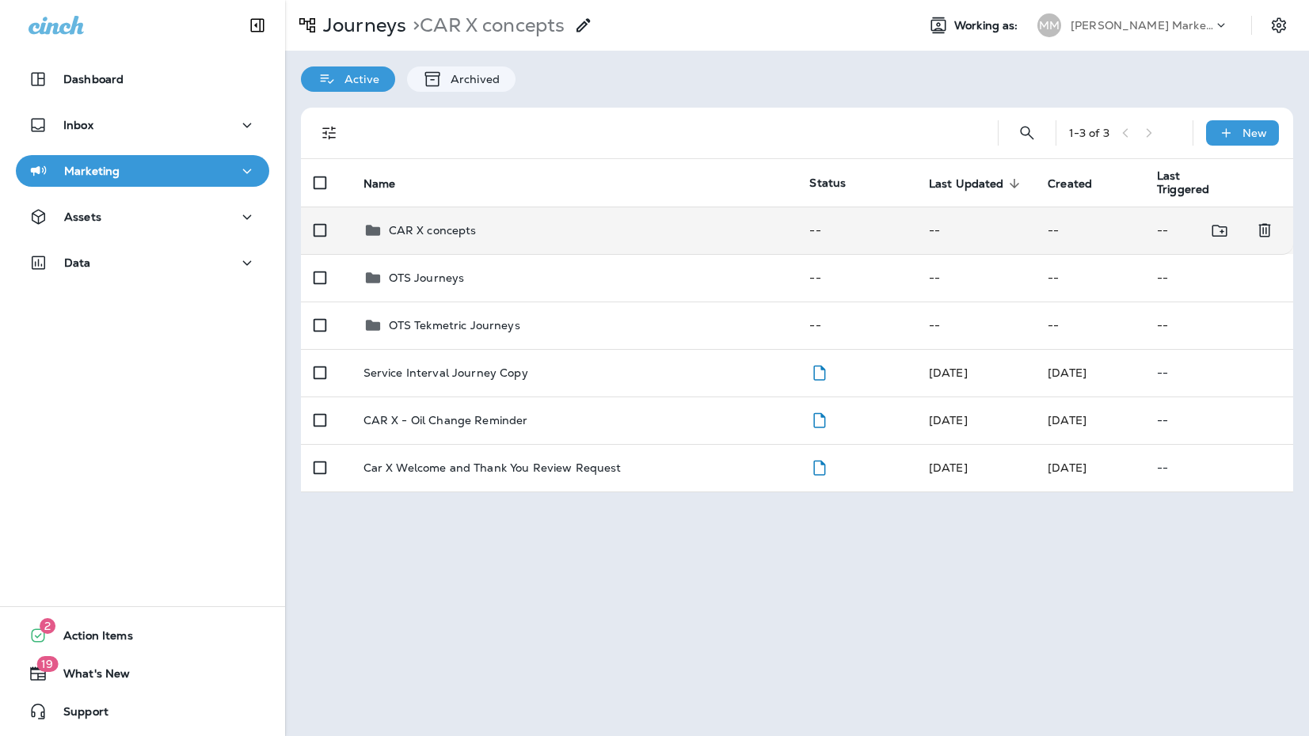
click at [466, 250] on td "CAR X concepts" at bounding box center [574, 231] width 447 height 48
click at [455, 244] on td "CAR X concepts" at bounding box center [574, 231] width 447 height 48
click at [469, 228] on p "CAR X concepts" at bounding box center [433, 230] width 88 height 13
click at [401, 221] on div "CAR X concepts" at bounding box center [433, 230] width 88 height 19
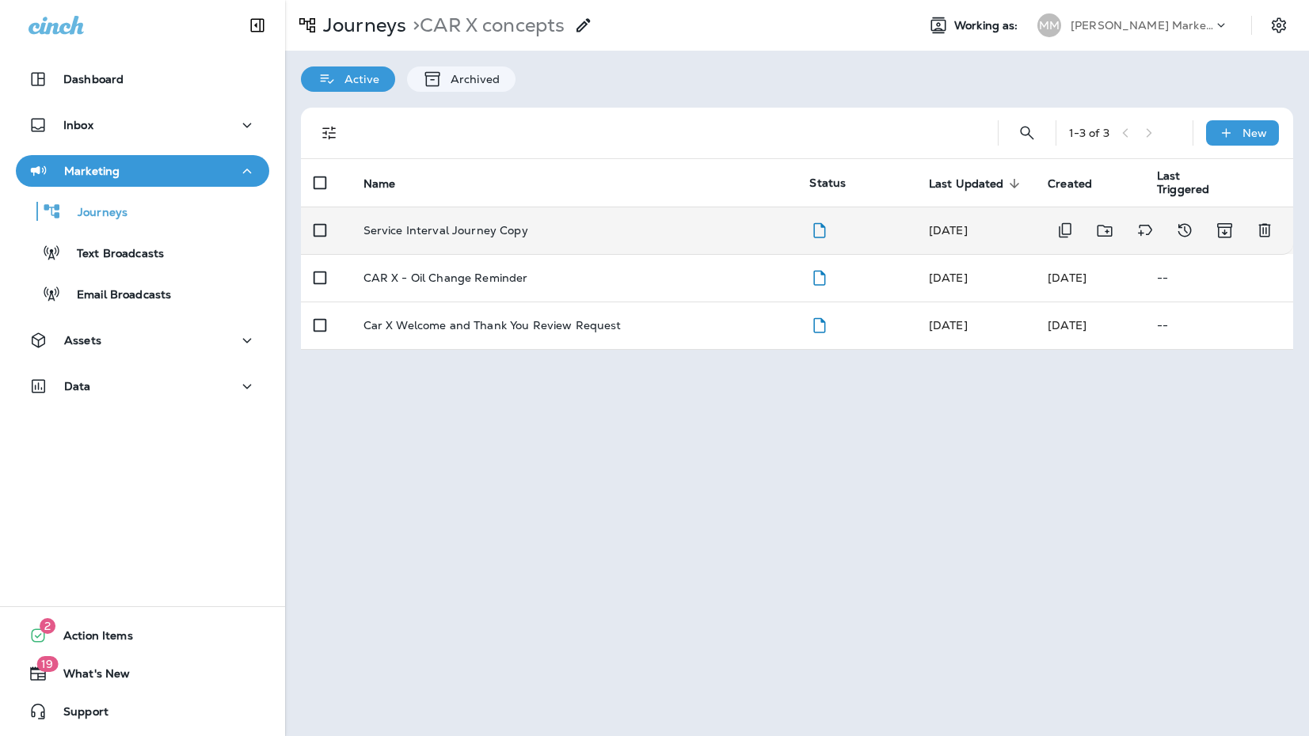
click at [449, 235] on p "Service Interval Journey Copy" at bounding box center [445, 230] width 165 height 13
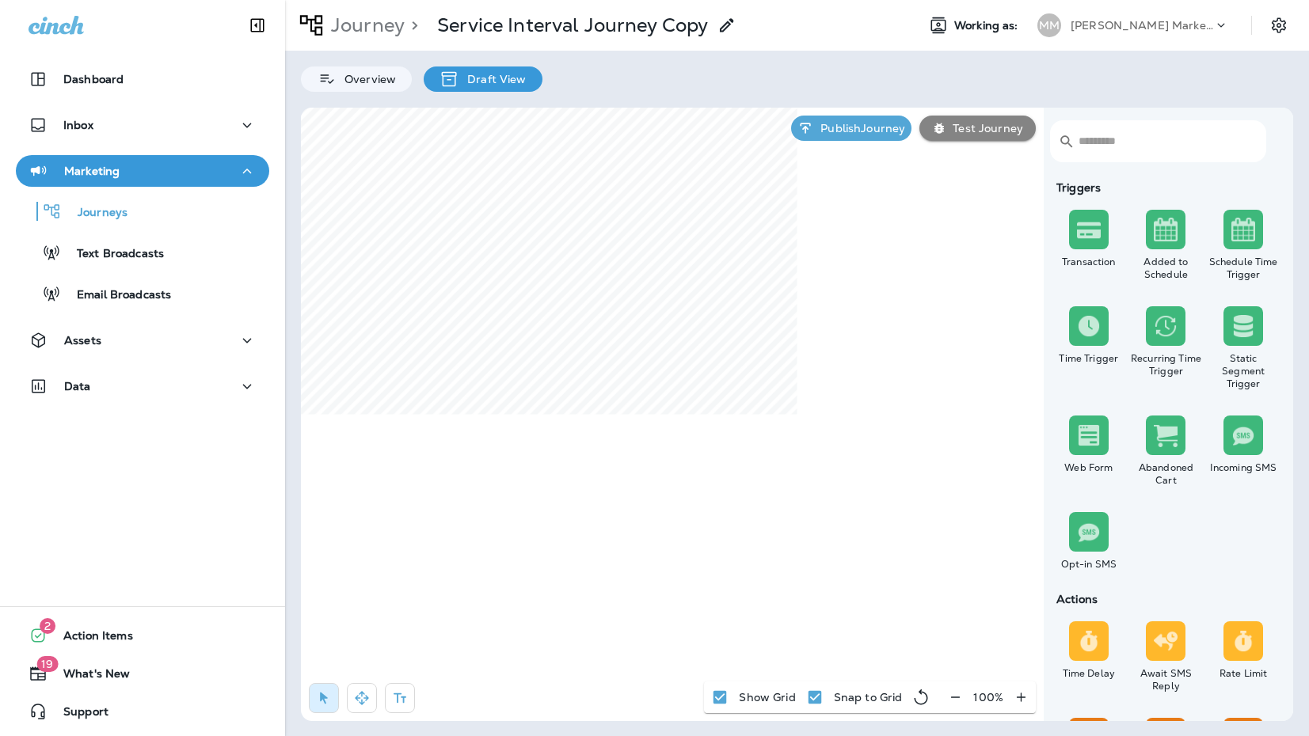
click at [736, 22] on icon at bounding box center [726, 25] width 19 height 19
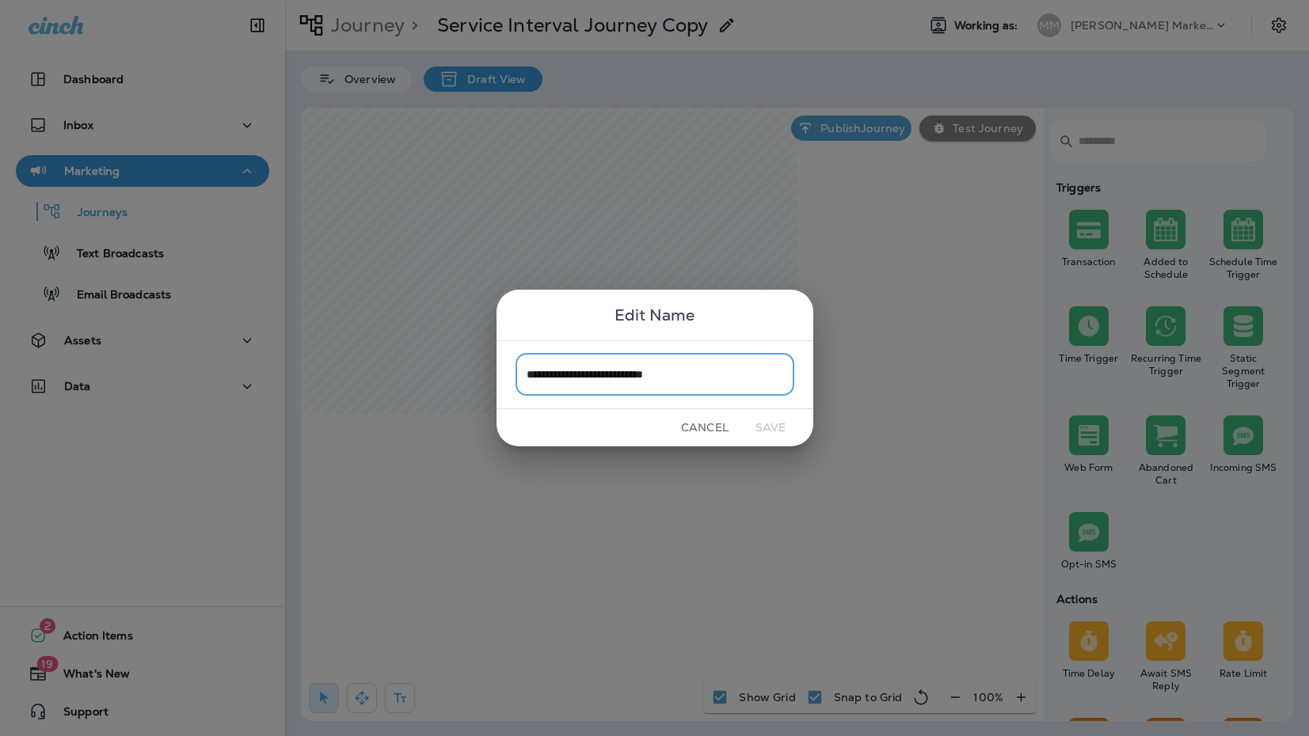
click at [699, 359] on input "**********" at bounding box center [655, 375] width 279 height 42
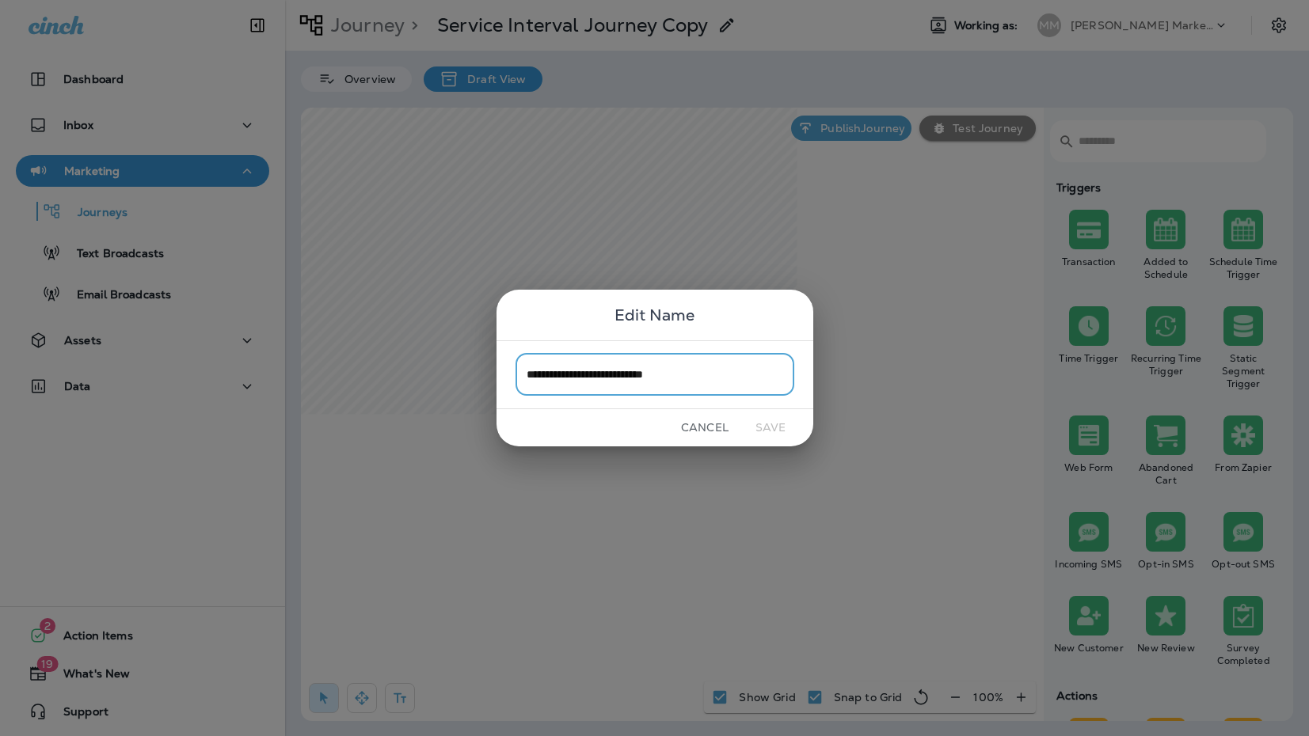
click at [698, 375] on input "**********" at bounding box center [655, 375] width 279 height 42
drag, startPoint x: 568, startPoint y: 379, endPoint x: 485, endPoint y: 380, distance: 82.4
click at [485, 380] on div "**********" at bounding box center [654, 368] width 1309 height 736
click at [647, 379] on input "**********" at bounding box center [655, 375] width 279 height 42
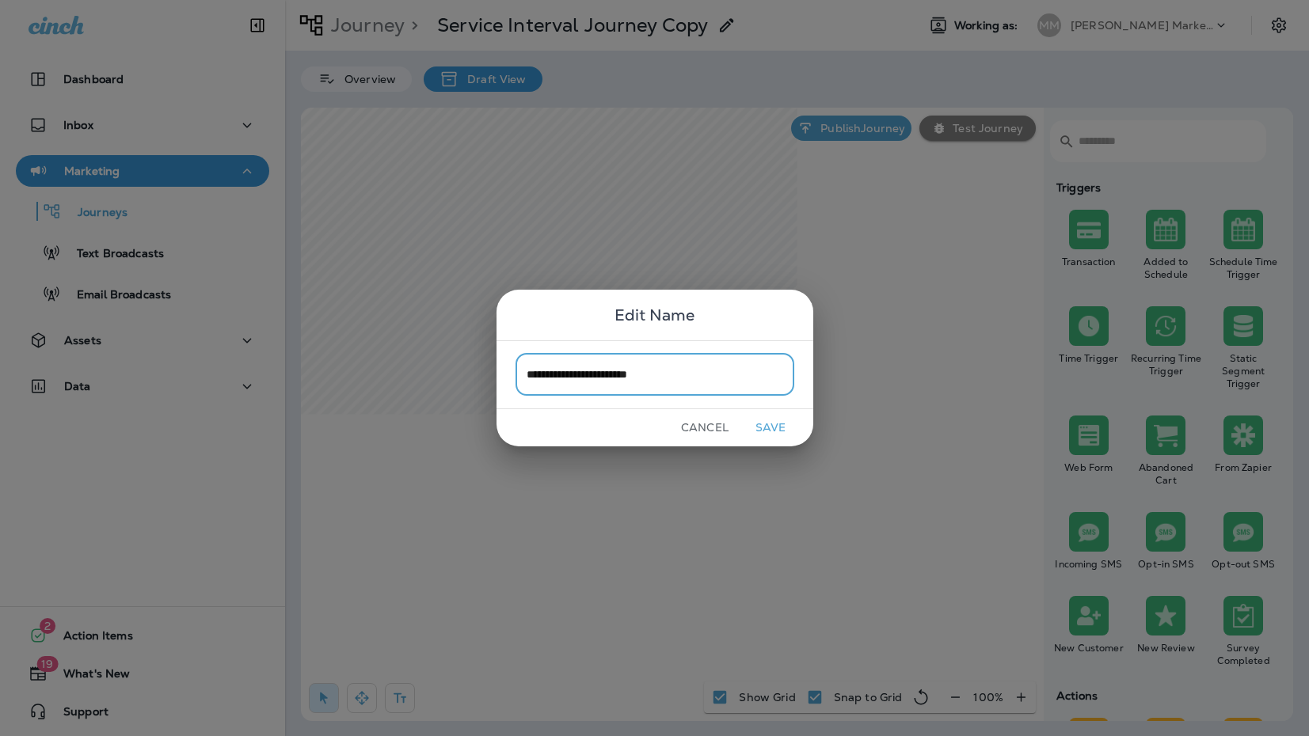
type input "**********"
click at [774, 430] on button "Save" at bounding box center [770, 428] width 59 height 25
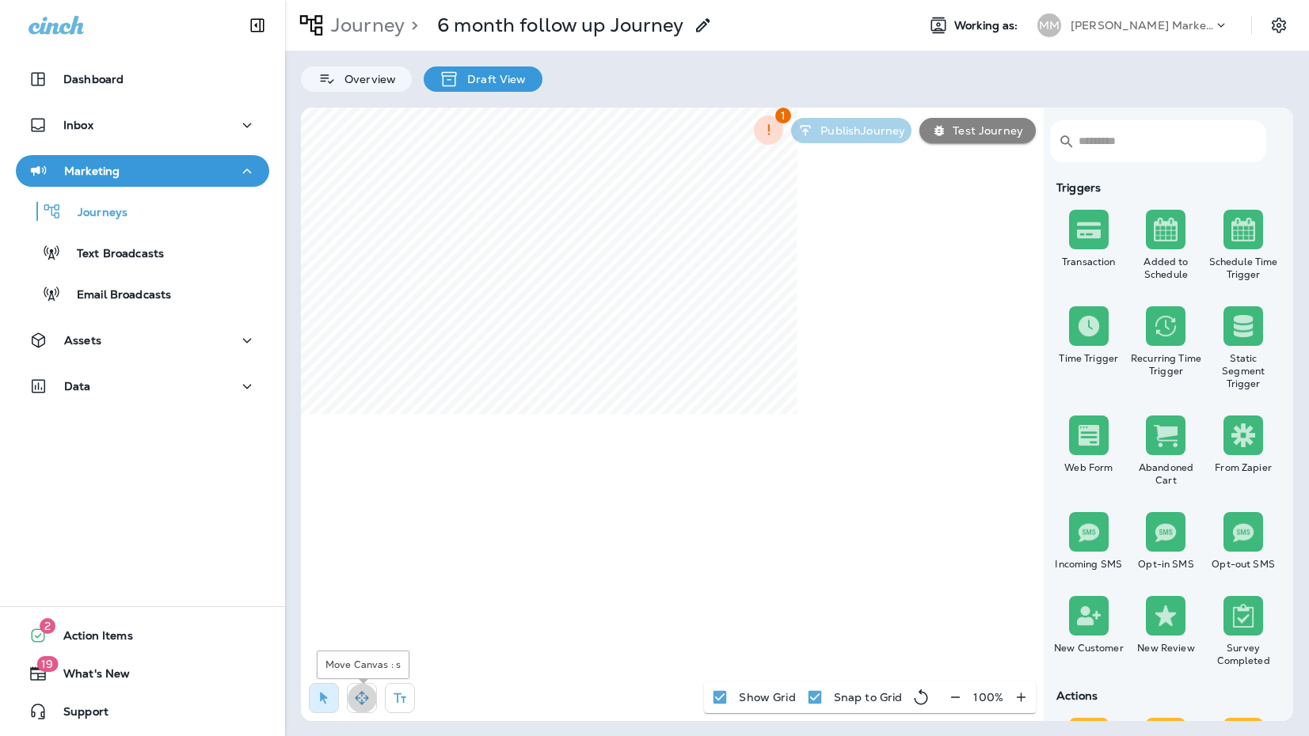
click at [352, 696] on button "button" at bounding box center [362, 698] width 30 height 30
click at [332, 698] on button "button" at bounding box center [324, 698] width 30 height 30
click at [352, 696] on button "button" at bounding box center [362, 698] width 30 height 30
click at [318, 713] on div at bounding box center [366, 702] width 130 height 38
click at [321, 694] on icon "button" at bounding box center [324, 699] width 8 height 12
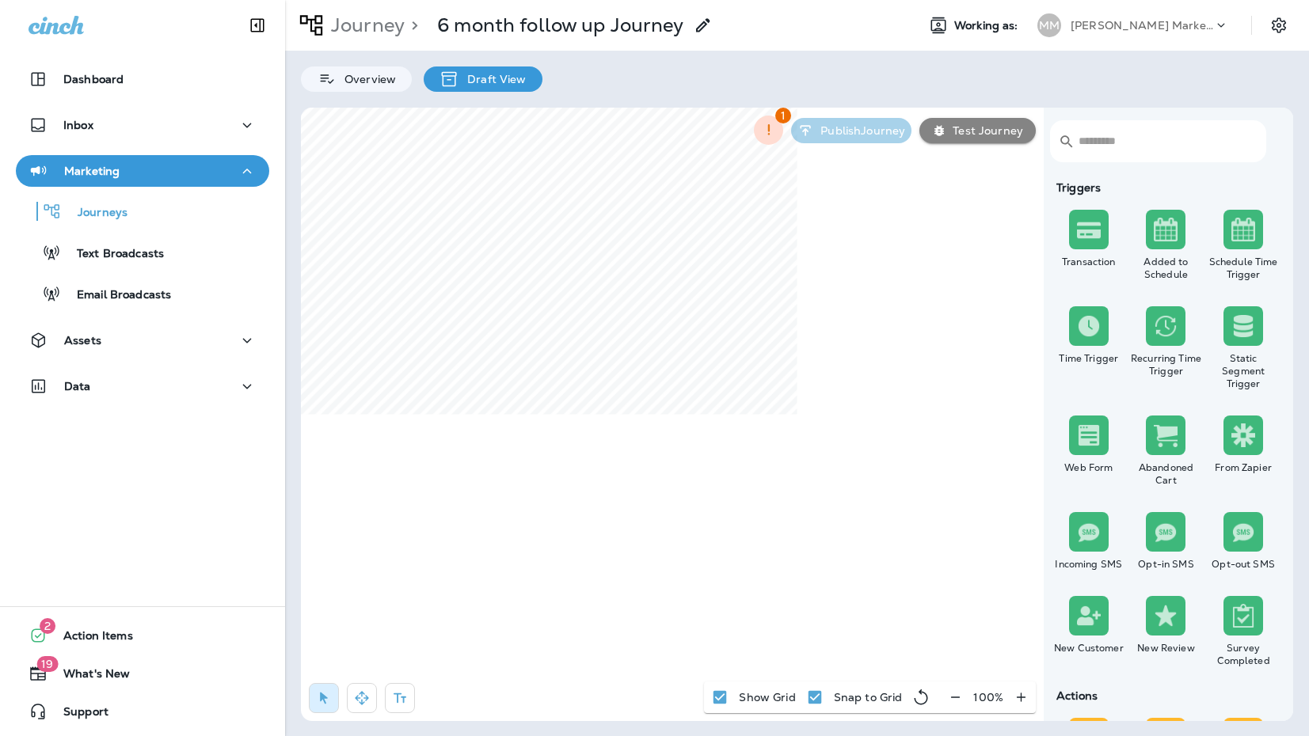
click at [358, 689] on button "button" at bounding box center [362, 698] width 30 height 30
click at [246, 619] on div "Dashboard Inbox Marketing Journeys Text Broadcasts Email Broadcasts Assets Data…" at bounding box center [654, 368] width 1309 height 736
click at [243, 531] on div "Dashboard Inbox Marketing Journeys Text Broadcasts Email Broadcasts Assets Data…" at bounding box center [654, 368] width 1309 height 736
click at [318, 698] on icon "button" at bounding box center [324, 699] width 16 height 16
click at [354, 698] on icon "button" at bounding box center [362, 699] width 16 height 16
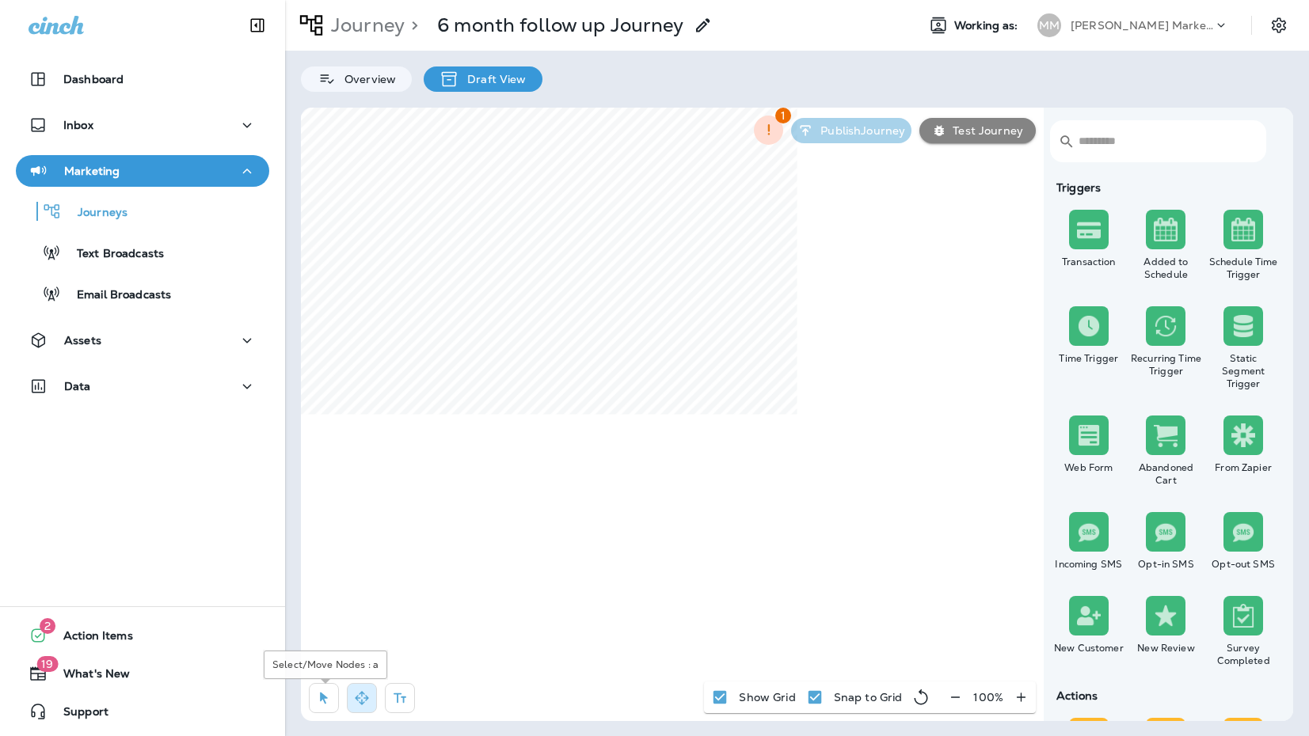
click at [314, 697] on button "button" at bounding box center [324, 698] width 30 height 30
click at [361, 686] on button "button" at bounding box center [362, 698] width 30 height 30
click at [322, 703] on icon "button" at bounding box center [324, 699] width 16 height 16
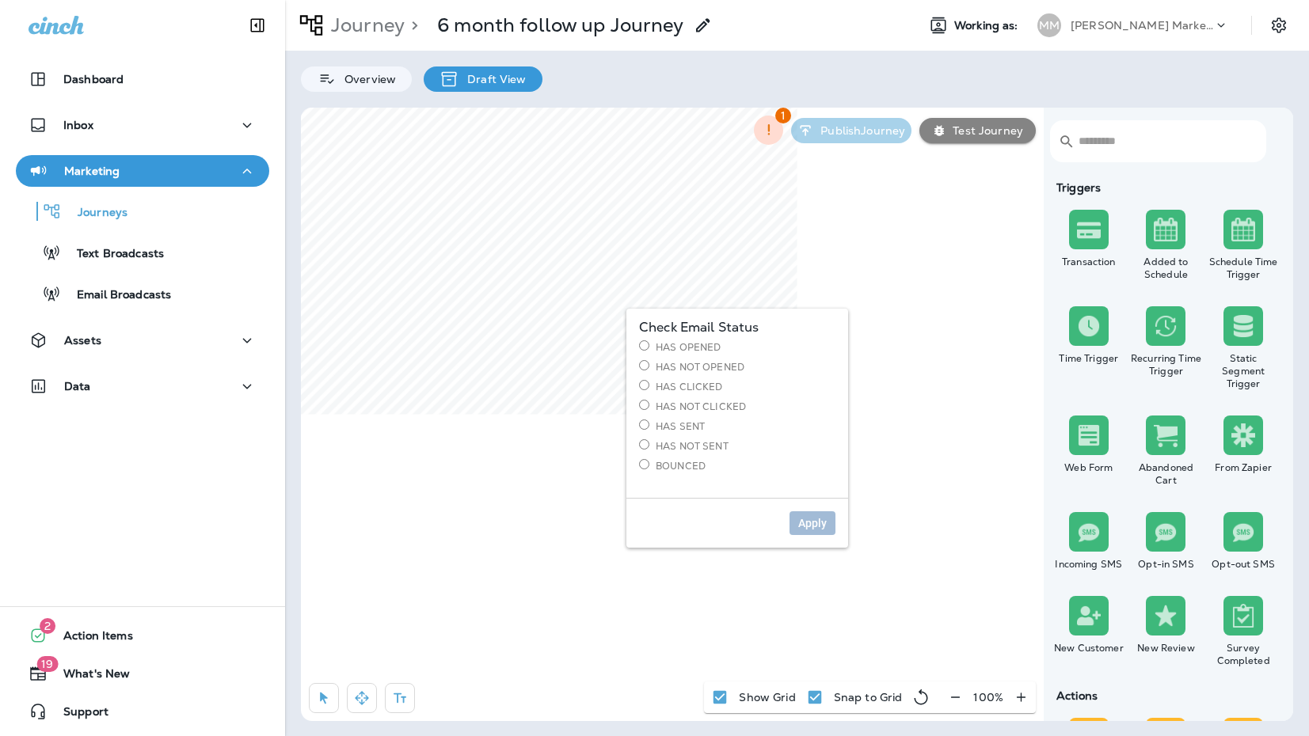
click at [665, 348] on label "Has Opened" at bounding box center [737, 347] width 196 height 13
click at [695, 362] on label "Has Not Opened" at bounding box center [737, 366] width 196 height 13
click at [818, 527] on span "Apply" at bounding box center [812, 523] width 29 height 11
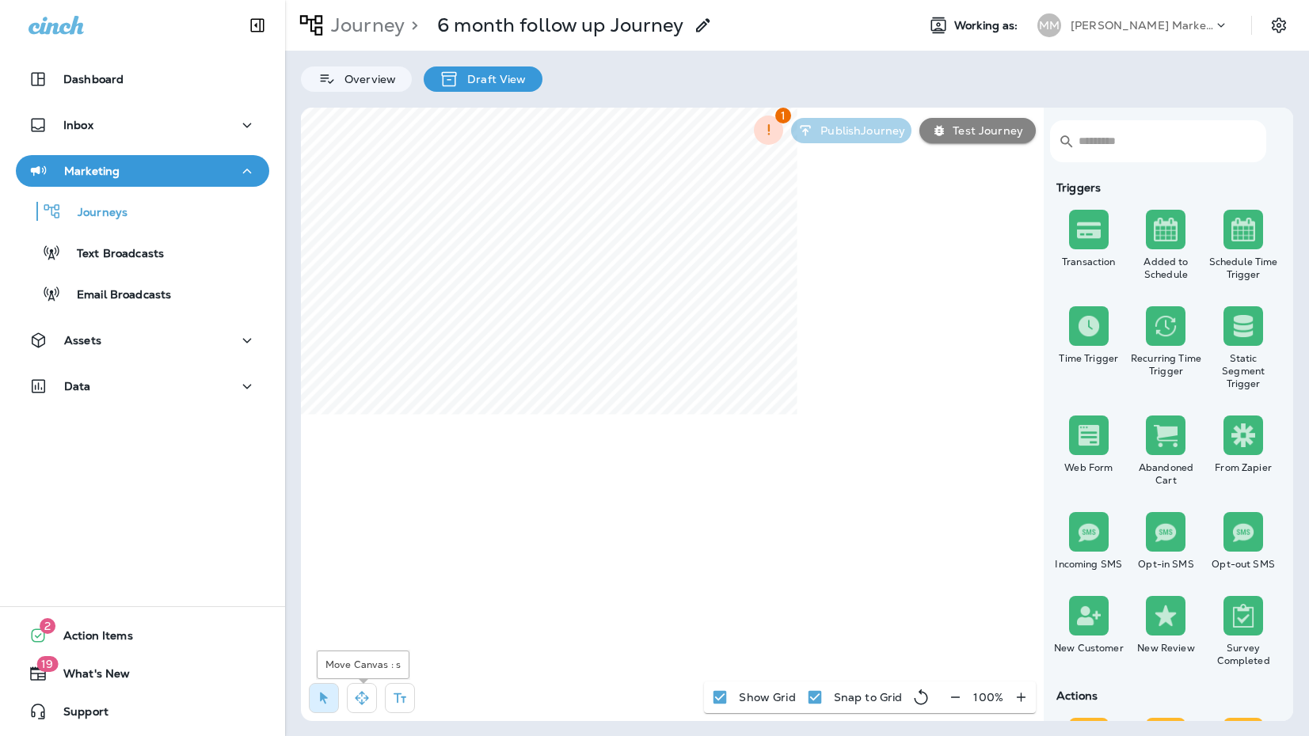
click at [367, 691] on icon "button" at bounding box center [362, 699] width 16 height 16
